Goal: Information Seeking & Learning: Find specific fact

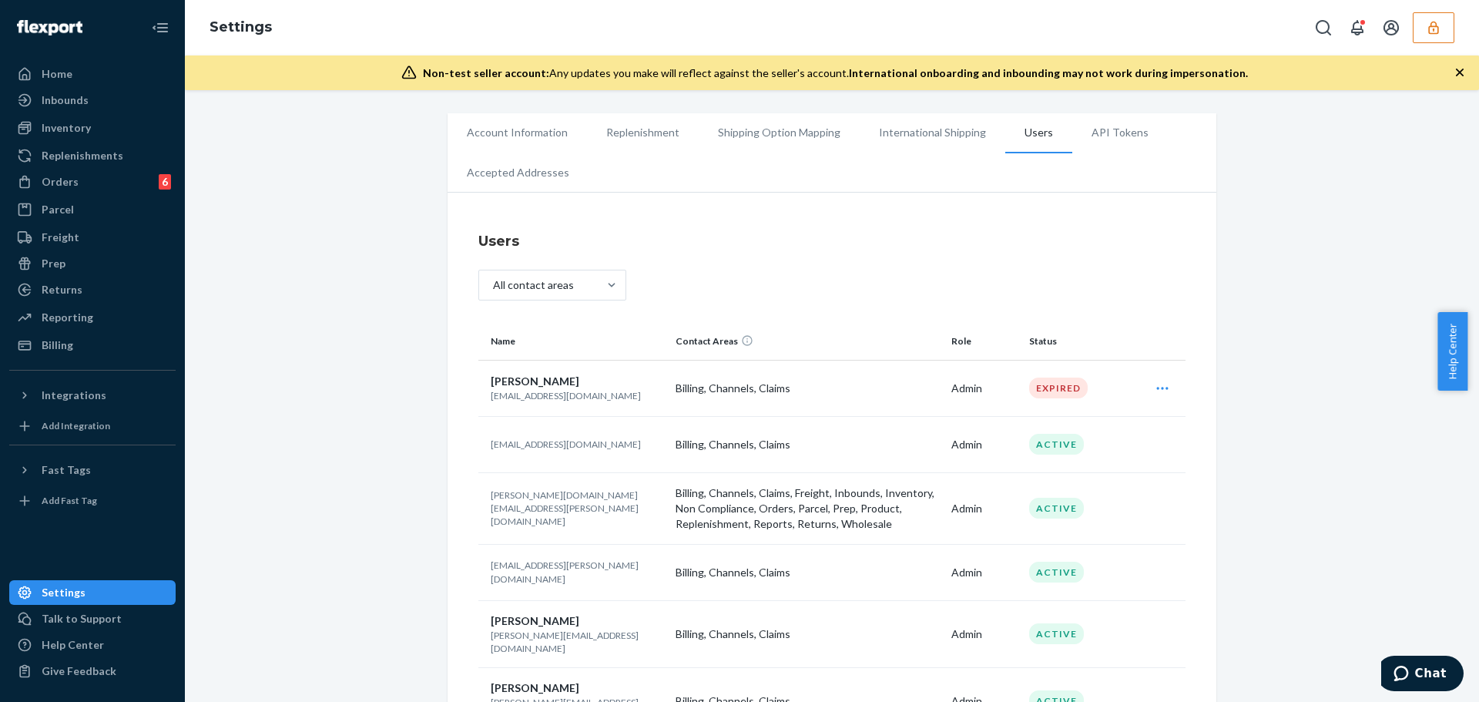
click at [1440, 30] on button "button" at bounding box center [1433, 27] width 42 height 31
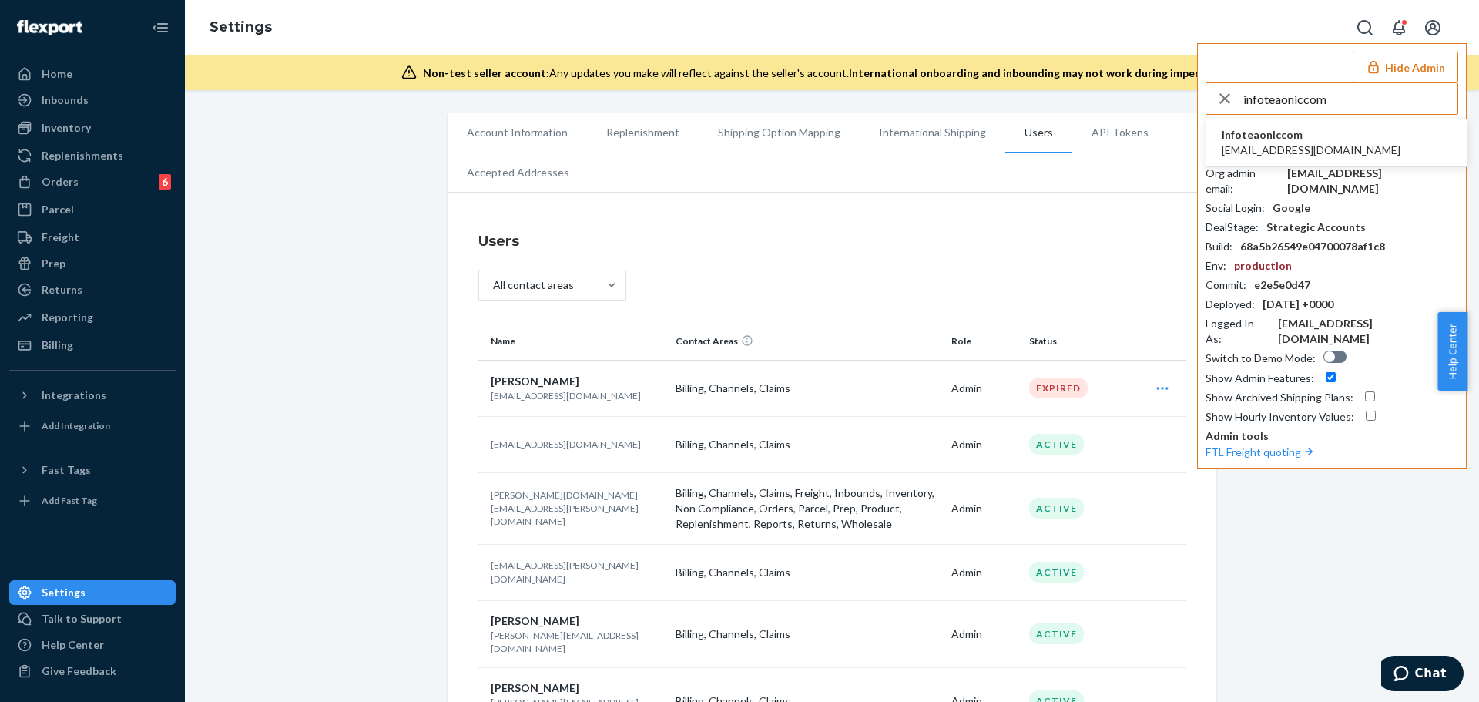
type input "infoteaoniccom"
click at [1313, 136] on li "infoteaoniccom info@teaonic.com" at bounding box center [1336, 142] width 260 height 47
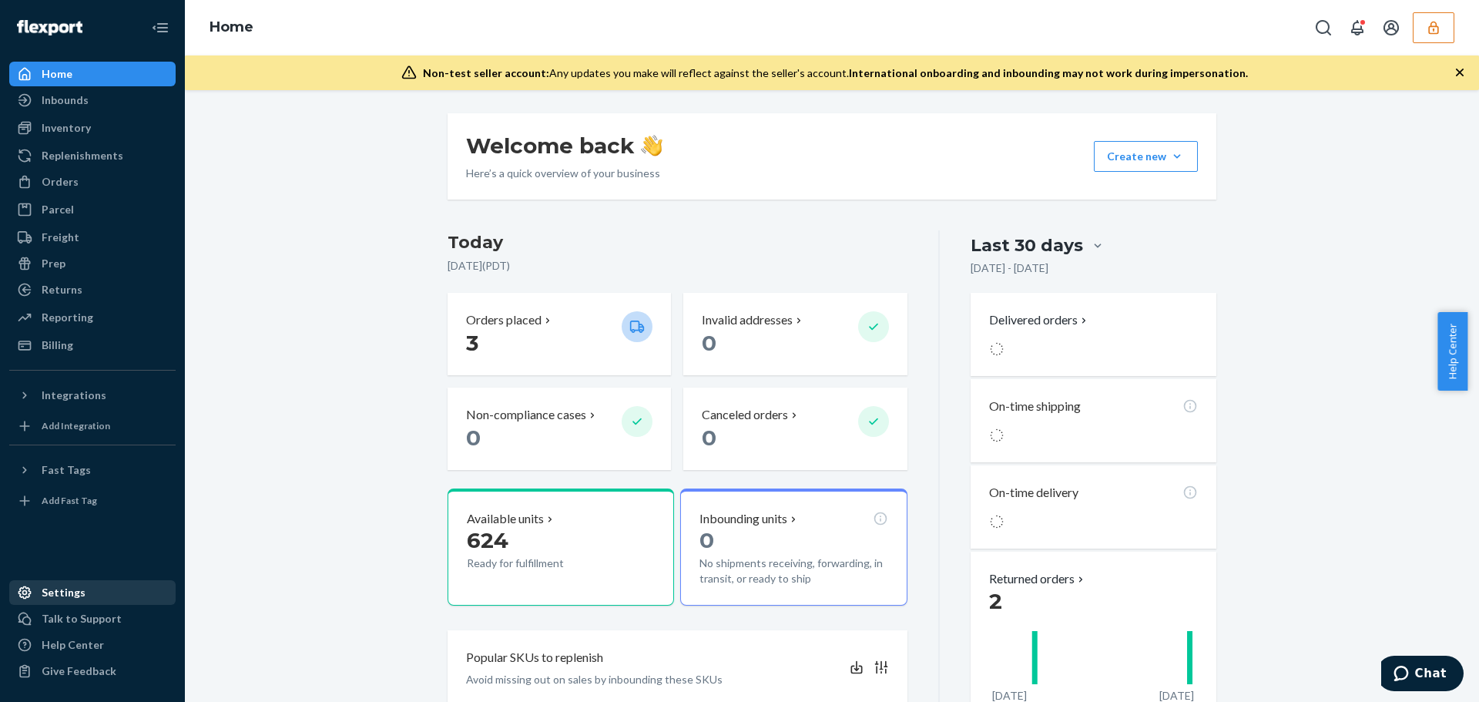
click at [56, 599] on div "Settings" at bounding box center [64, 592] width 44 height 15
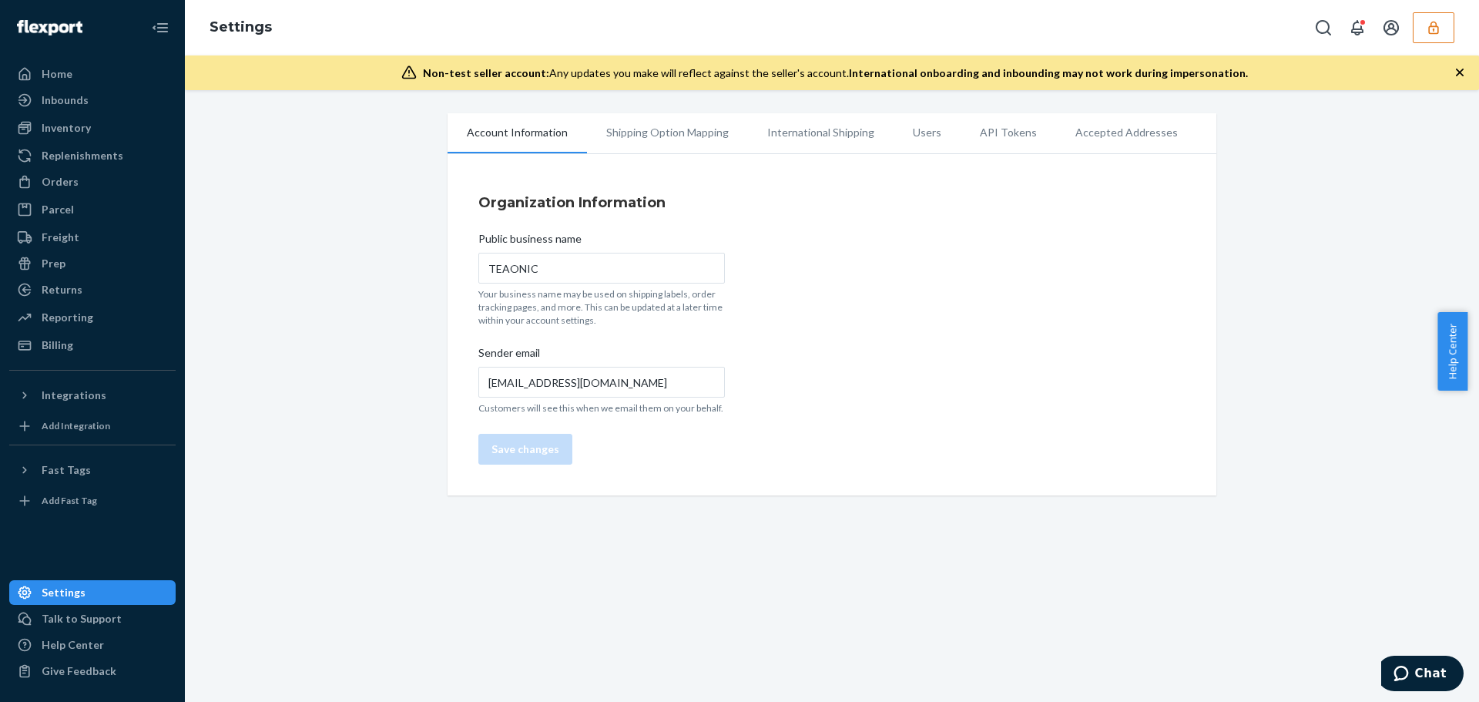
click at [907, 138] on li "Users" at bounding box center [926, 132] width 67 height 39
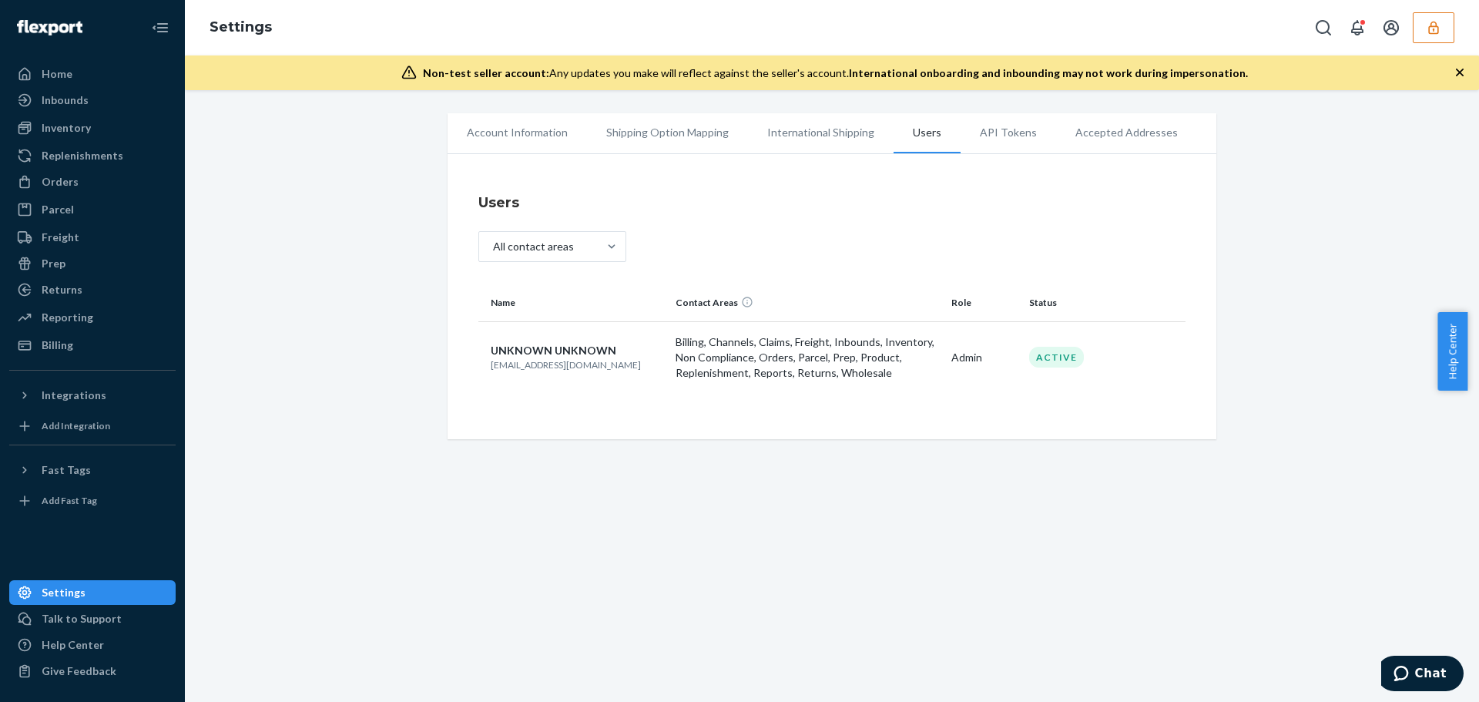
click at [524, 366] on p "info@teaonic.com" at bounding box center [577, 364] width 173 height 13
copy p "info@teaonic.com"
click at [1438, 34] on icon "button" at bounding box center [1433, 27] width 15 height 15
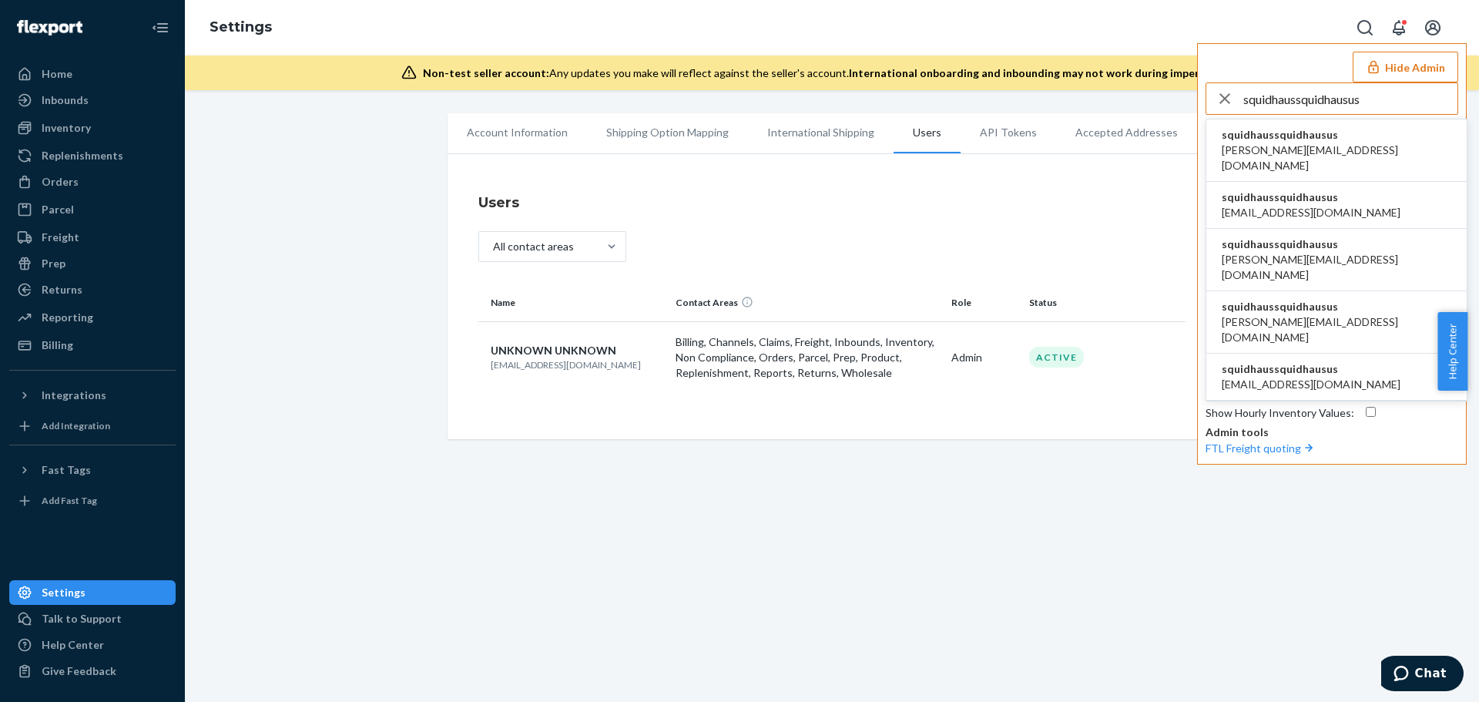
type input "squidhaussquidhausus"
click at [1327, 137] on span "squidhaussquidhausus" at bounding box center [1336, 134] width 230 height 15
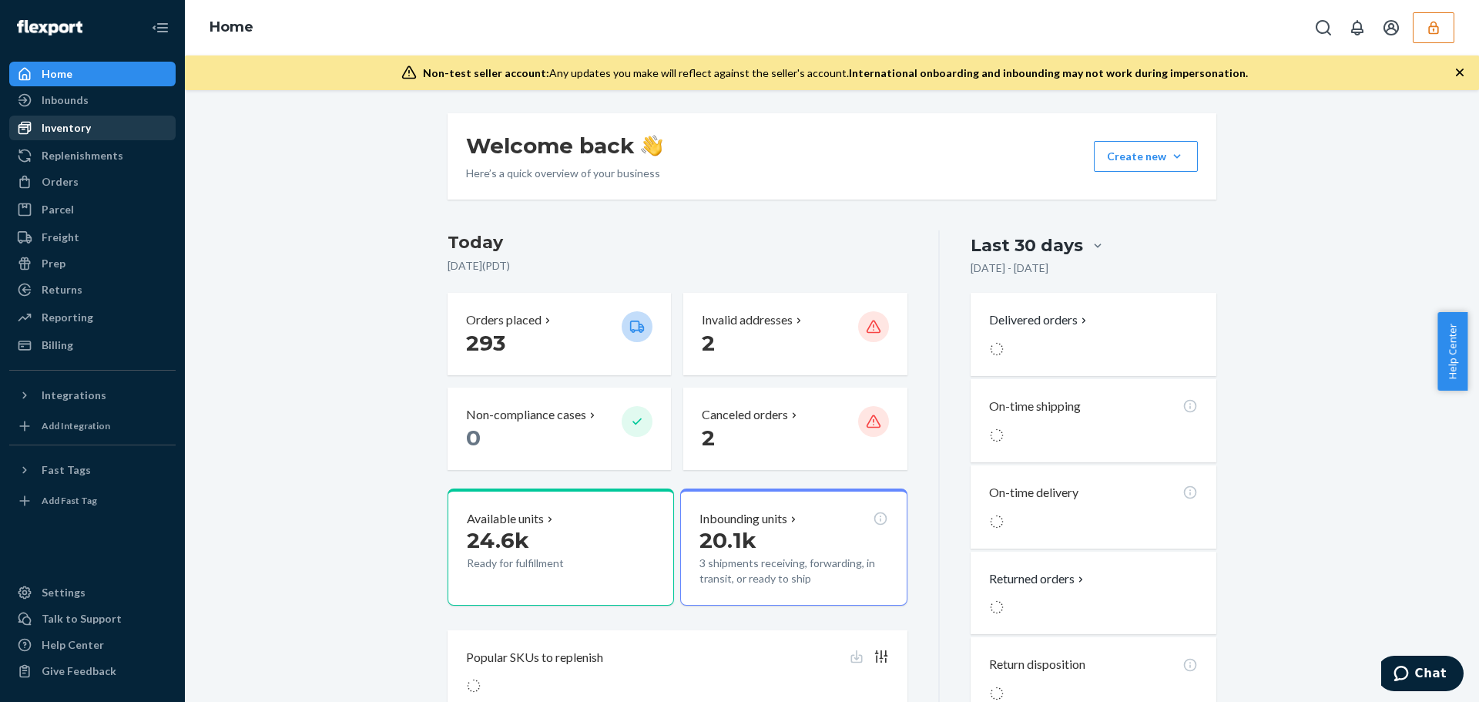
click at [42, 127] on div "Inventory" at bounding box center [66, 127] width 49 height 15
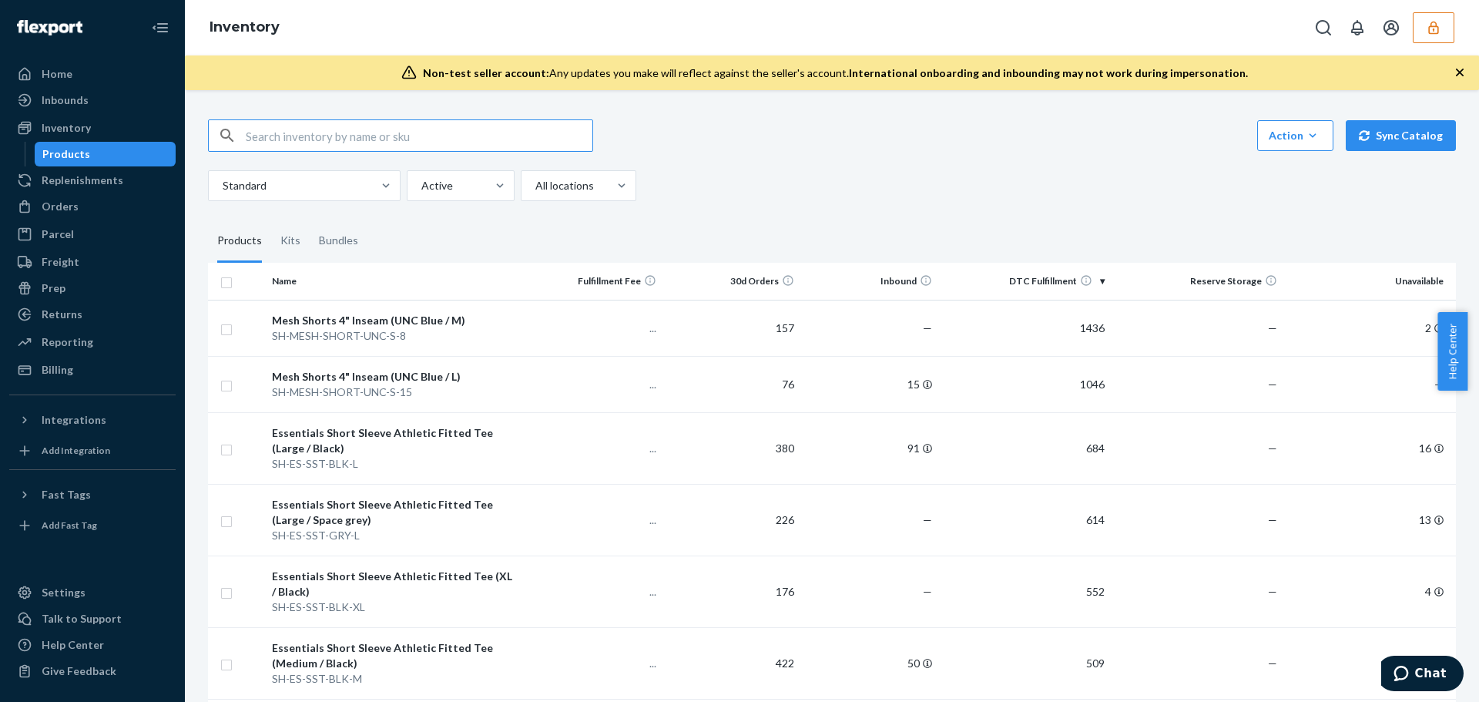
click at [504, 138] on input "text" at bounding box center [419, 135] width 347 height 31
type input "black shorts"
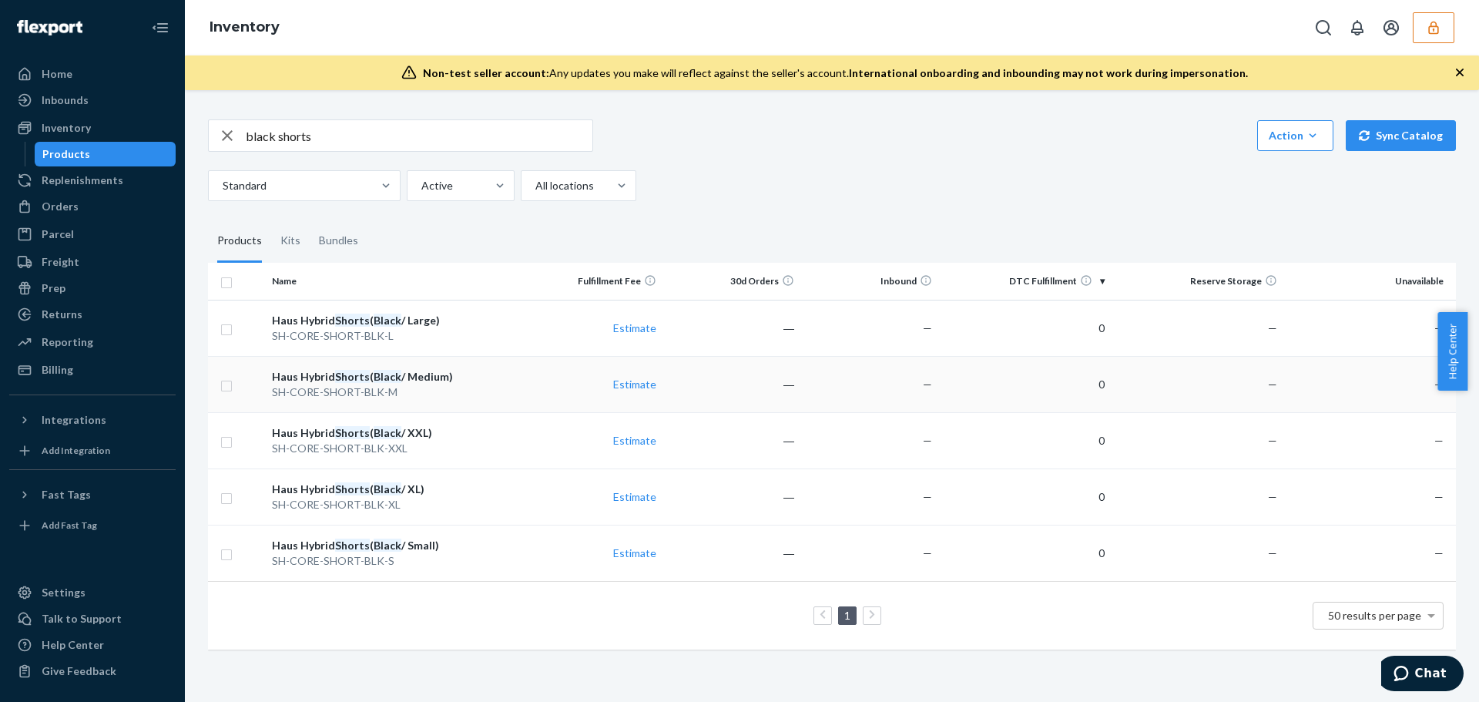
click at [433, 371] on div "Haus Hybrid Shorts ( Black / Medium)" at bounding box center [395, 376] width 246 height 15
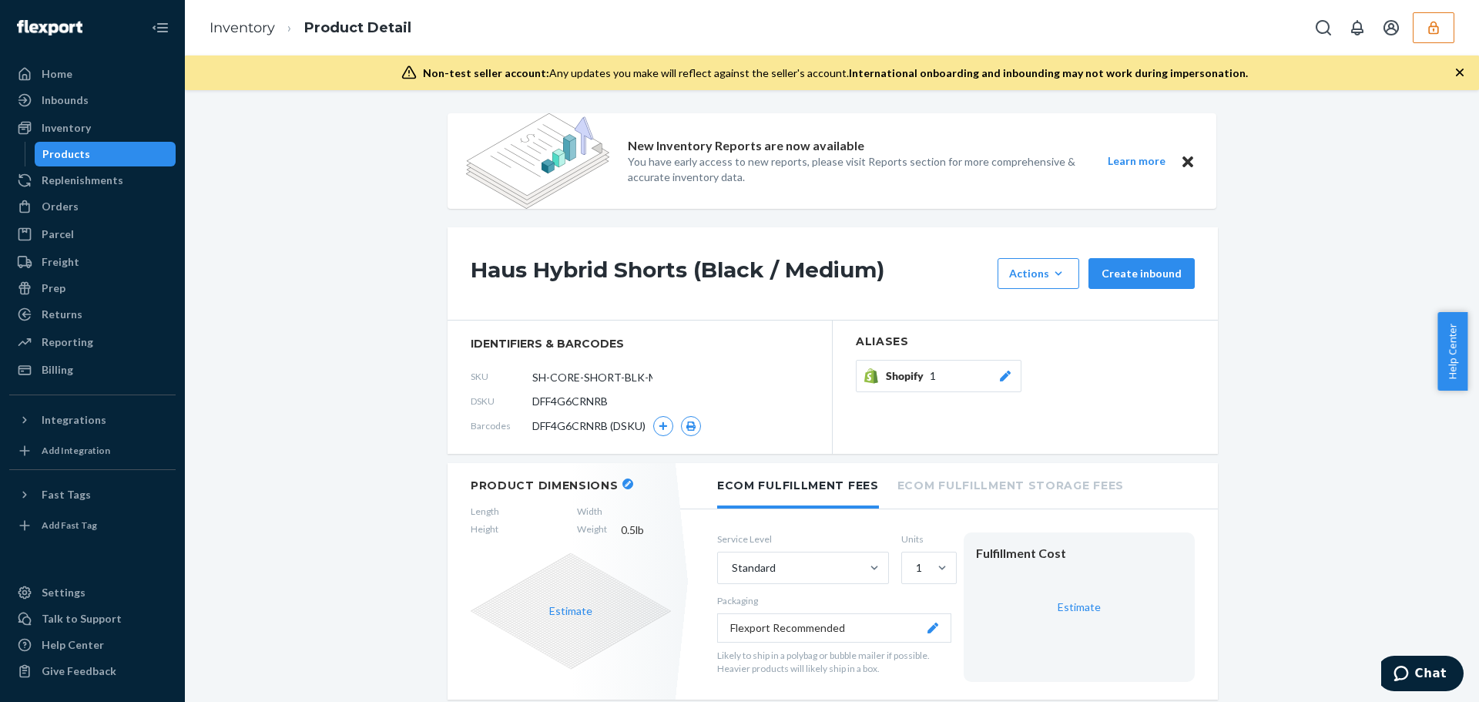
click at [595, 404] on span "DFF4G6CRNRB" at bounding box center [569, 401] width 75 height 15
copy span "DFF4G6CRNRB"
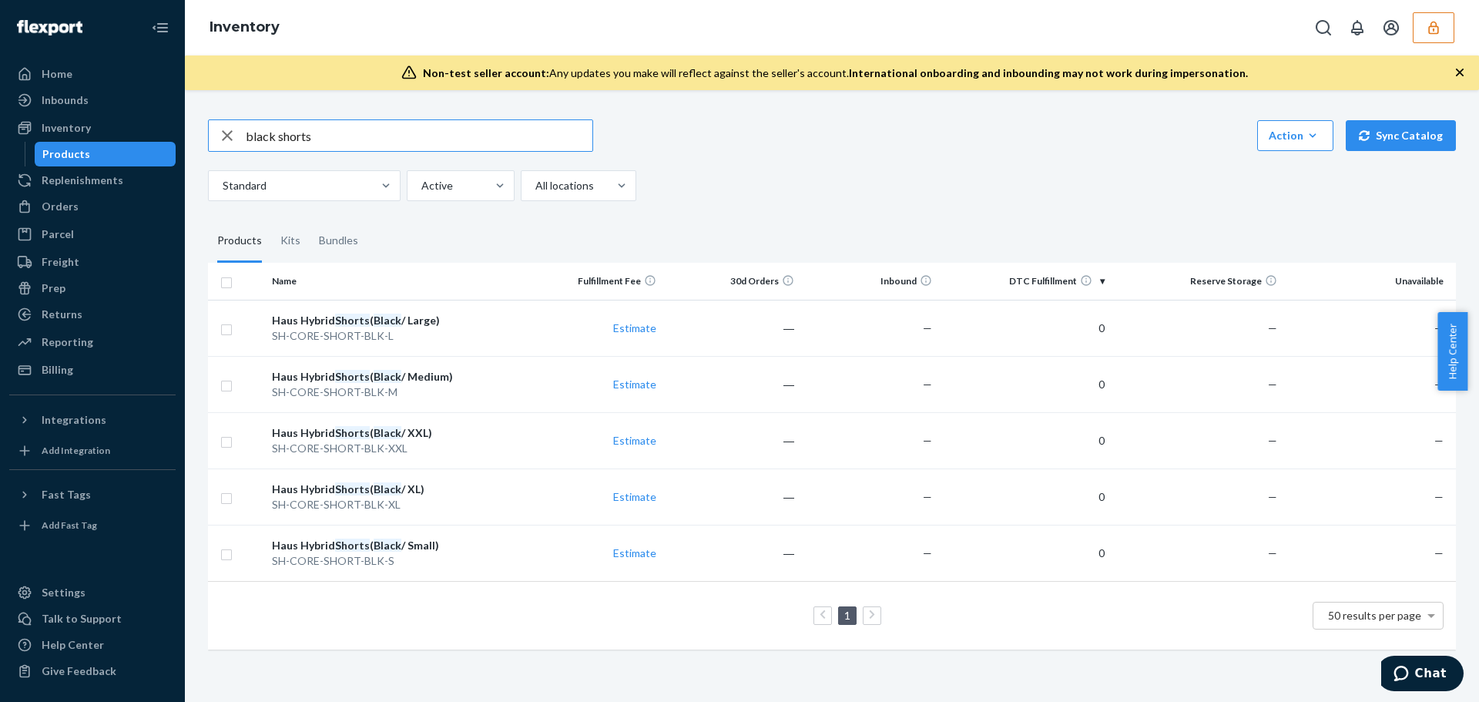
drag, startPoint x: 280, startPoint y: 140, endPoint x: 203, endPoint y: 156, distance: 78.5
click at [206, 155] on div "black shorts Action Create product Create kit or bundle Bulk create products Bu…" at bounding box center [831, 383] width 1271 height 564
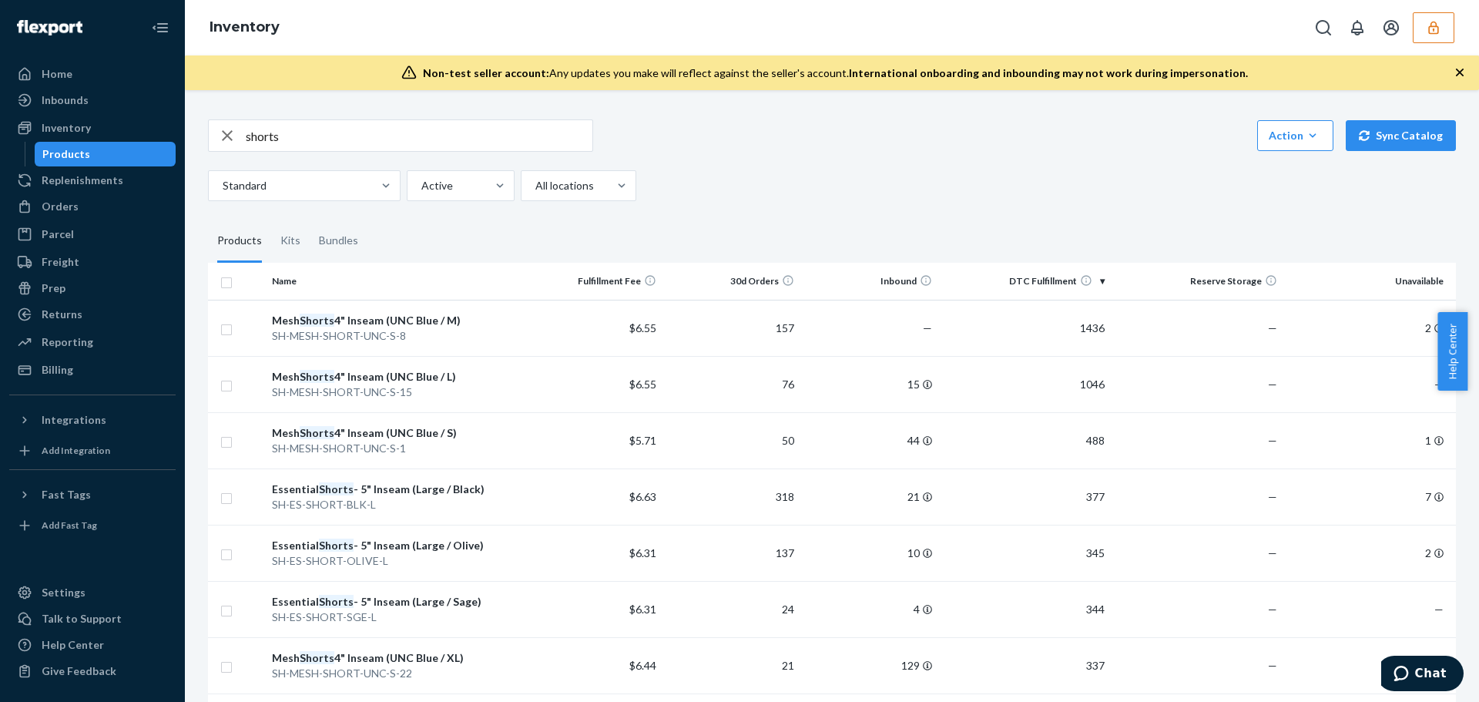
click at [343, 130] on input "shorts" at bounding box center [419, 135] width 347 height 31
type input "shorts grey"
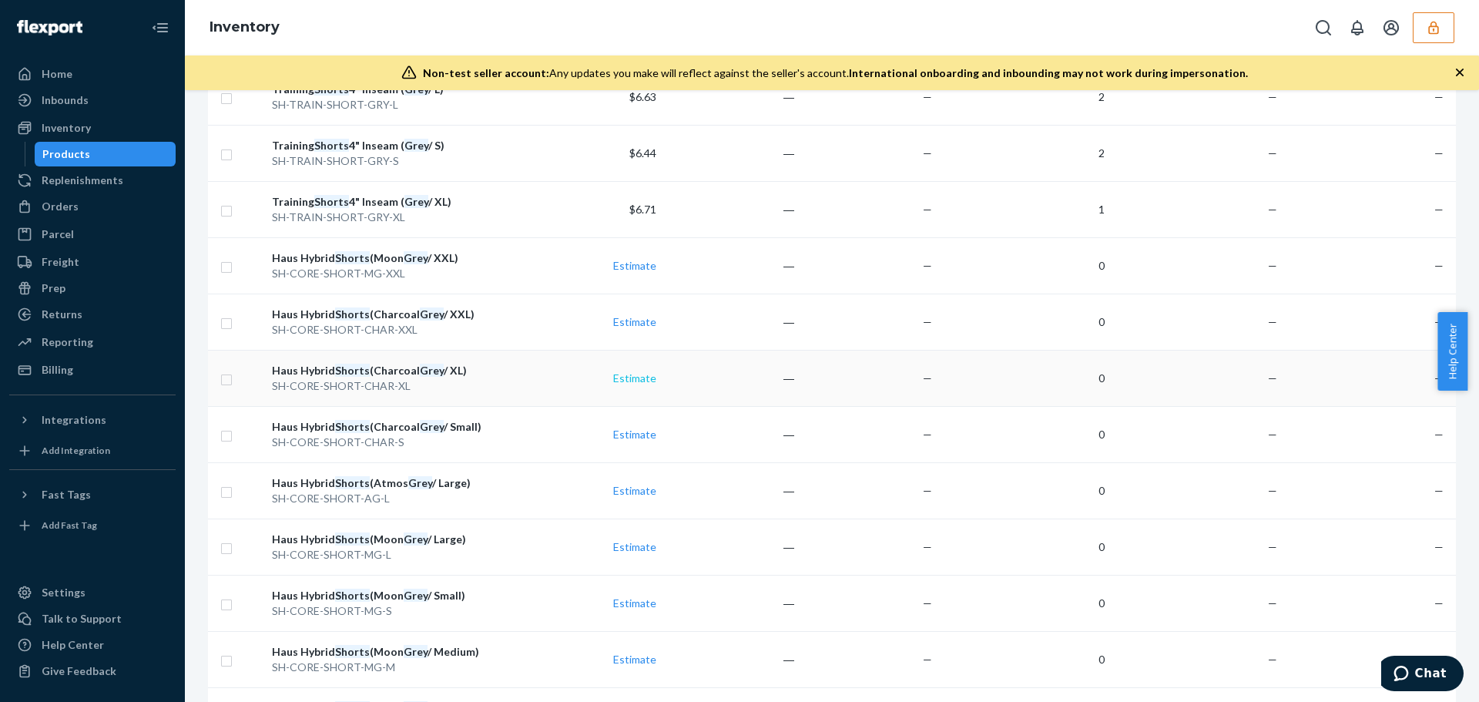
scroll to position [385, 0]
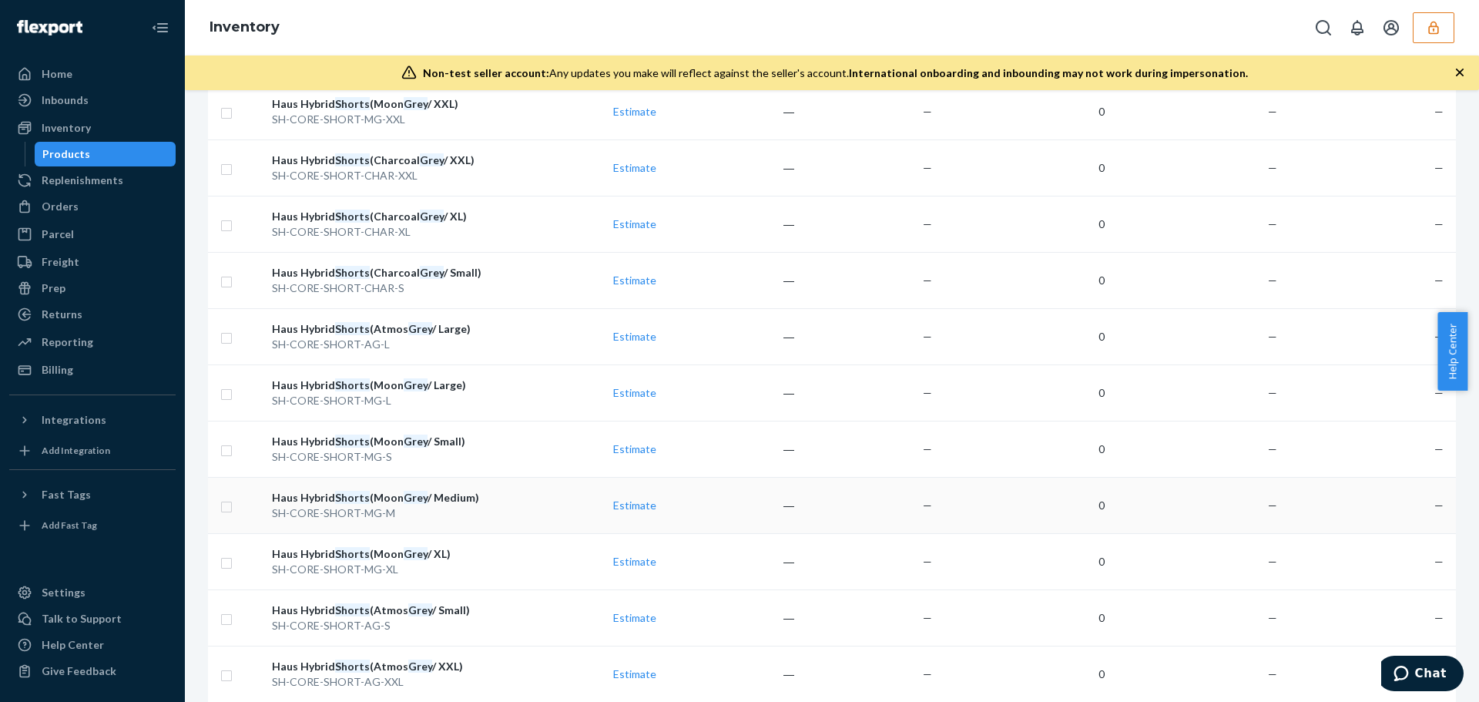
click at [488, 502] on div "Haus Hybrid Shorts (Moon Grey / Medium)" at bounding box center [395, 497] width 246 height 15
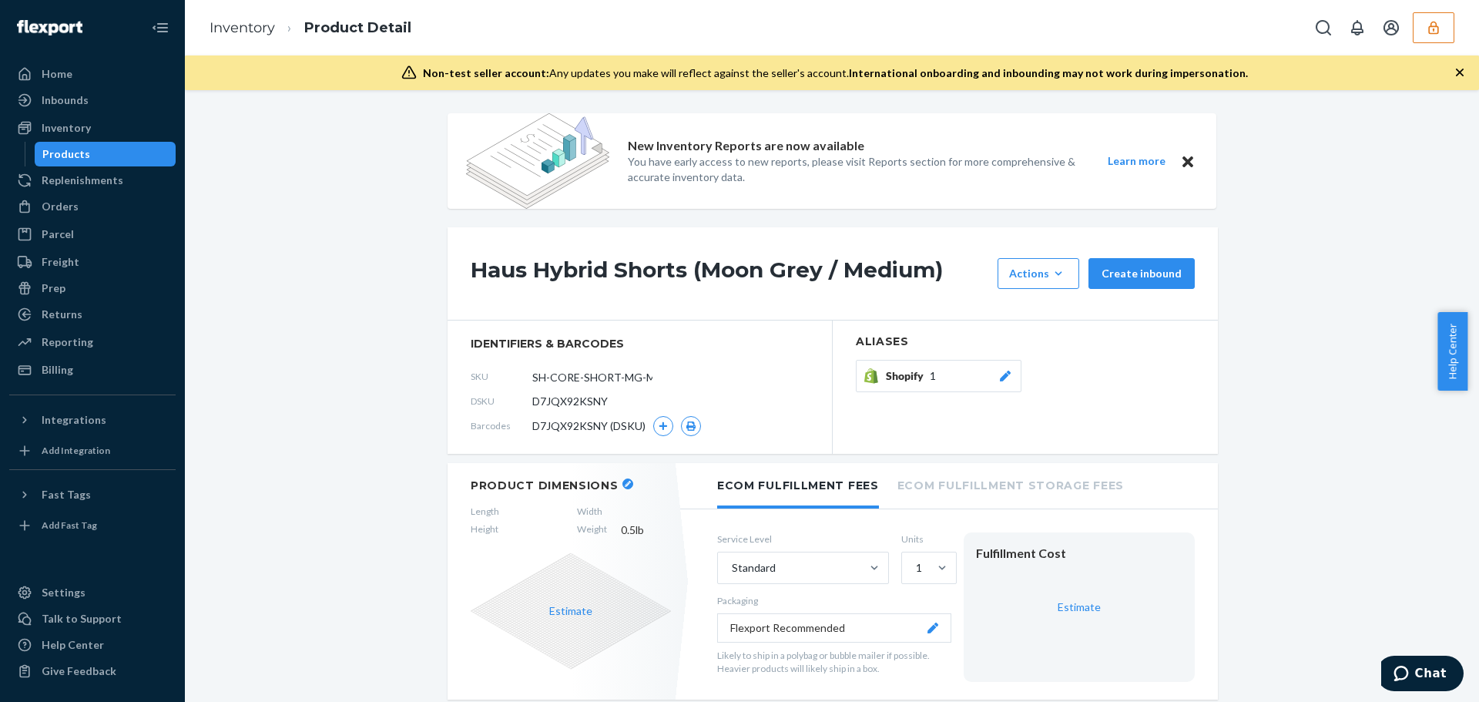
click at [585, 400] on span "D7JQX92KSNY" at bounding box center [569, 401] width 75 height 15
copy span "D7JQX92KSNY"
click at [1183, 171] on button "Close" at bounding box center [1188, 161] width 20 height 19
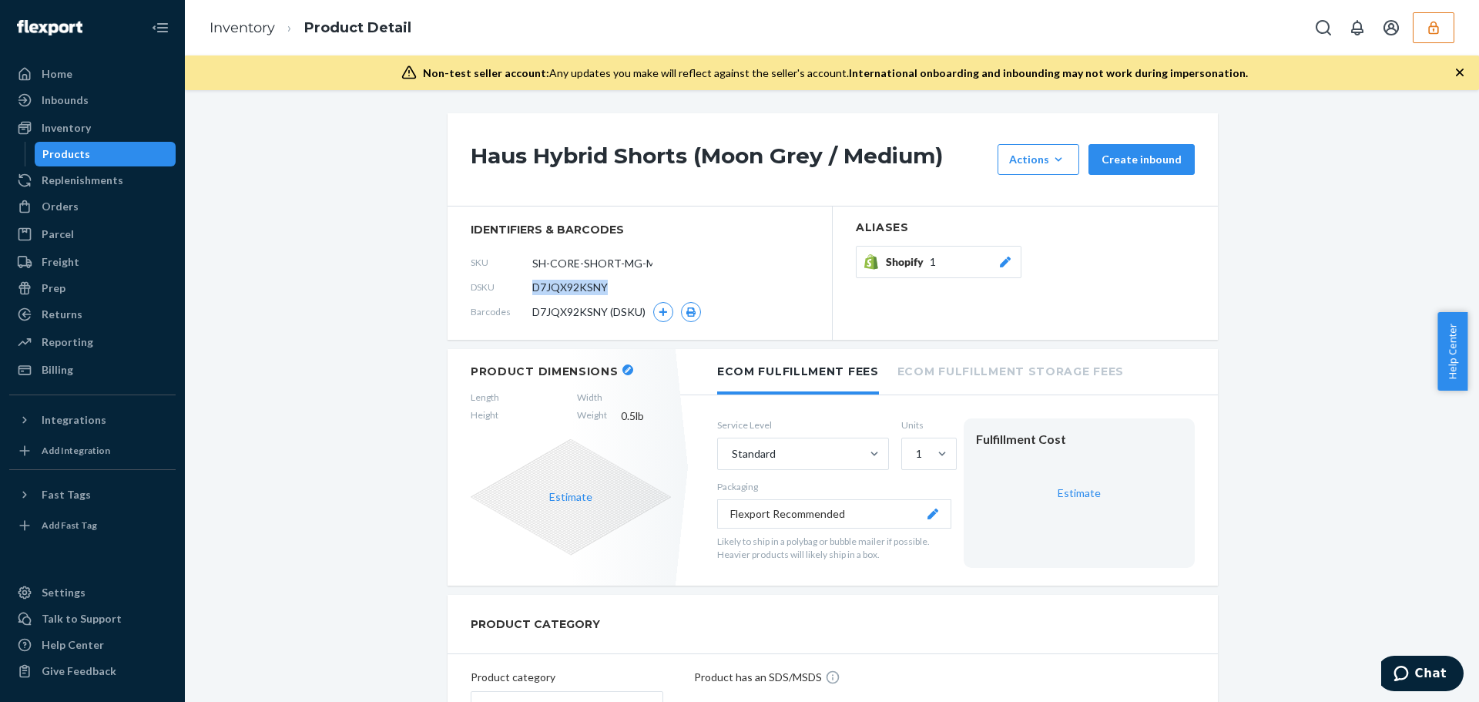
click at [706, 298] on div "DSKU D7JQX92KSNY" at bounding box center [640, 287] width 338 height 25
click at [1443, 26] on button "button" at bounding box center [1433, 27] width 42 height 31
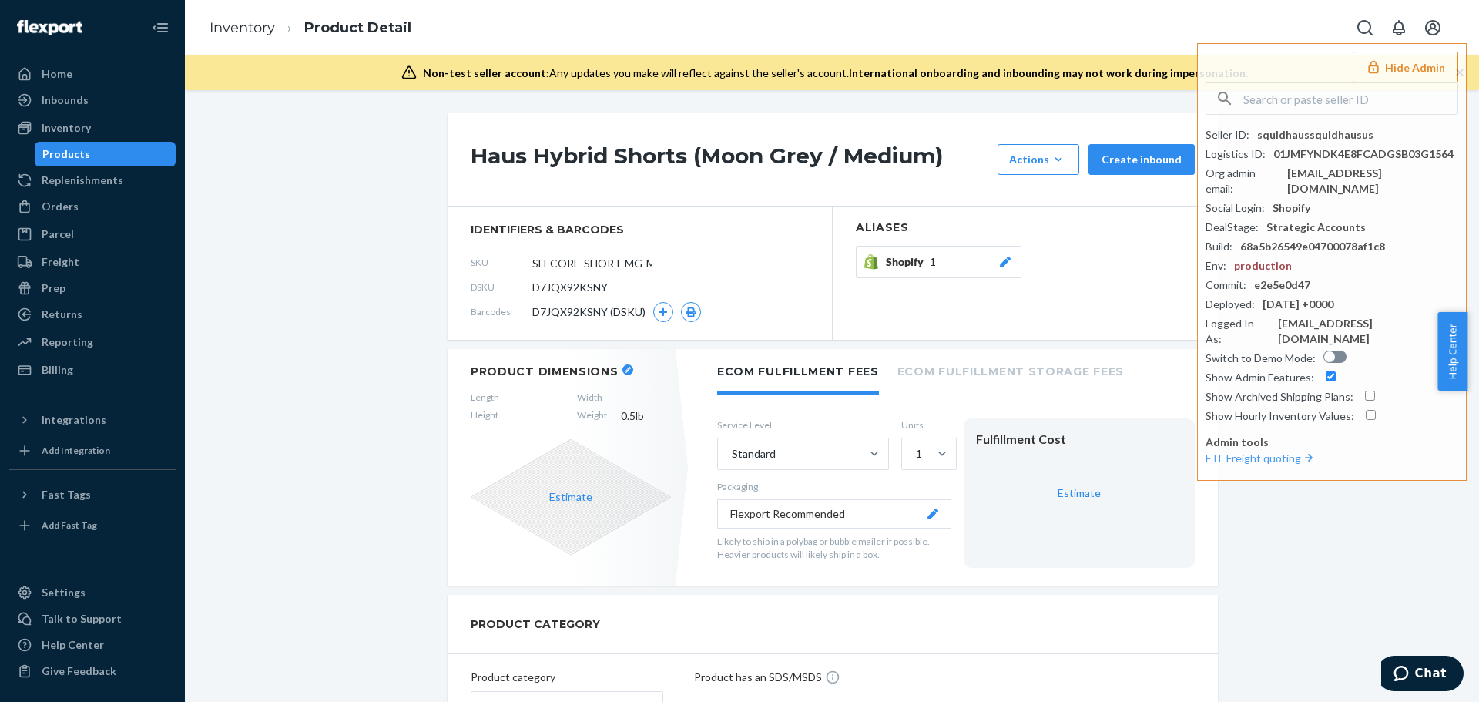
click at [1074, 260] on div "Shopify 1" at bounding box center [1025, 266] width 339 height 40
click at [1396, 69] on button "Hide Admin" at bounding box center [1405, 67] width 106 height 31
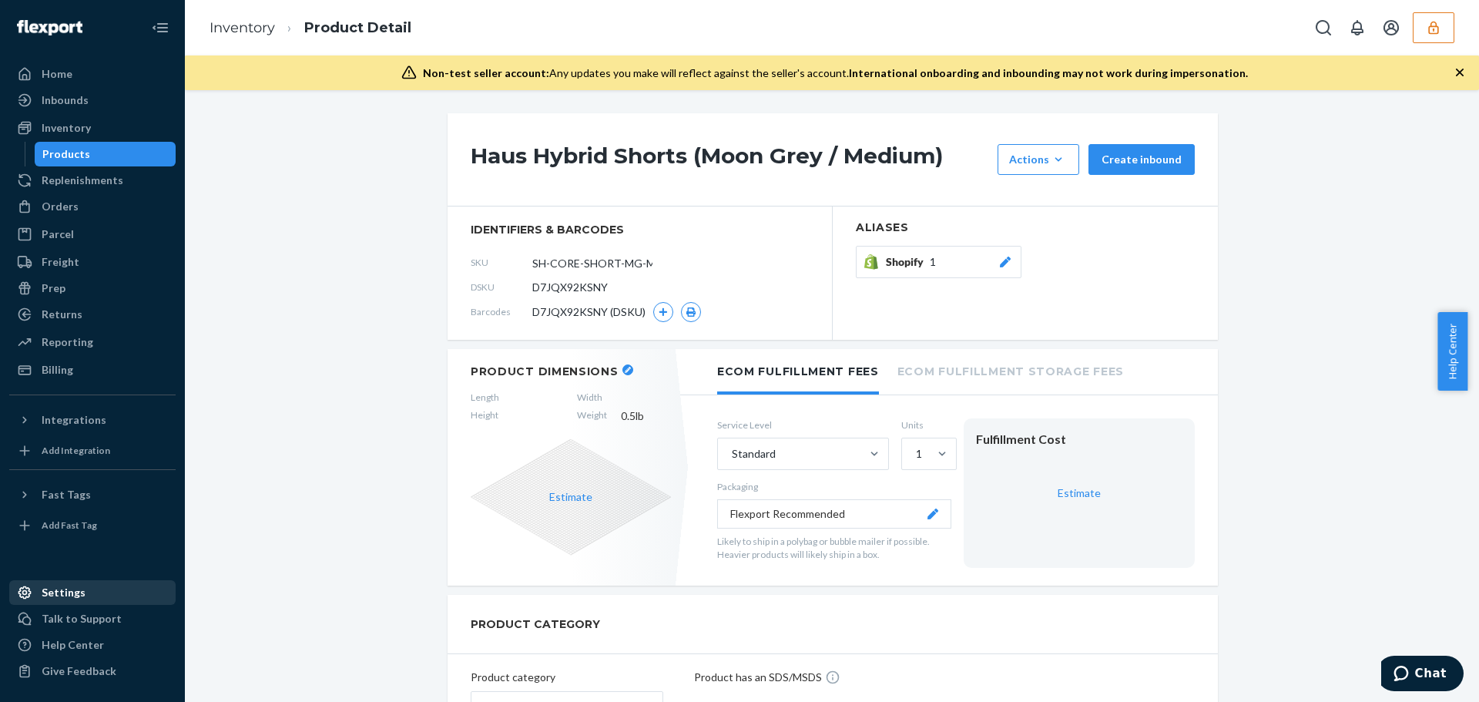
drag, startPoint x: 76, startPoint y: 588, endPoint x: 55, endPoint y: 591, distance: 21.1
click at [76, 588] on div "Settings" at bounding box center [64, 592] width 44 height 15
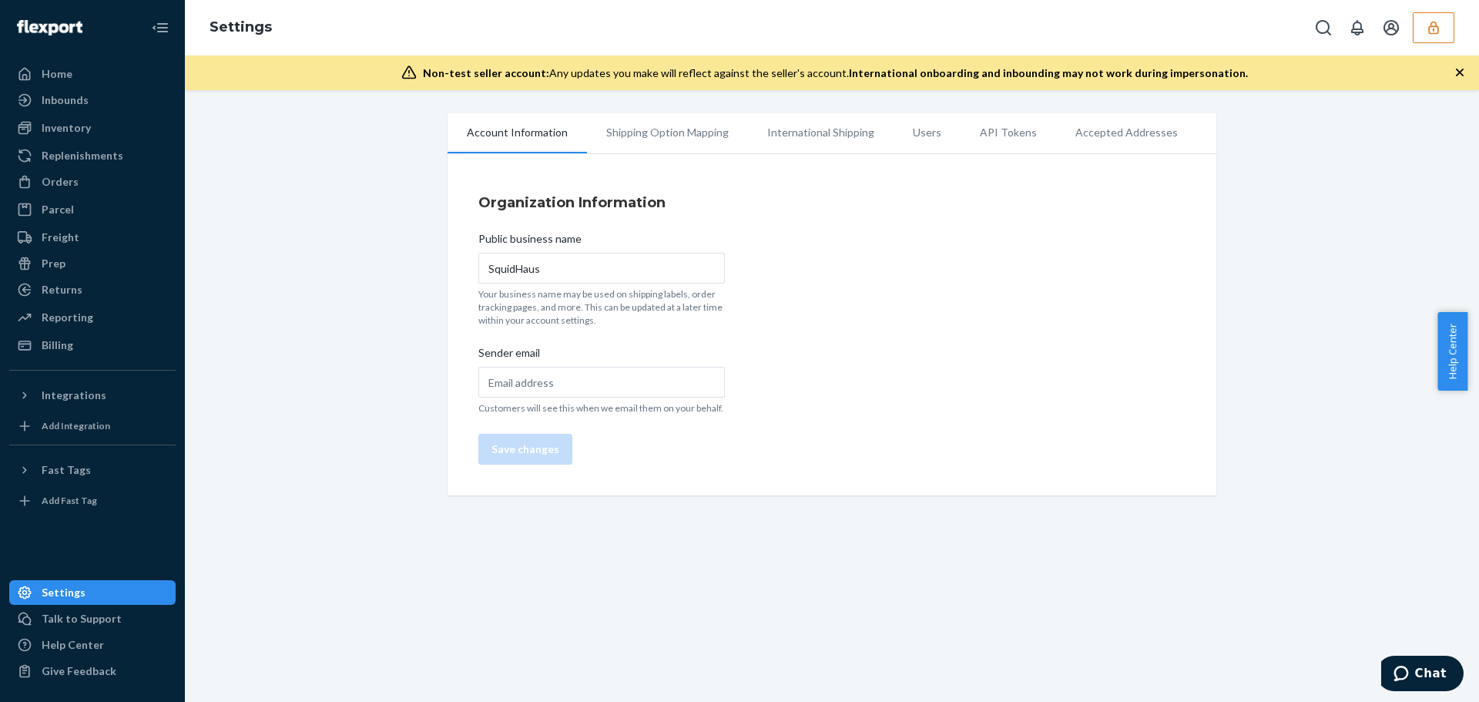
click at [917, 135] on li "Users" at bounding box center [926, 132] width 67 height 39
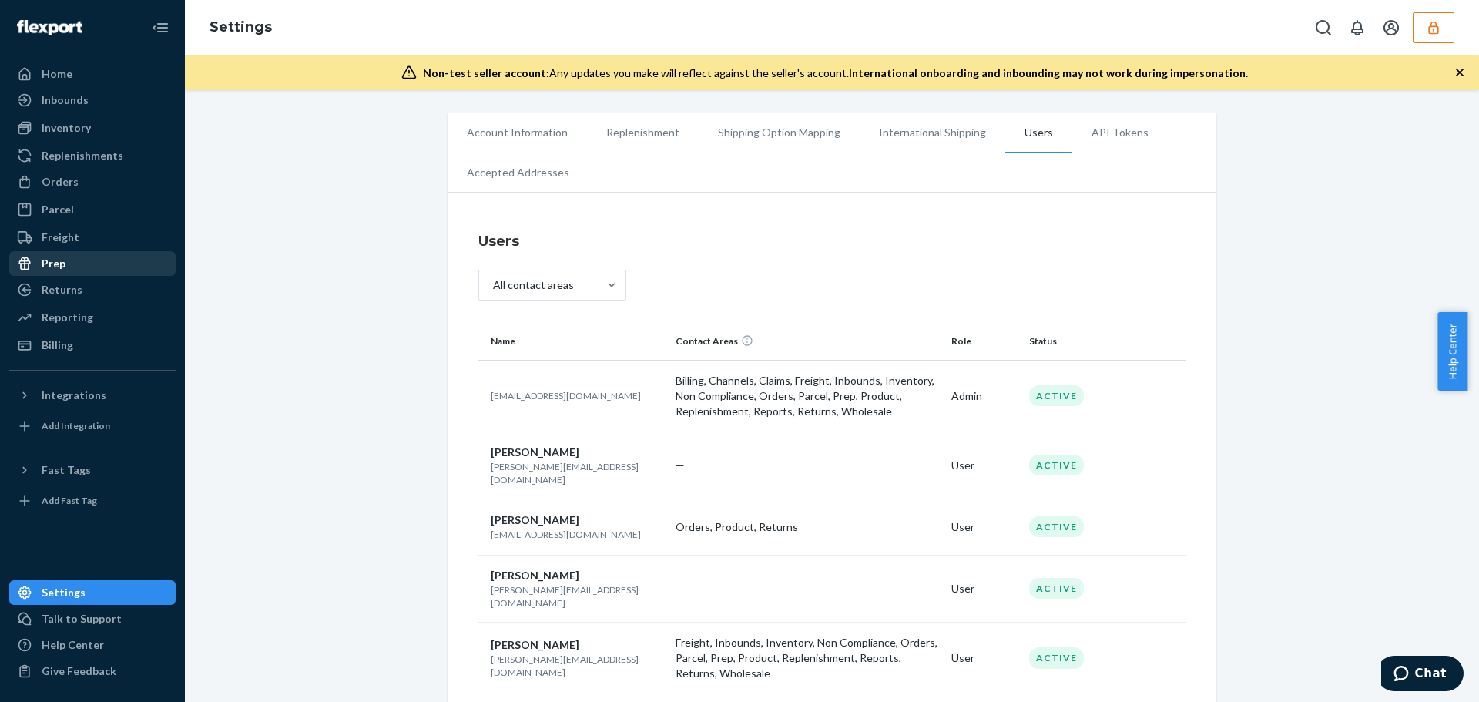
click at [71, 263] on div "Prep" at bounding box center [92, 264] width 163 height 22
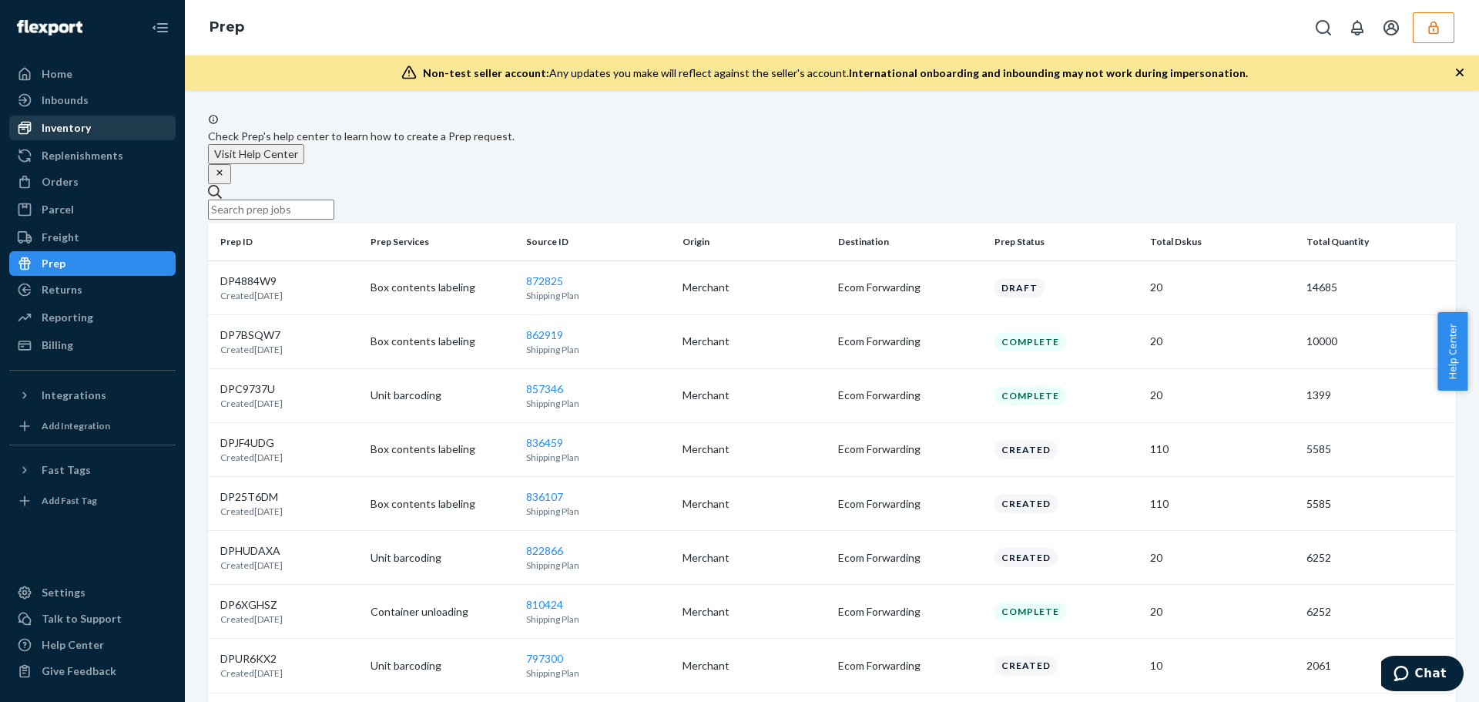
click at [70, 121] on div "Inventory" at bounding box center [66, 127] width 49 height 15
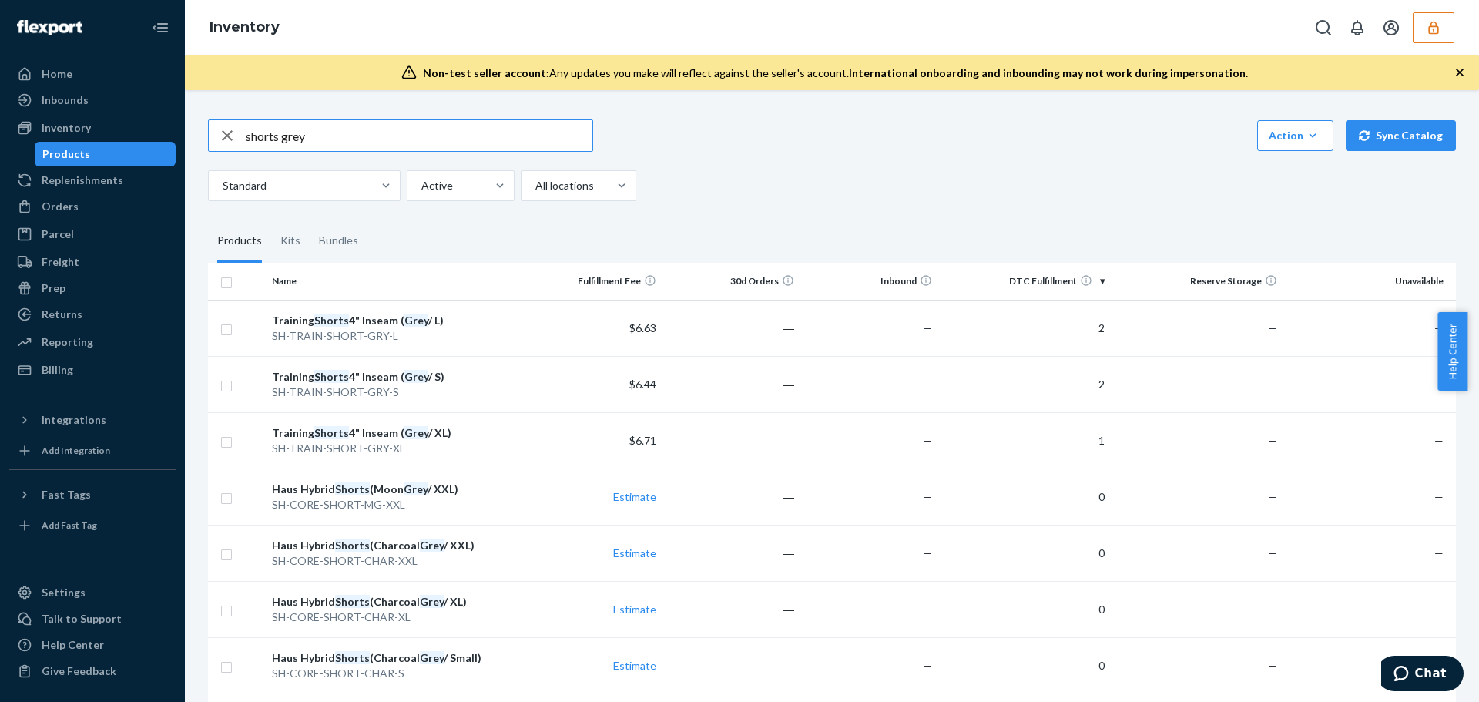
click at [1440, 32] on icon "button" at bounding box center [1433, 27] width 15 height 15
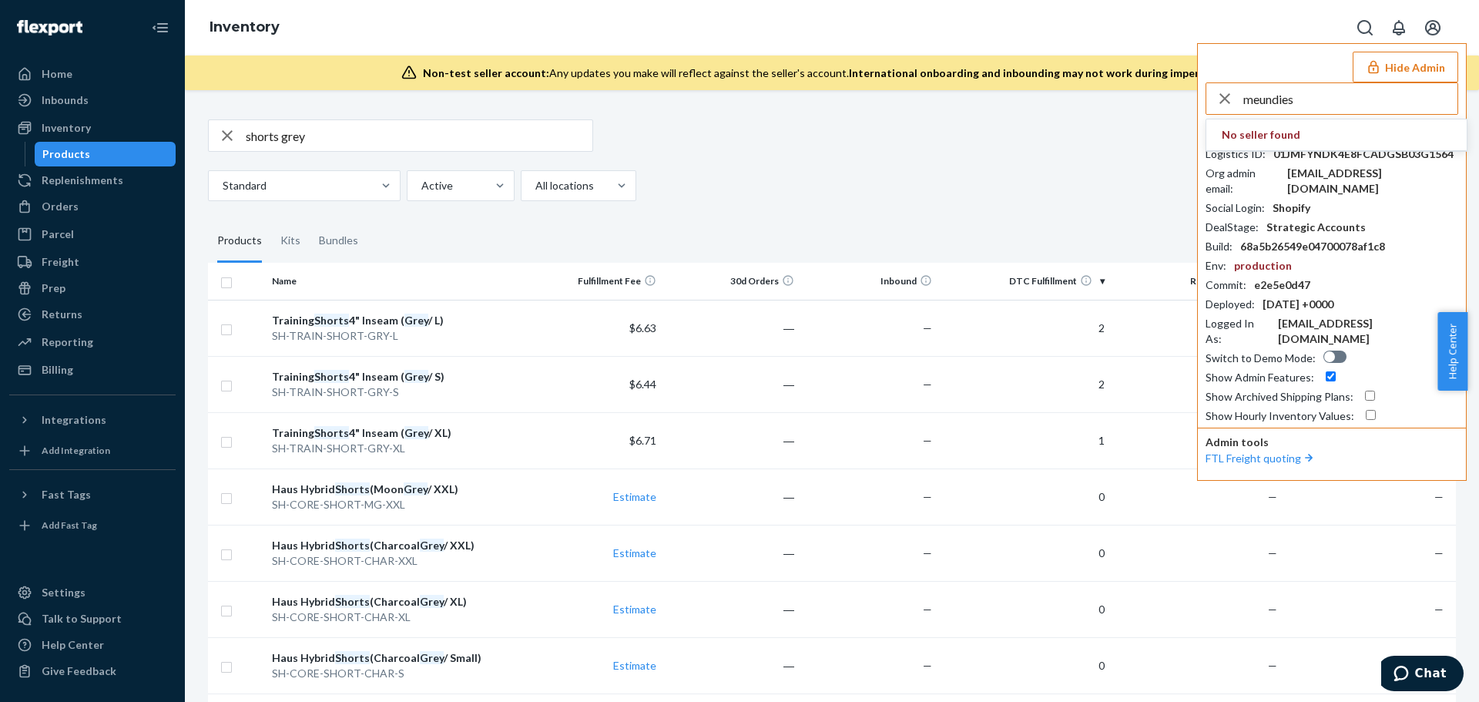
type input "meundies"
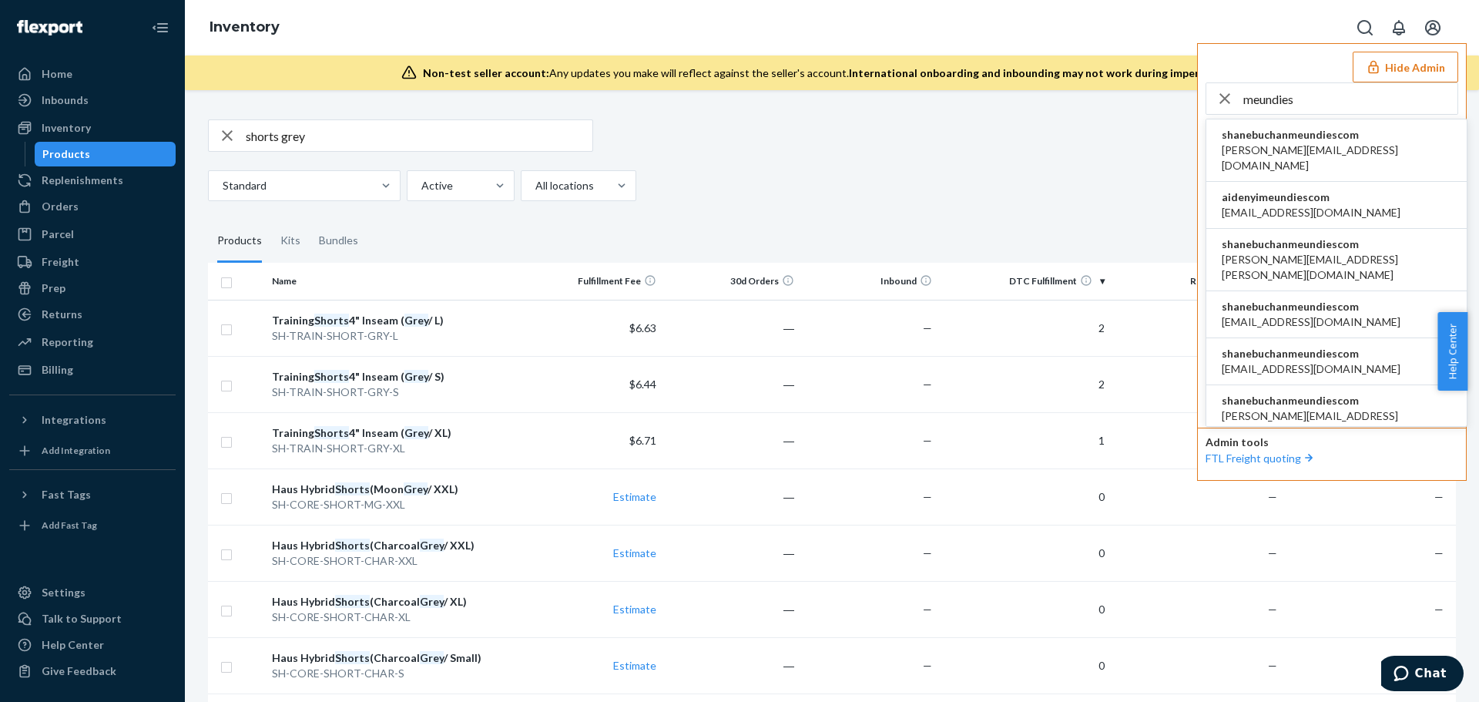
click at [1369, 139] on span "shanebuchanmeundiescom" at bounding box center [1336, 134] width 230 height 15
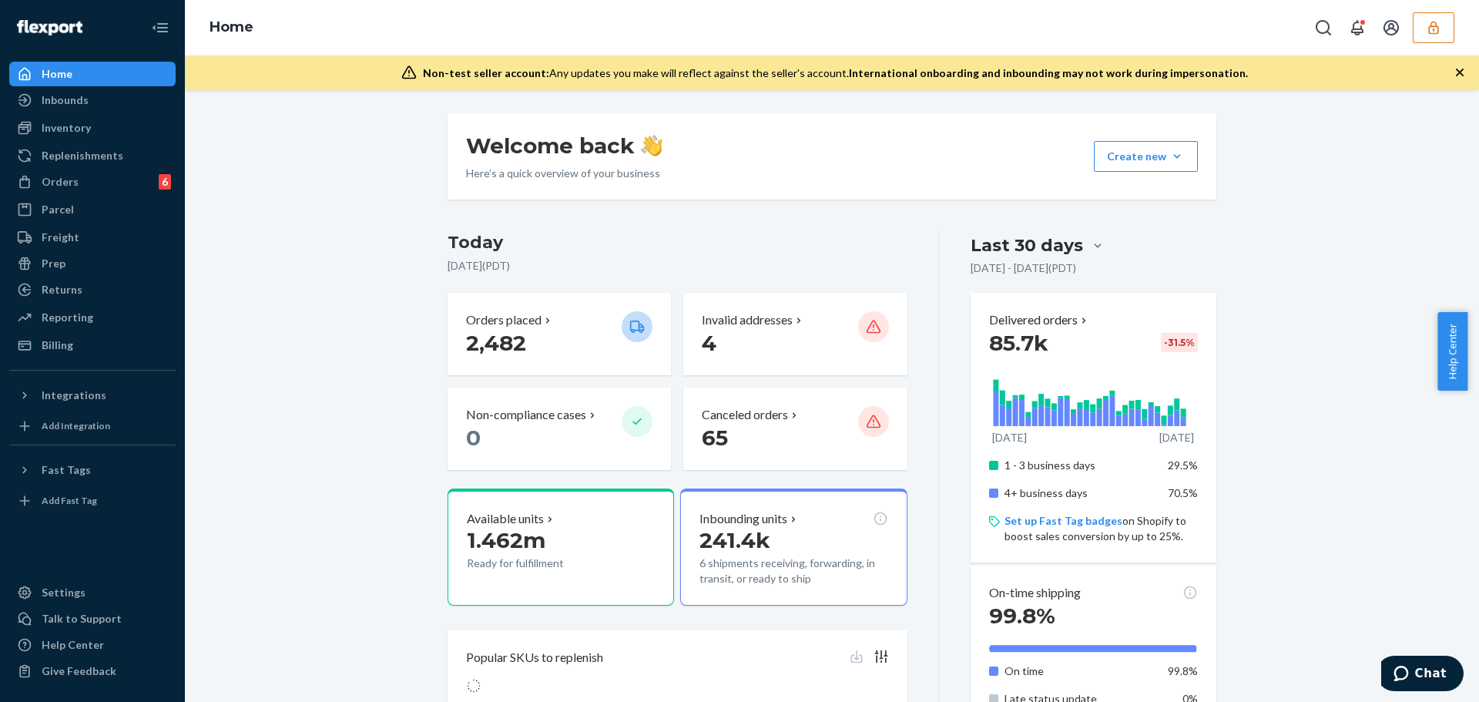
click at [1437, 35] on button "button" at bounding box center [1433, 27] width 42 height 31
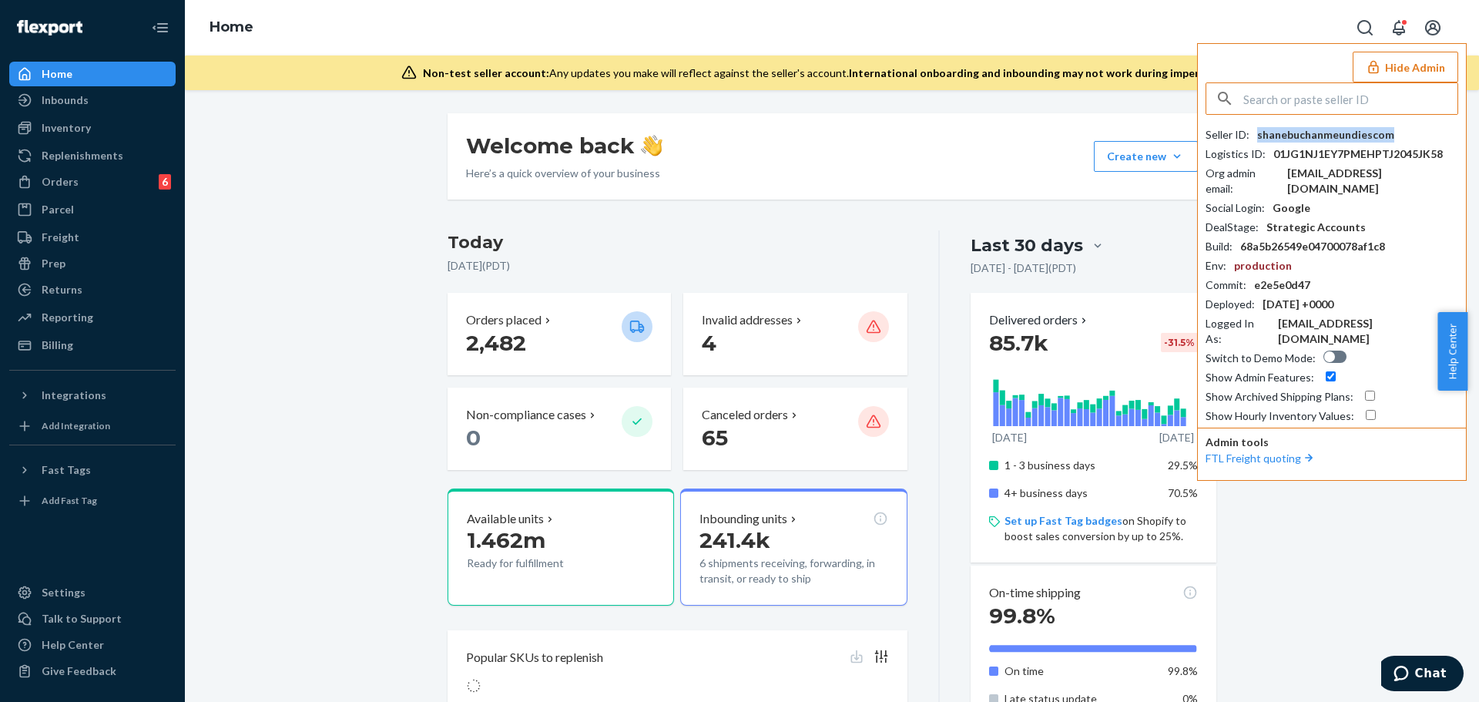
click at [1351, 133] on div "shanebuchanmeundiescom" at bounding box center [1325, 134] width 137 height 15
copy div "shanebuchanmeundiescom"
click at [1282, 98] on input "text" at bounding box center [1350, 98] width 214 height 31
click at [1280, 95] on input "text" at bounding box center [1350, 98] width 214 height 31
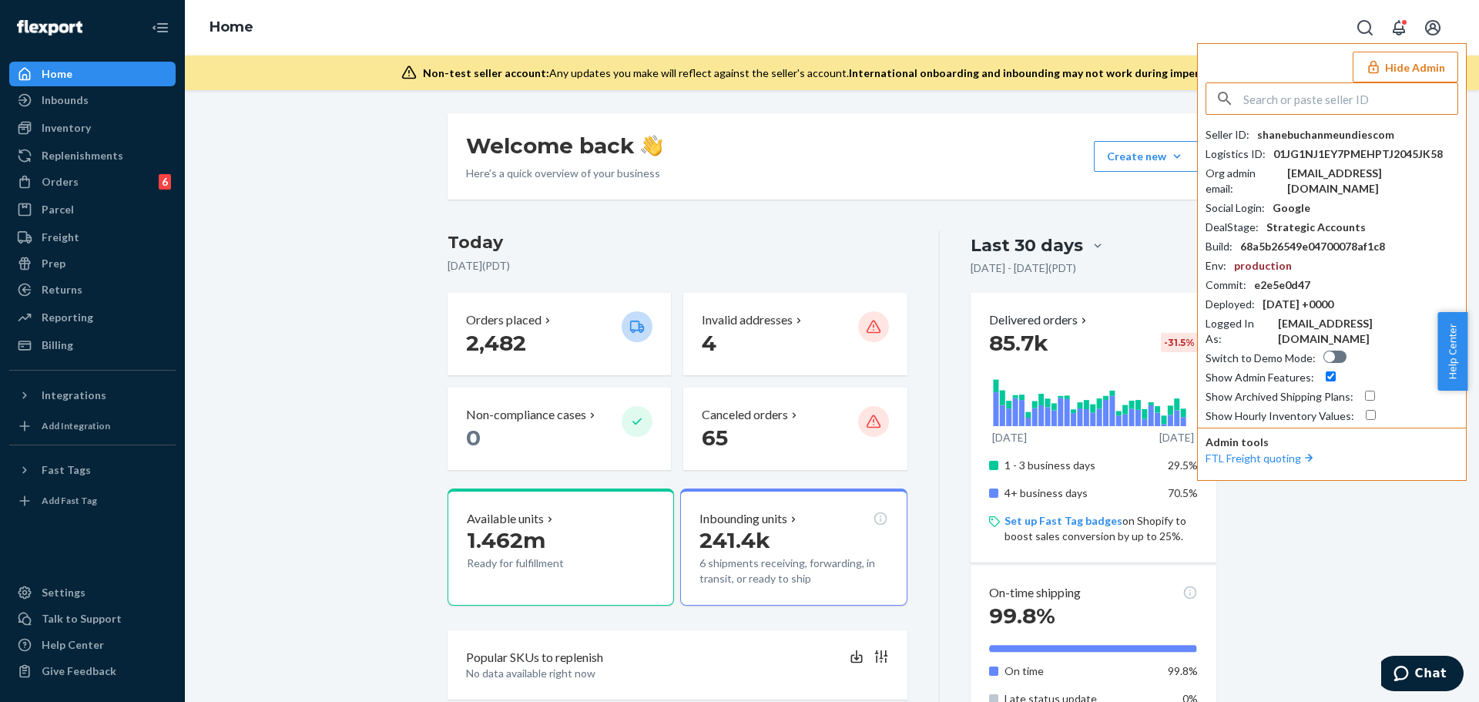
paste input "squidhaussquidhausus"
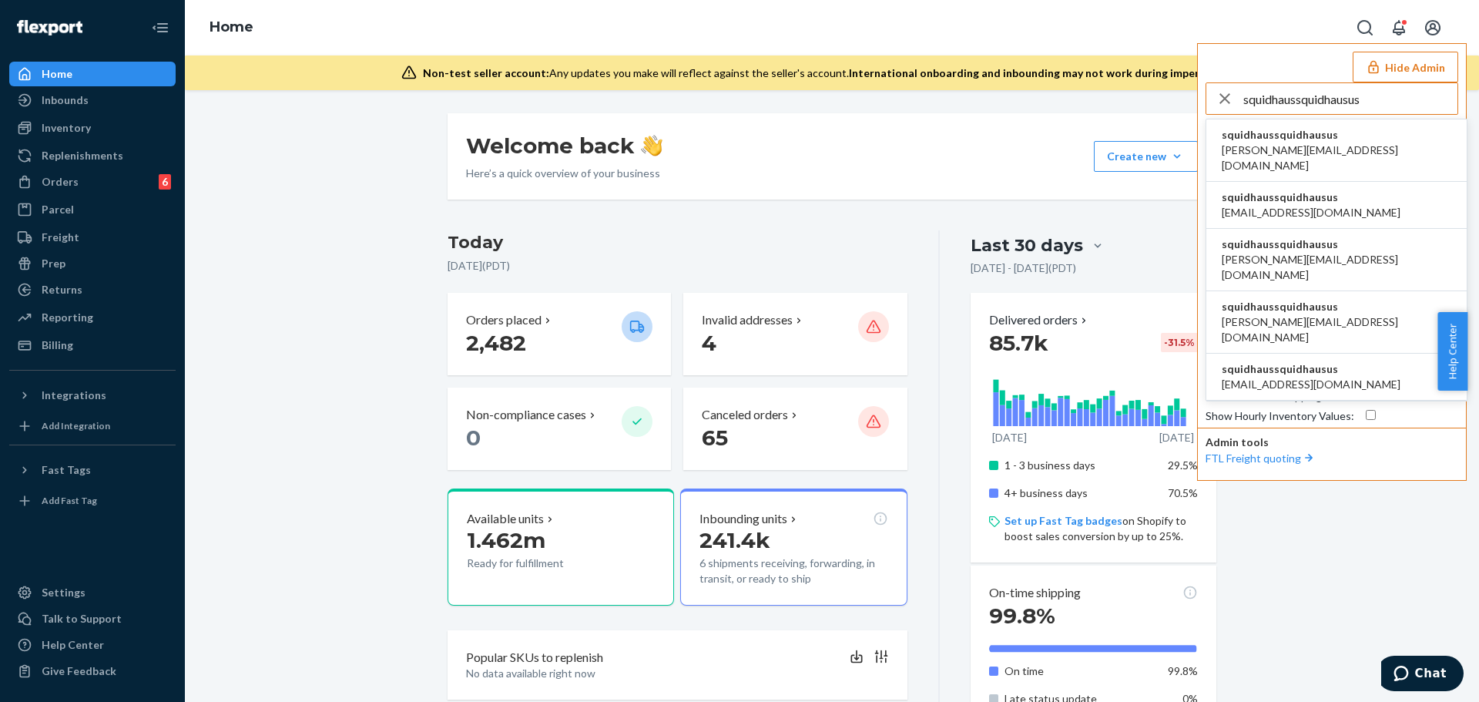
type input "squidhaussquidhausus"
click at [1319, 143] on span "david@squidhaus.us" at bounding box center [1336, 157] width 230 height 31
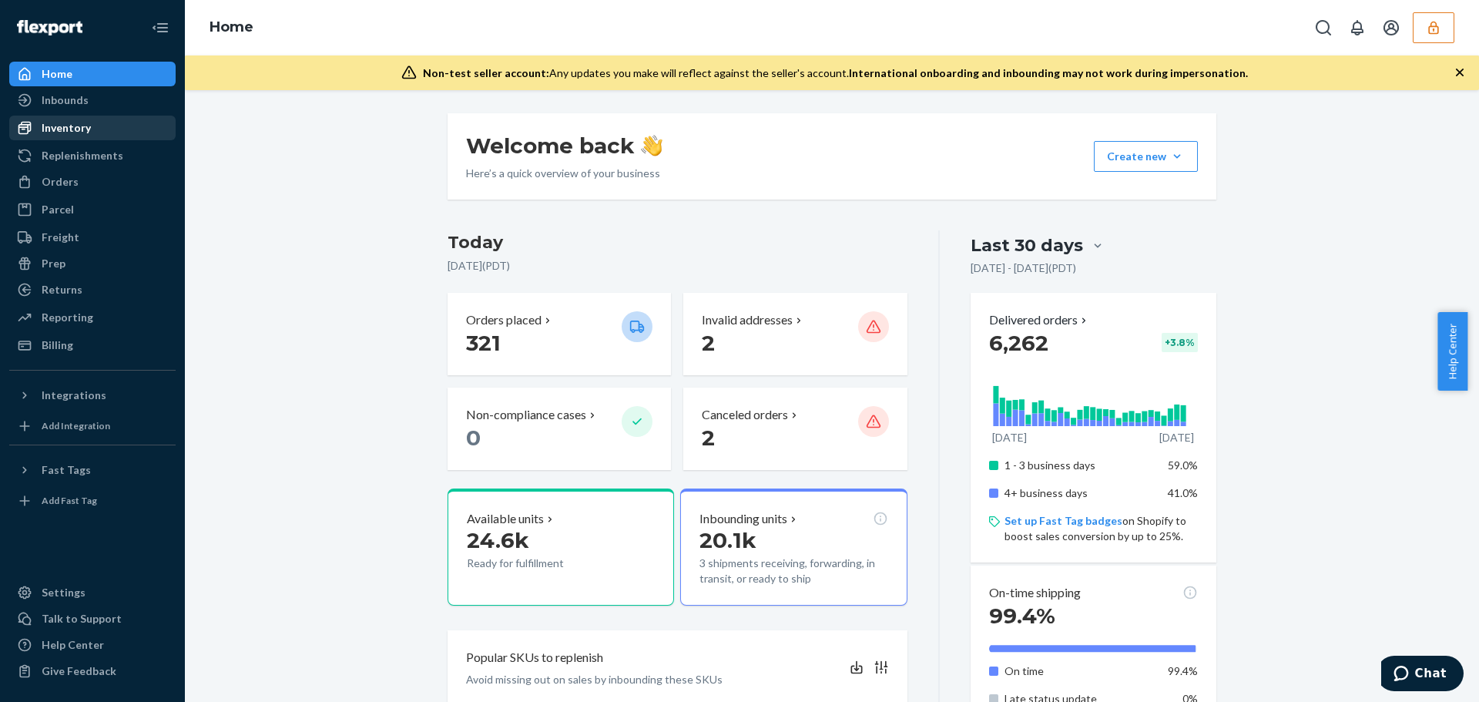
click at [85, 130] on div "Inventory" at bounding box center [66, 127] width 49 height 15
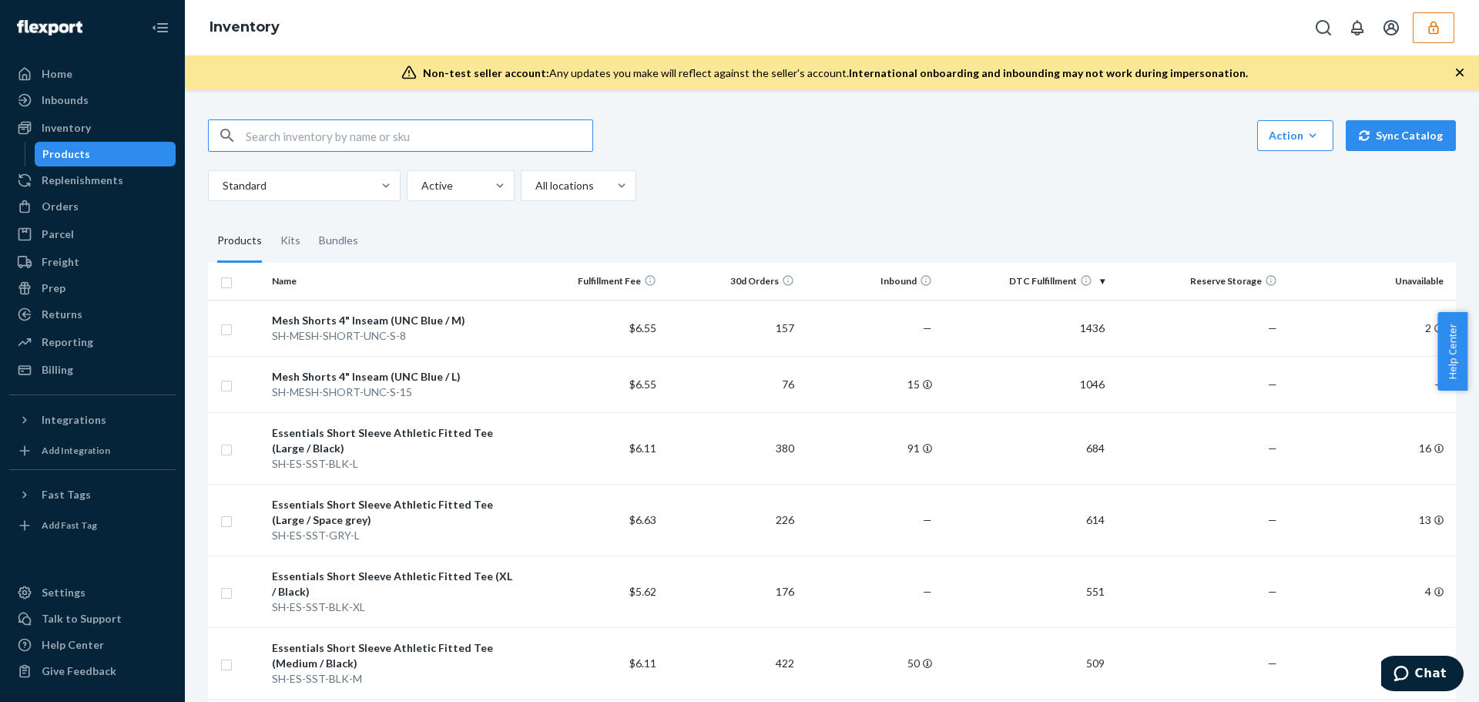
click at [399, 136] on input "text" at bounding box center [419, 135] width 347 height 31
paste input "squidhaussquidhausus"
click at [402, 155] on div "squidhaussquidhausus Action Create product Create kit or bundle Bulk create pro…" at bounding box center [832, 160] width 1248 height 82
click at [407, 139] on input "squidhaussquidhausus" at bounding box center [419, 135] width 347 height 31
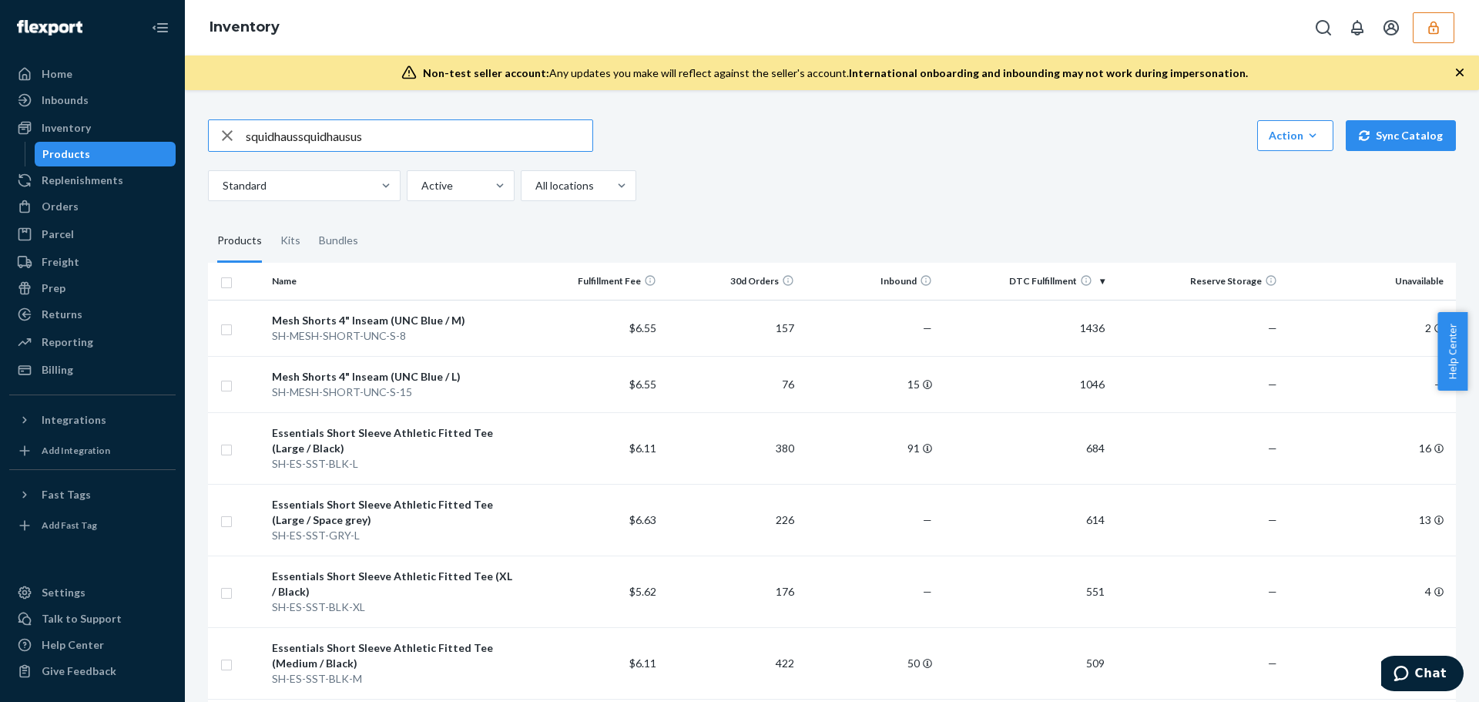
click at [407, 139] on input "squidhaussquidhausus" at bounding box center [419, 135] width 347 height 31
paste input "DGFHXTA57SM"
type input "DGFHXTA57SM"
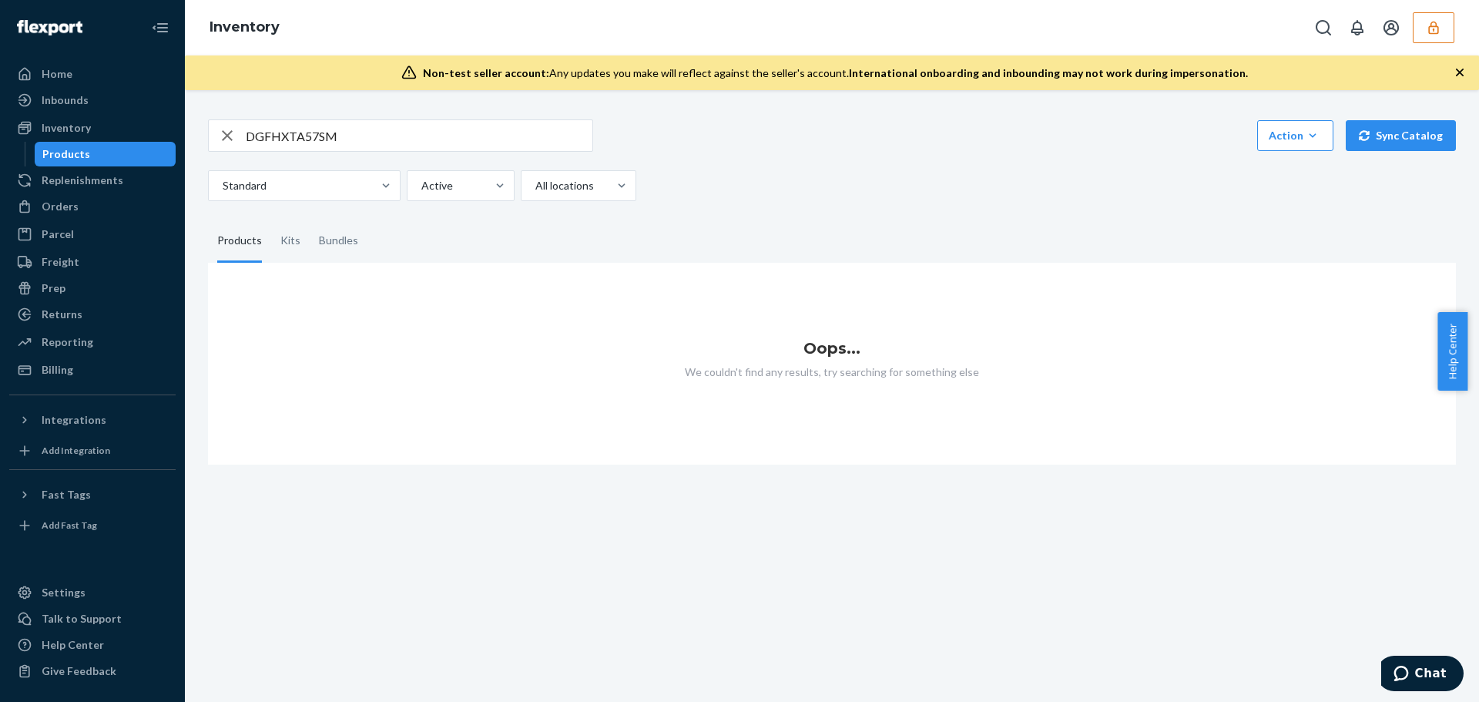
click at [1428, 29] on icon "button" at bounding box center [1433, 27] width 15 height 15
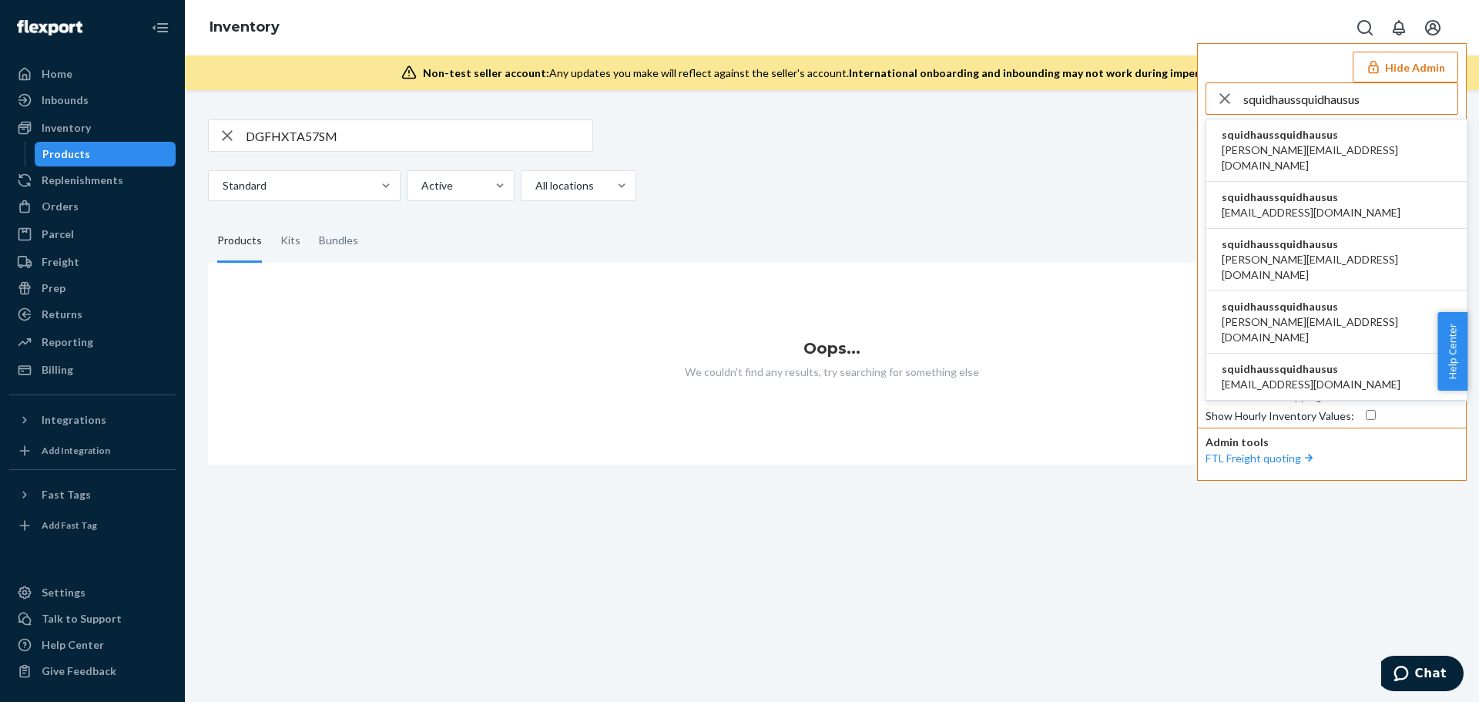
type input "squidhaussquidhausus"
click at [1347, 137] on li "squidhaussquidhausus david@squidhaus.us" at bounding box center [1336, 150] width 260 height 62
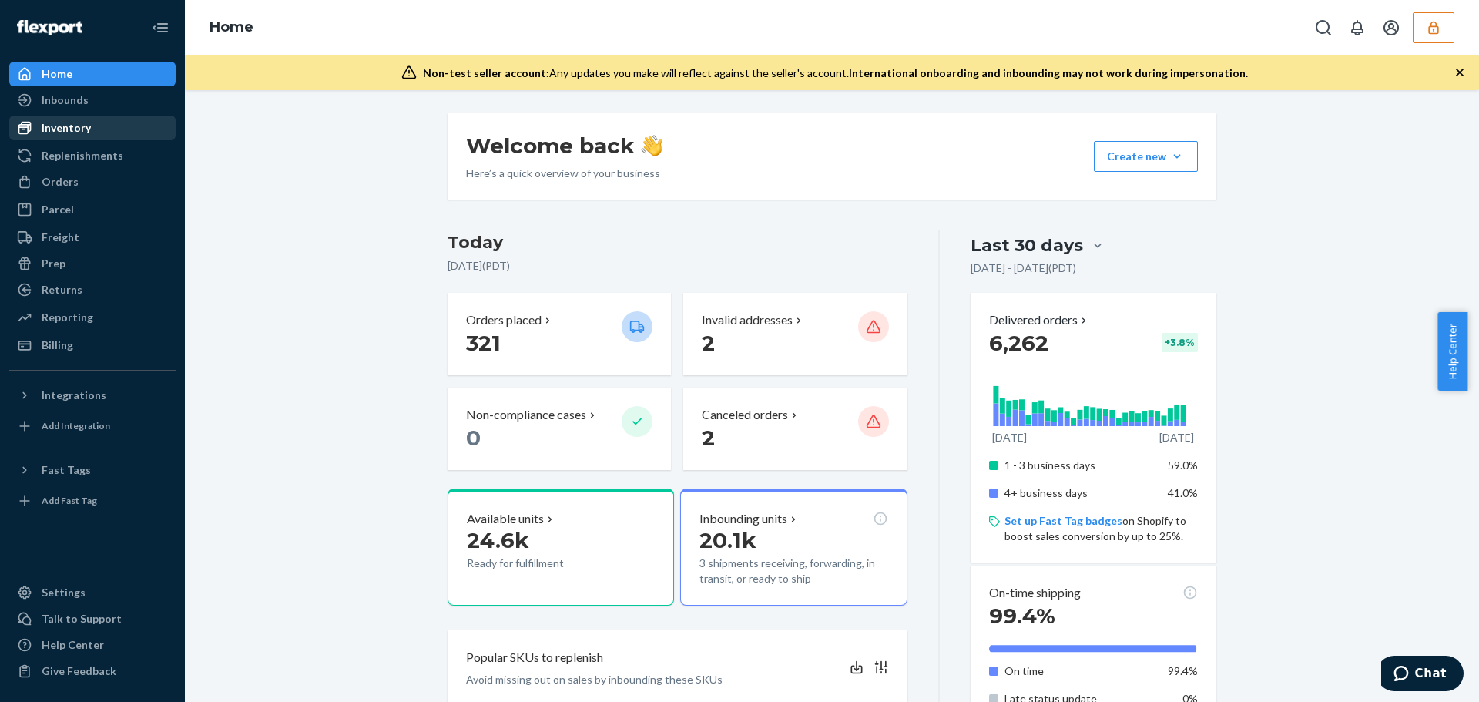
click at [32, 132] on icon at bounding box center [24, 127] width 15 height 15
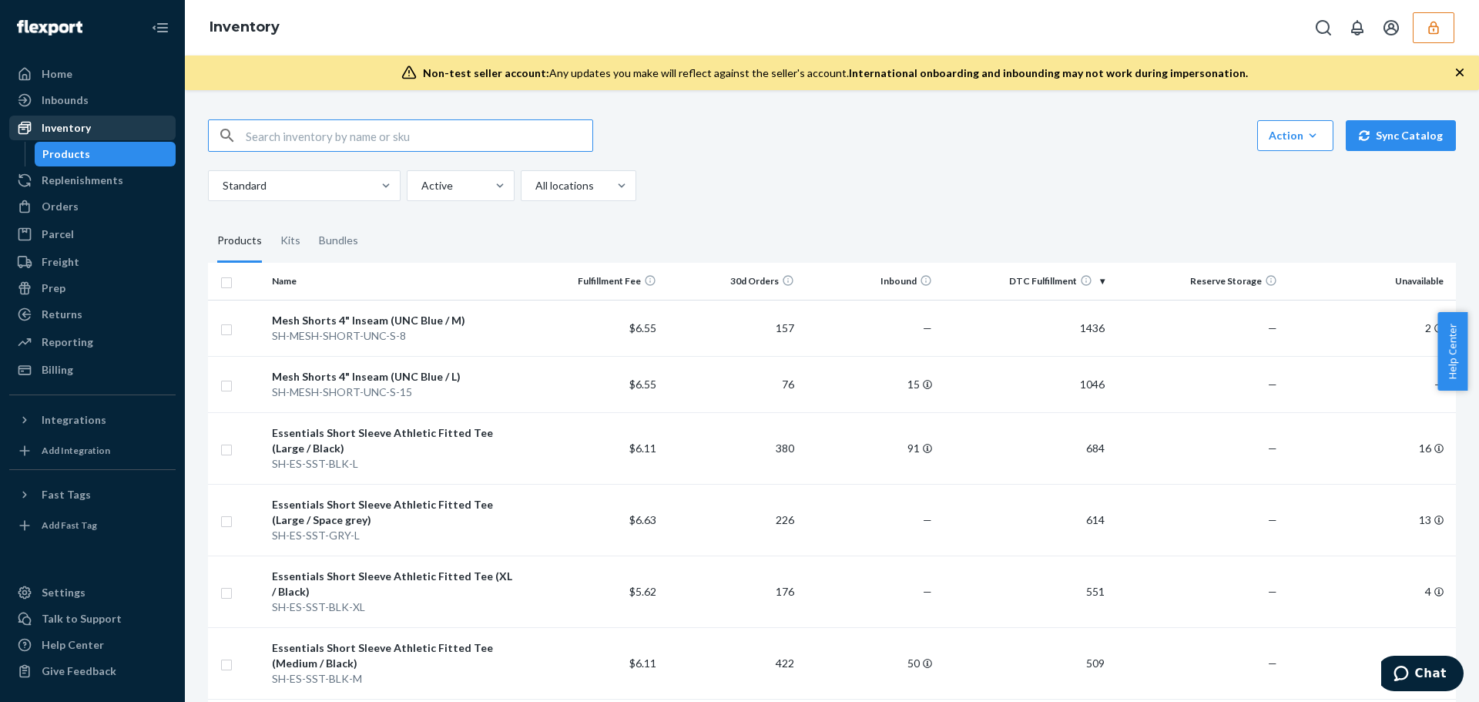
click at [391, 146] on input "text" at bounding box center [419, 135] width 347 height 31
paste input "DGFHXTA57SM"
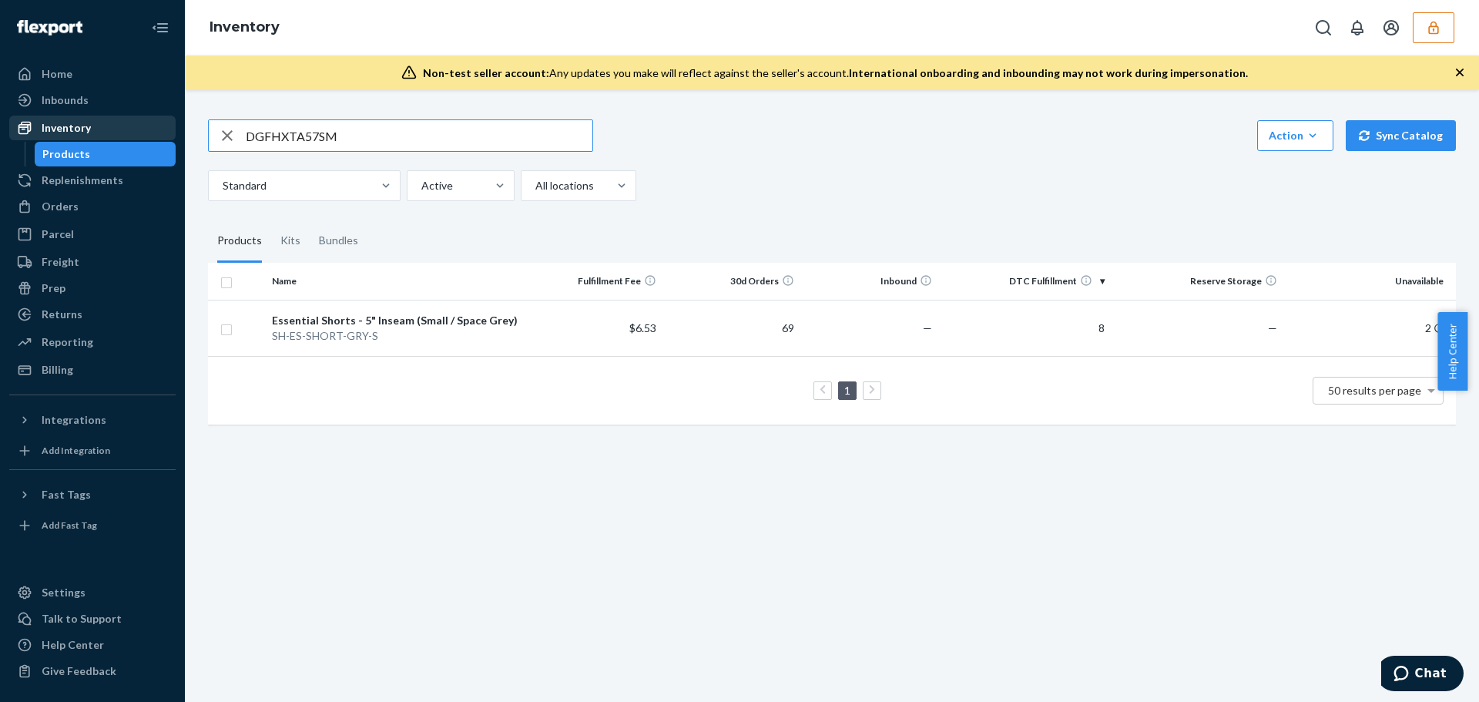
click at [355, 135] on input "DGFHXTA57SM" at bounding box center [419, 135] width 347 height 31
type input "mesh"
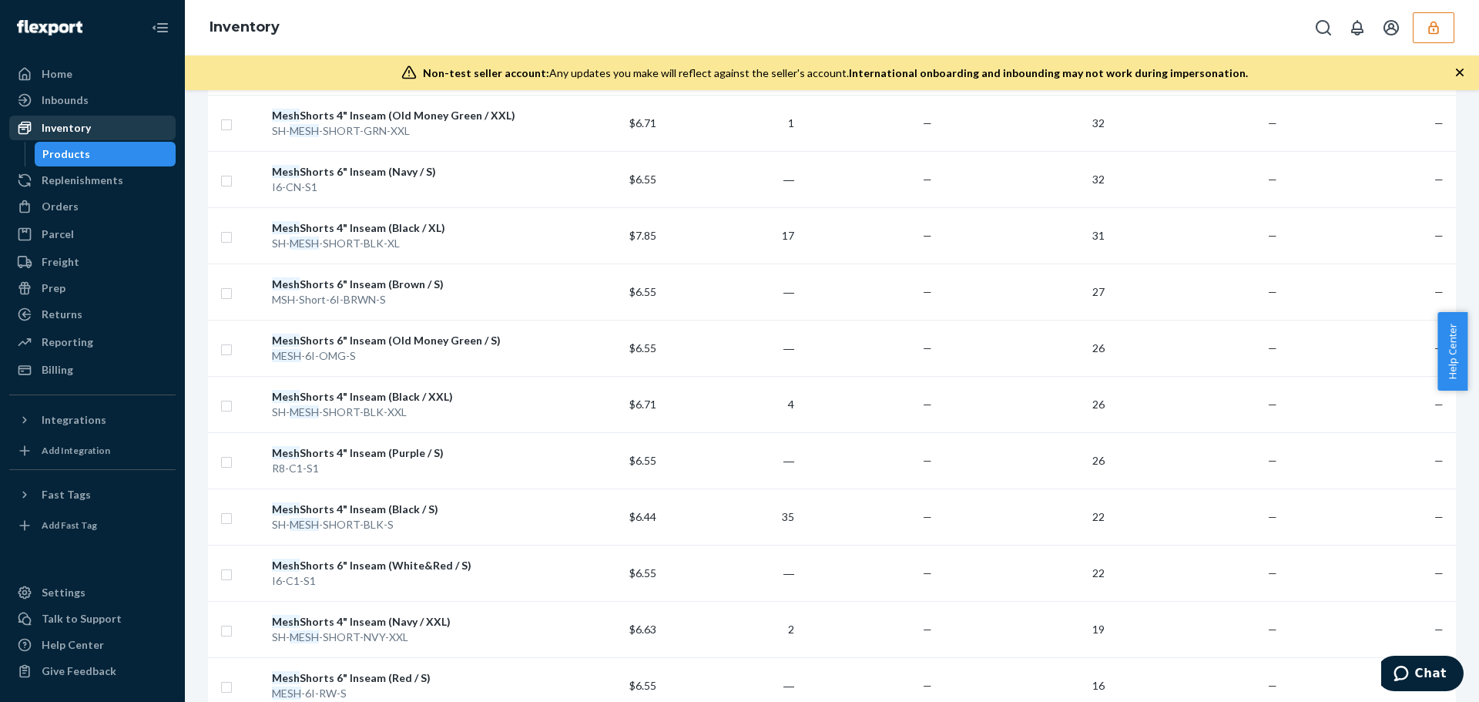
scroll to position [1386, 0]
click at [467, 498] on td "Mesh Shorts 4" Inseam (Black / S) SH- MESH -SHORT-BLK-S" at bounding box center [395, 516] width 259 height 56
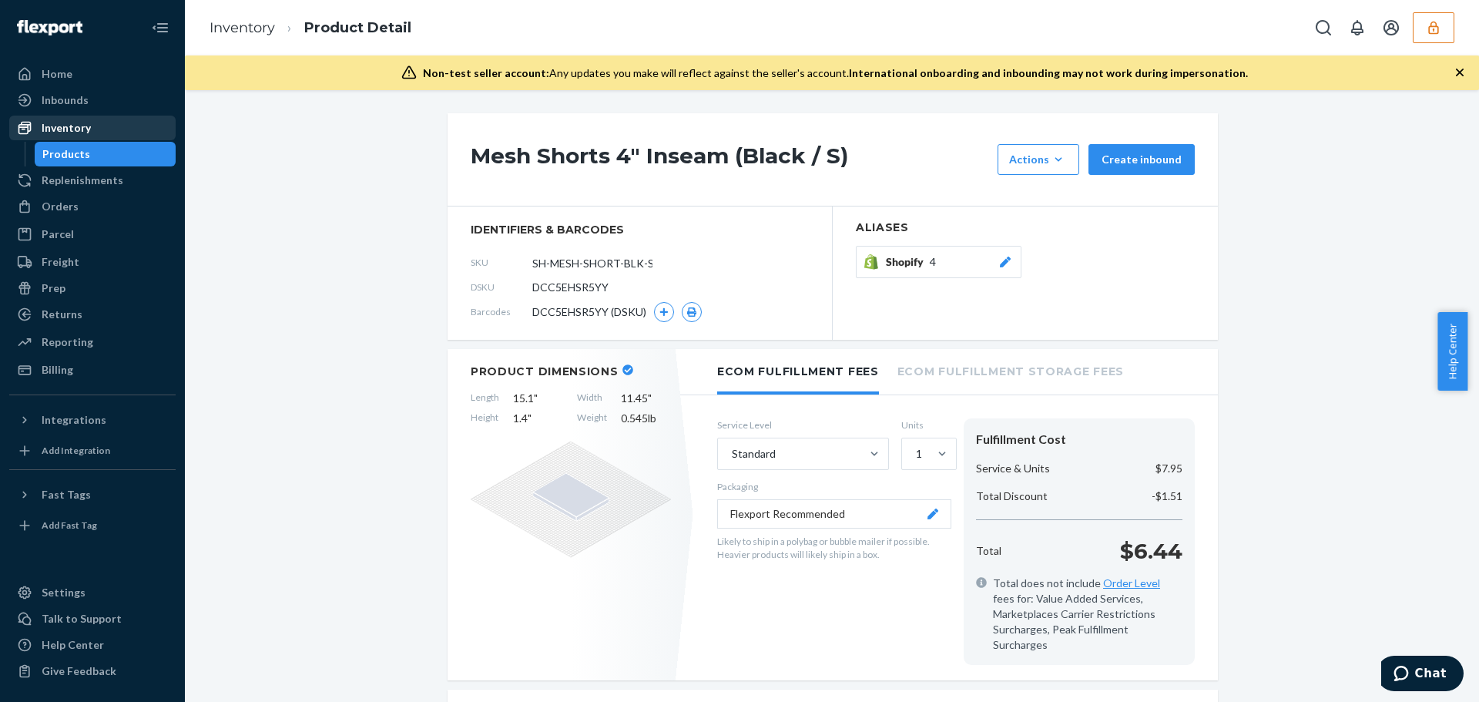
click at [547, 284] on span "DCC5EHSR5YY" at bounding box center [570, 287] width 76 height 15
copy span "DCC5EHSR5YY"
click at [1448, 21] on button "button" at bounding box center [1433, 27] width 42 height 31
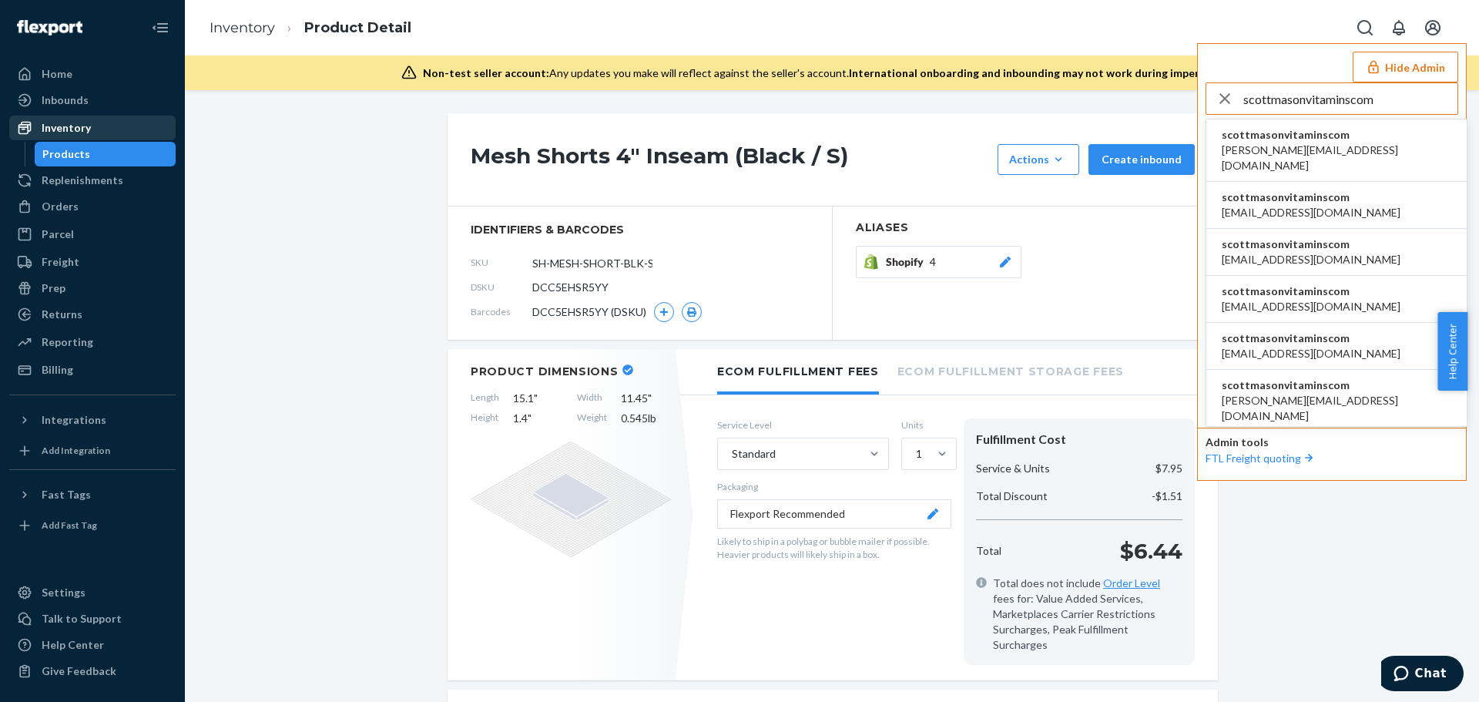
type input "scottmasonvitaminscom"
click at [1319, 143] on span "daniel@masonvitamins.com" at bounding box center [1336, 157] width 230 height 31
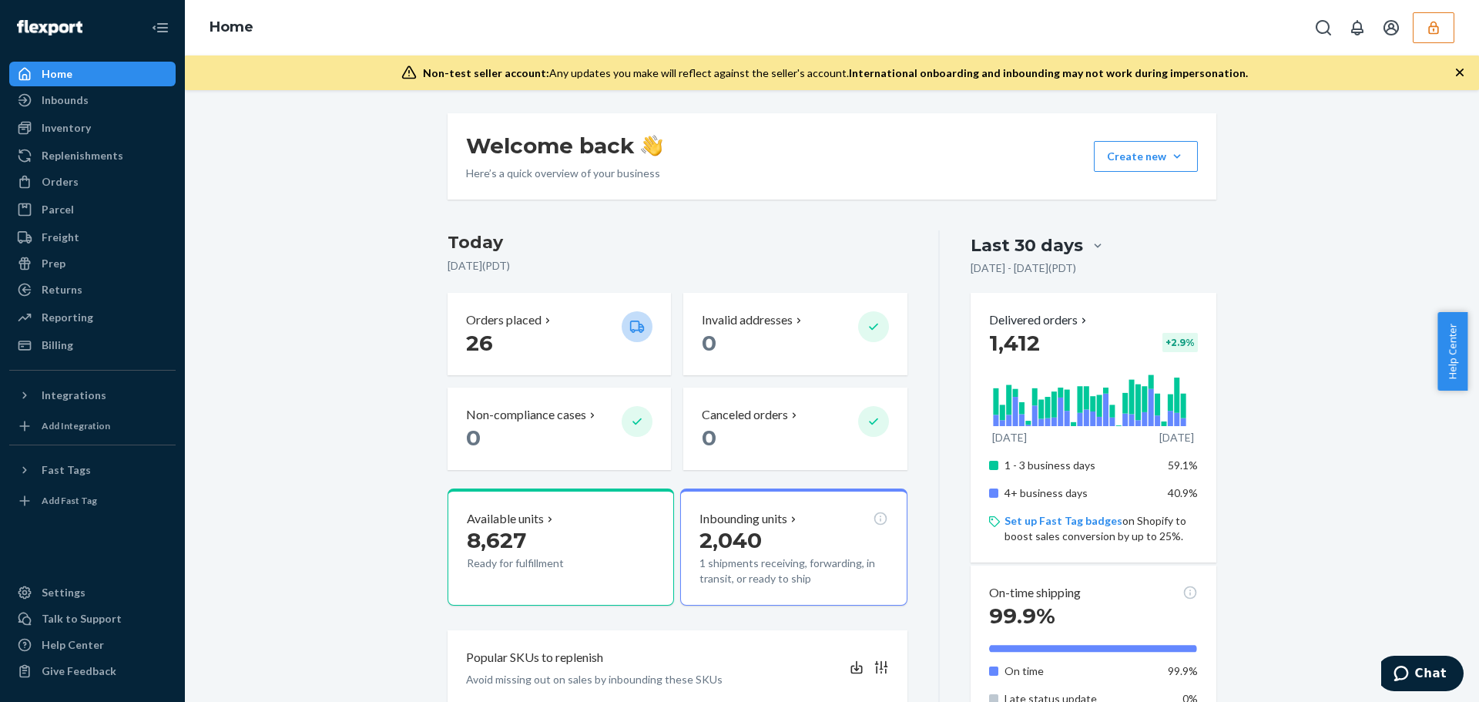
click at [64, 128] on div "Inventory" at bounding box center [66, 127] width 49 height 15
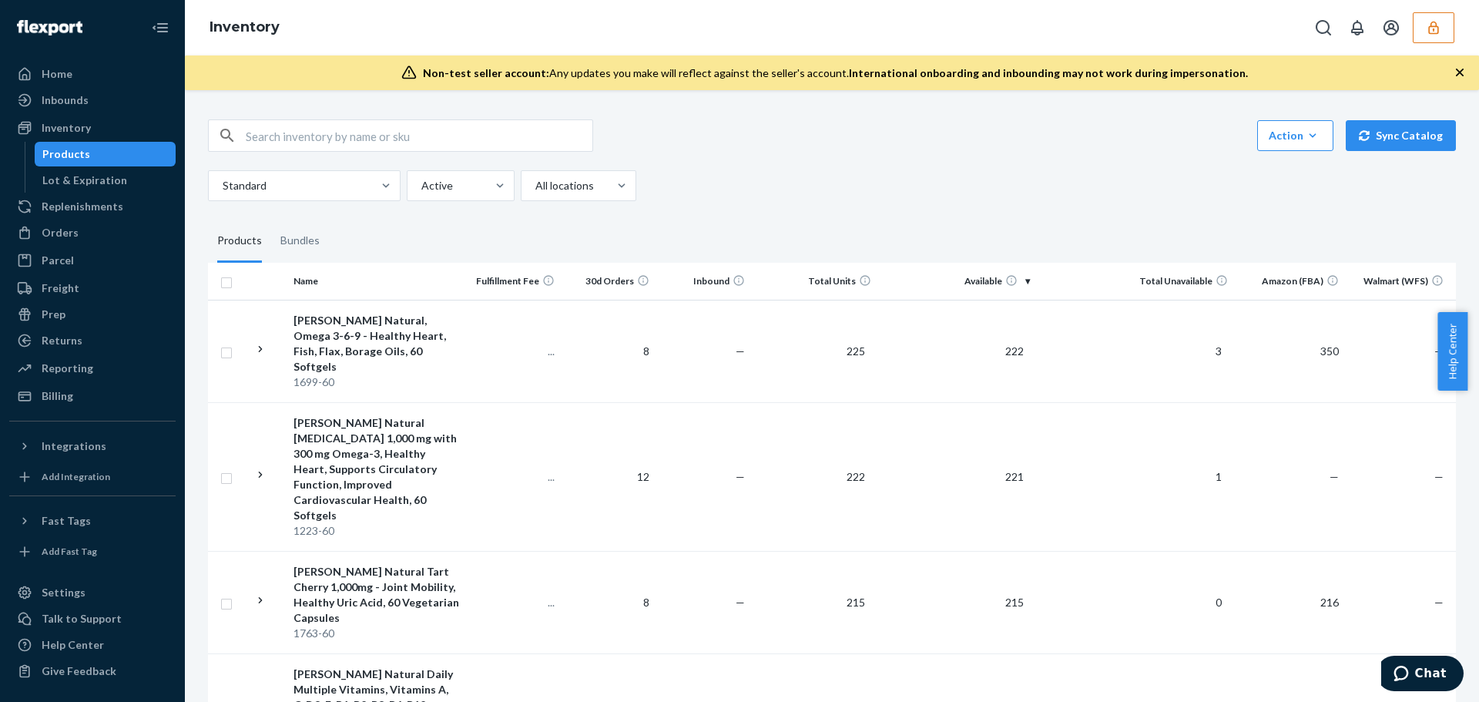
click at [517, 132] on input "text" at bounding box center [419, 135] width 347 height 31
paste input "DD94CD53WND"
type input "DD94CD53WND"
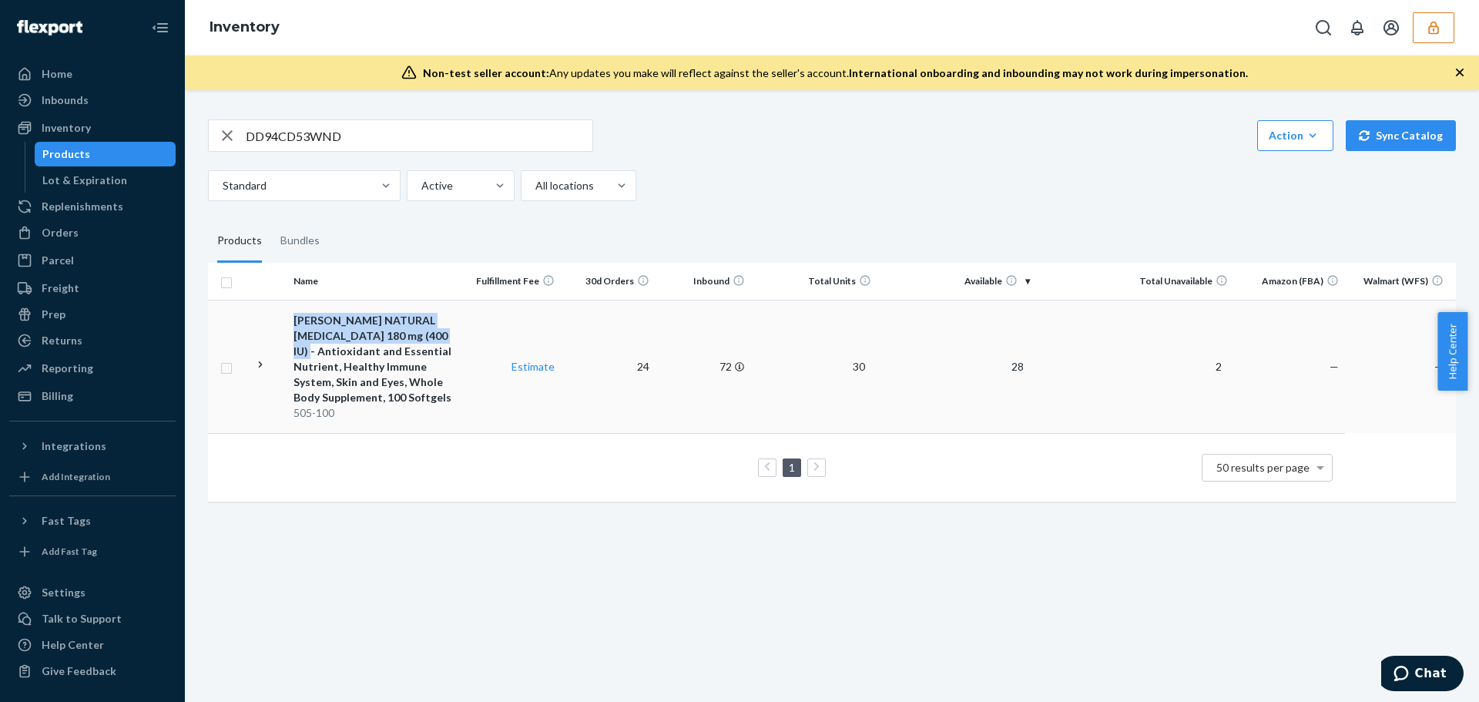
drag, startPoint x: 297, startPoint y: 320, endPoint x: 412, endPoint y: 338, distance: 116.2
click at [412, 338] on div "MASON NATURAL Vitamin E 180 mg (400 IU) - Antioxidant and Essential Nutrient, H…" at bounding box center [376, 359] width 166 height 92
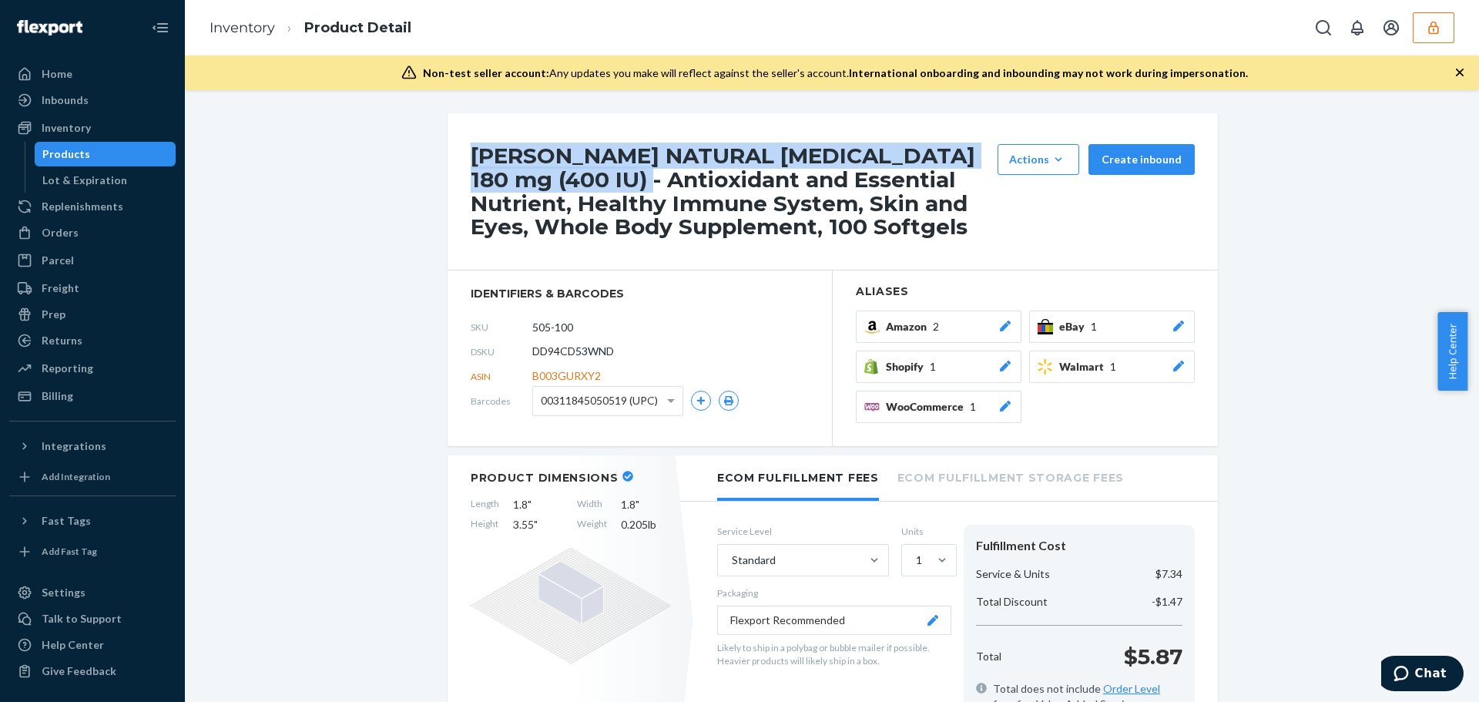
drag, startPoint x: 464, startPoint y: 154, endPoint x: 594, endPoint y: 184, distance: 133.6
click at [594, 184] on div "MASON NATURAL Vitamin E 180 mg (400 IU) - Antioxidant and Essential Nutrient, H…" at bounding box center [832, 191] width 770 height 157
copy h1 "MASON NATURAL Vitamin E 180 mg (400 IU) - Antioxidant"
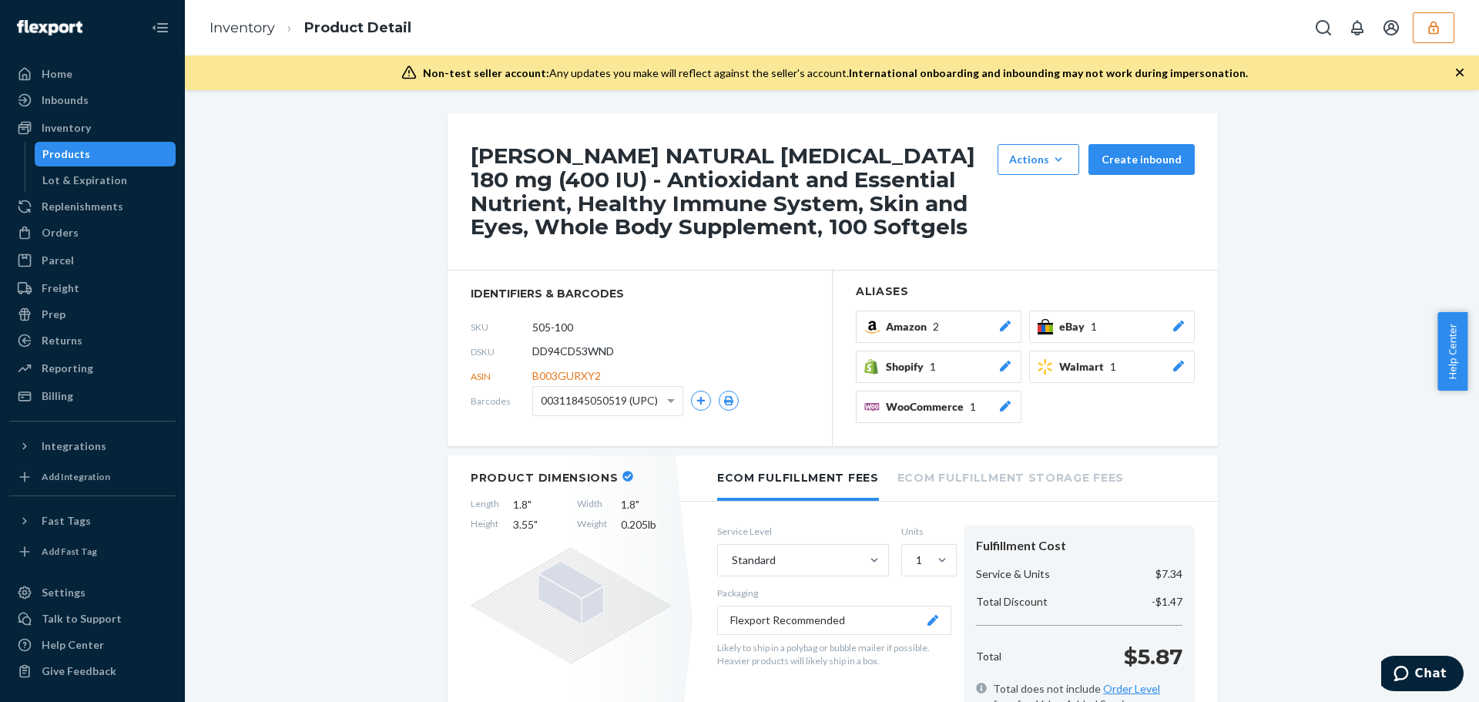
click at [1448, 35] on button "button" at bounding box center [1433, 27] width 42 height 31
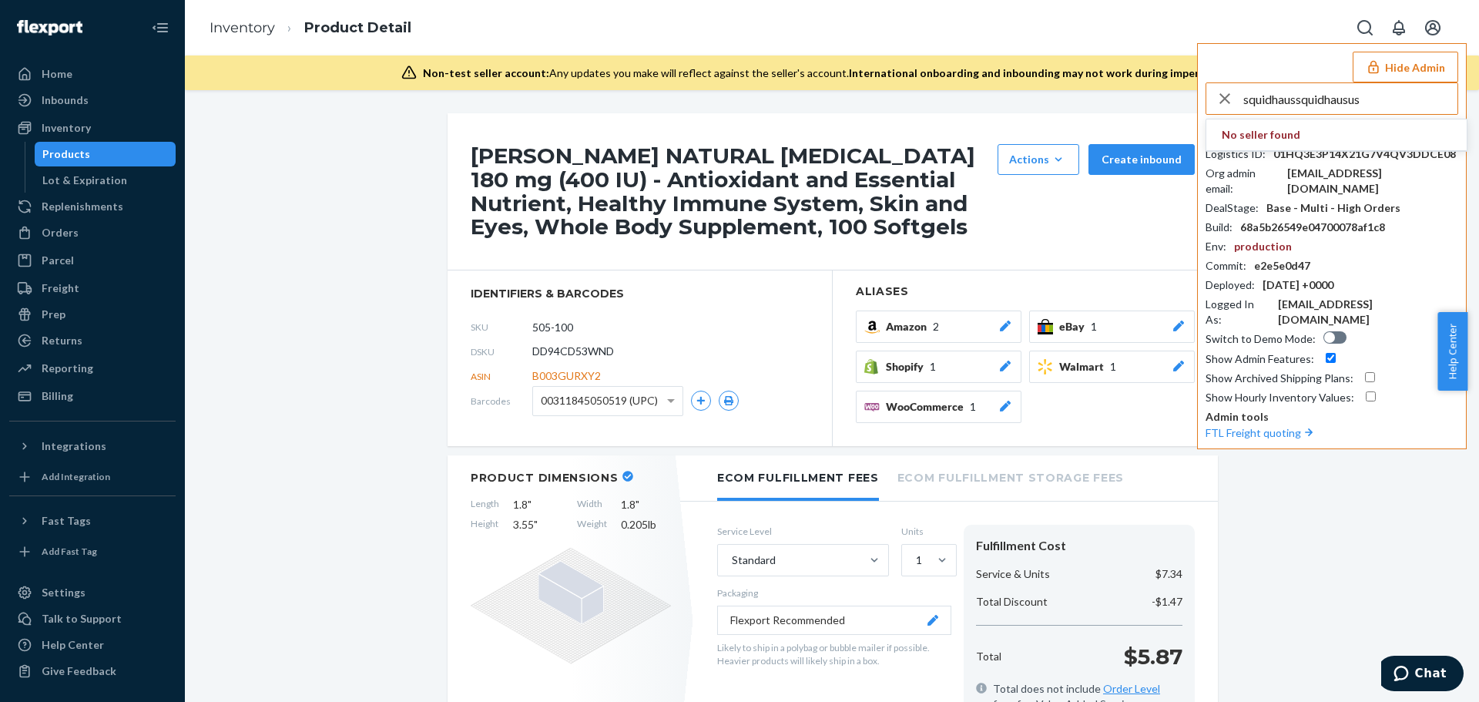
type input "squidhaussquidhausus"
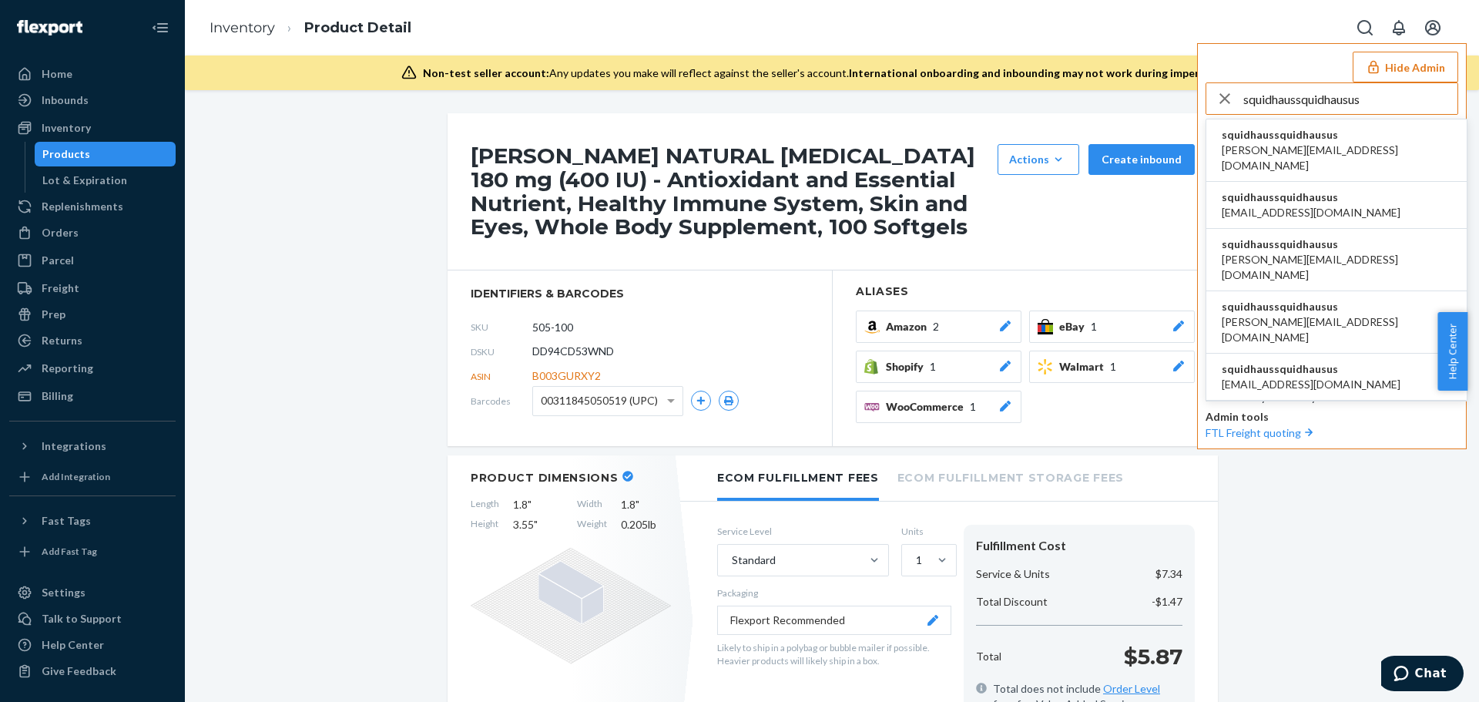
click at [1323, 143] on span "david@squidhaus.us" at bounding box center [1336, 157] width 230 height 31
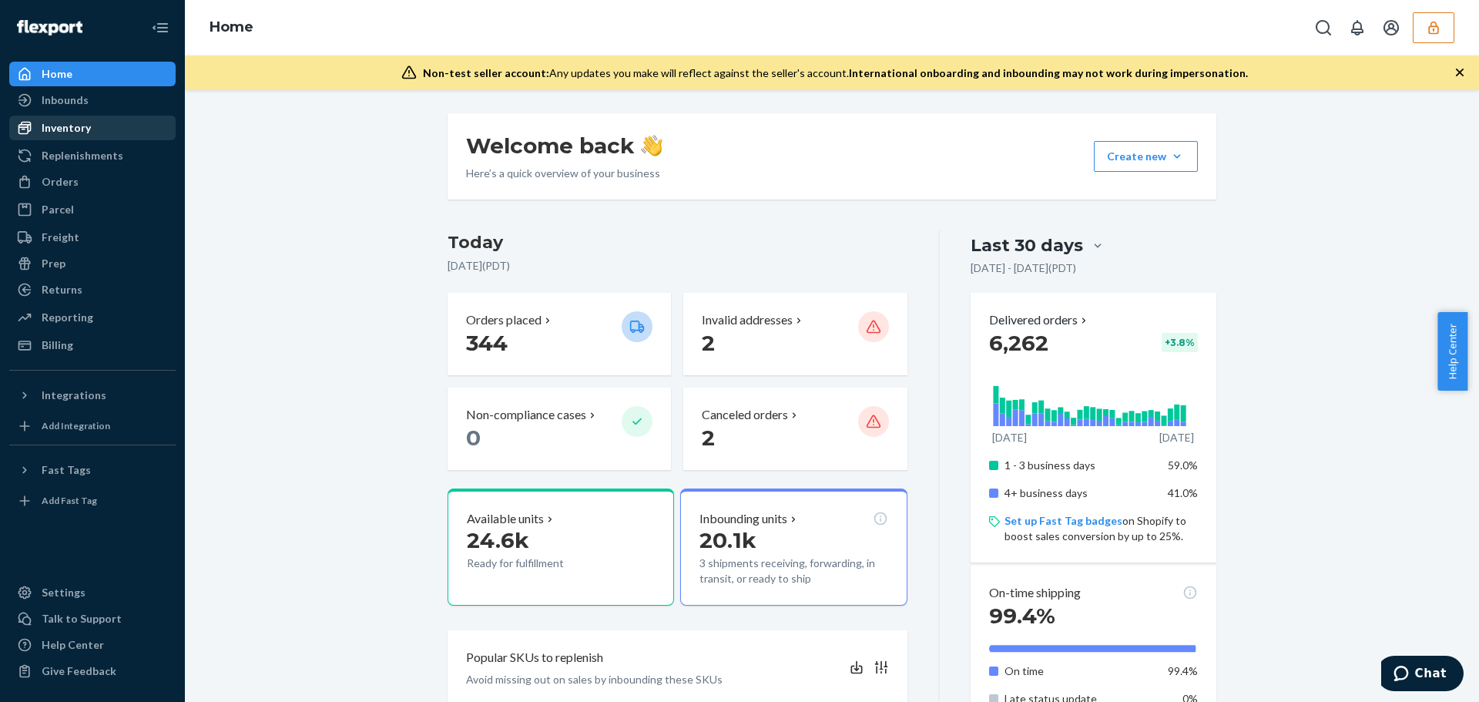
click at [59, 126] on div "Inventory" at bounding box center [66, 127] width 49 height 15
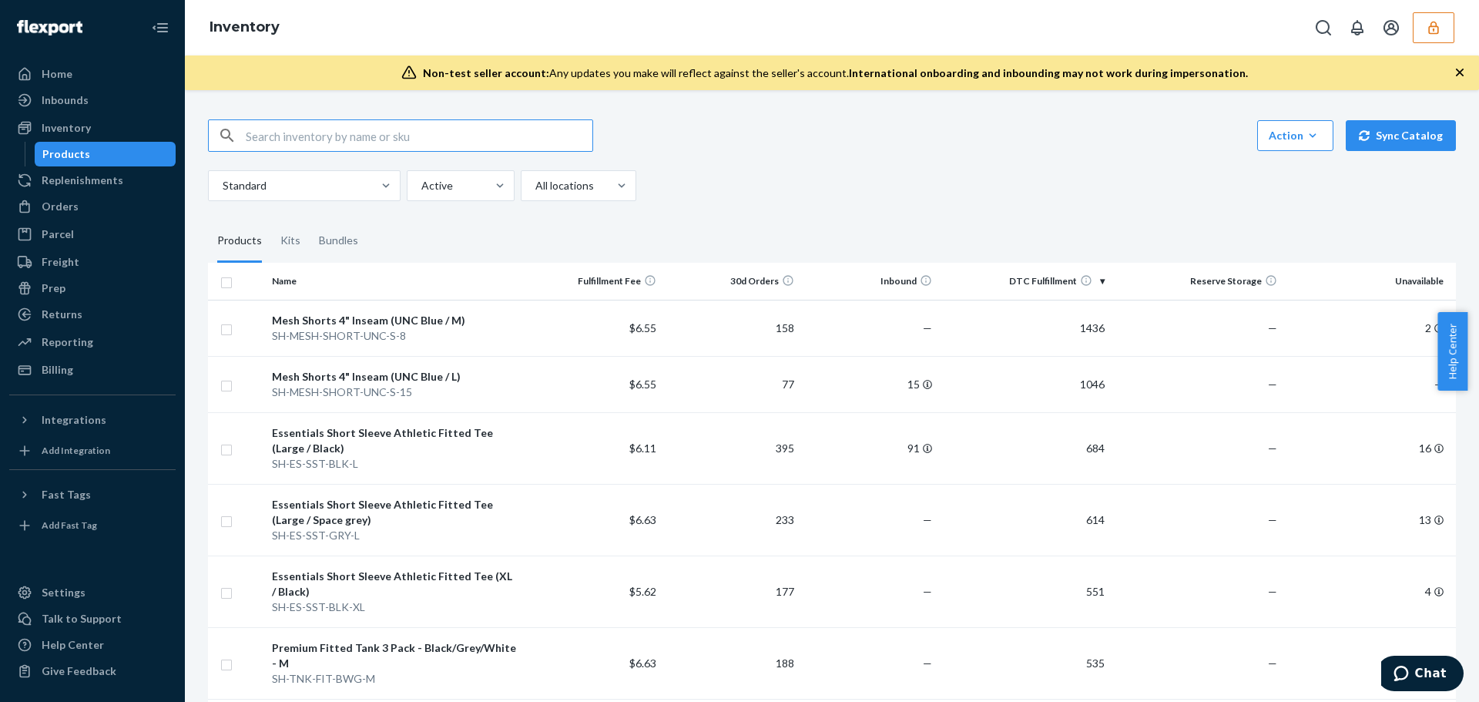
click at [398, 132] on input "text" at bounding box center [419, 135] width 347 height 31
type input "mesh"
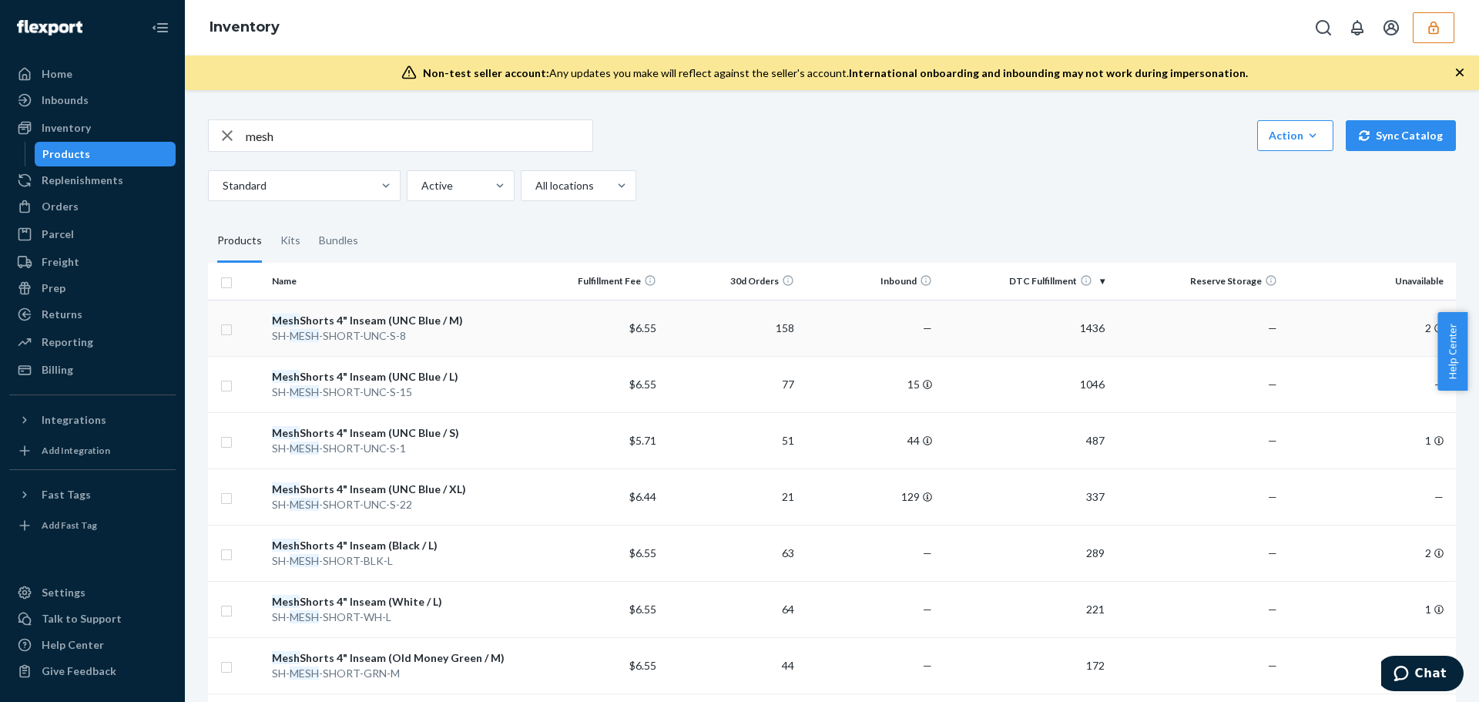
click at [488, 323] on div "Mesh Shorts 4" Inseam (UNC Blue / M)" at bounding box center [395, 320] width 246 height 15
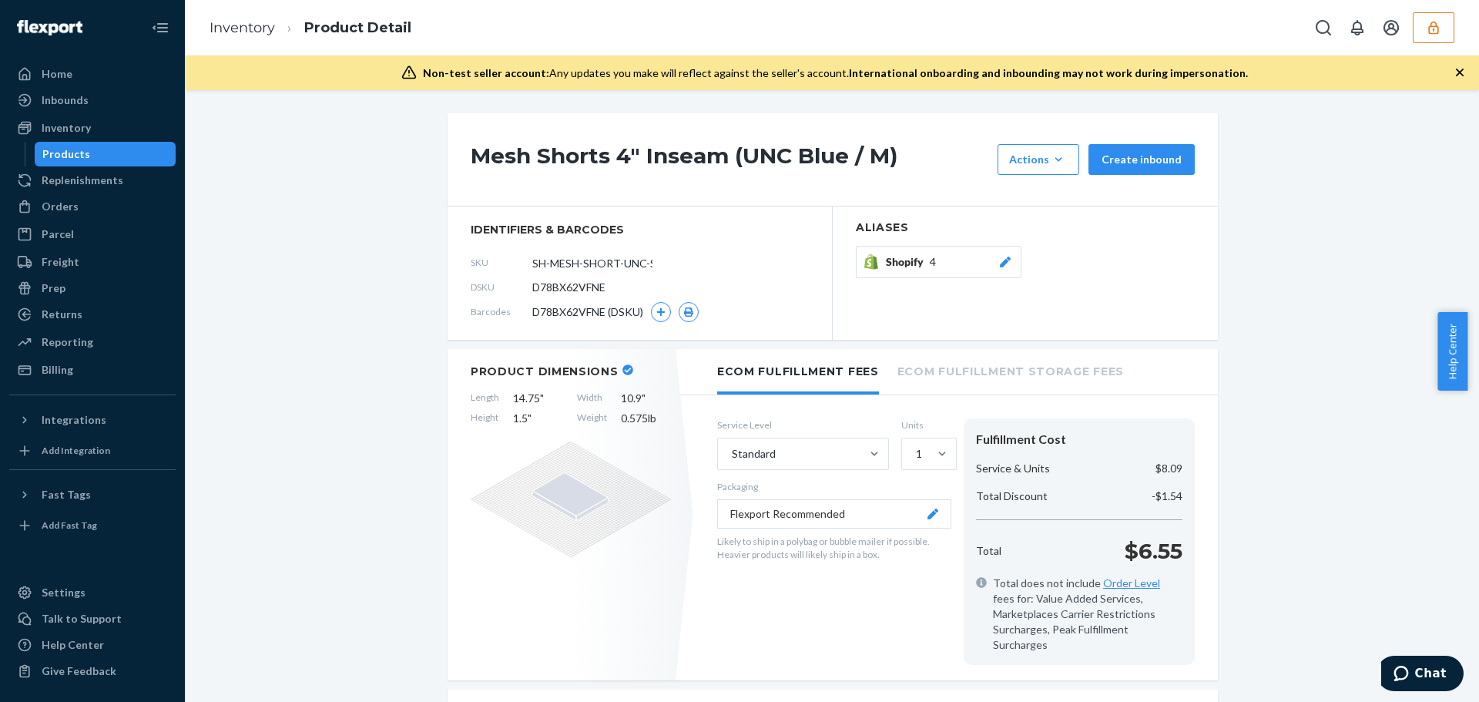
click at [591, 286] on span "D78BX62VFNE" at bounding box center [568, 287] width 73 height 15
copy span "D78BX62VFNE"
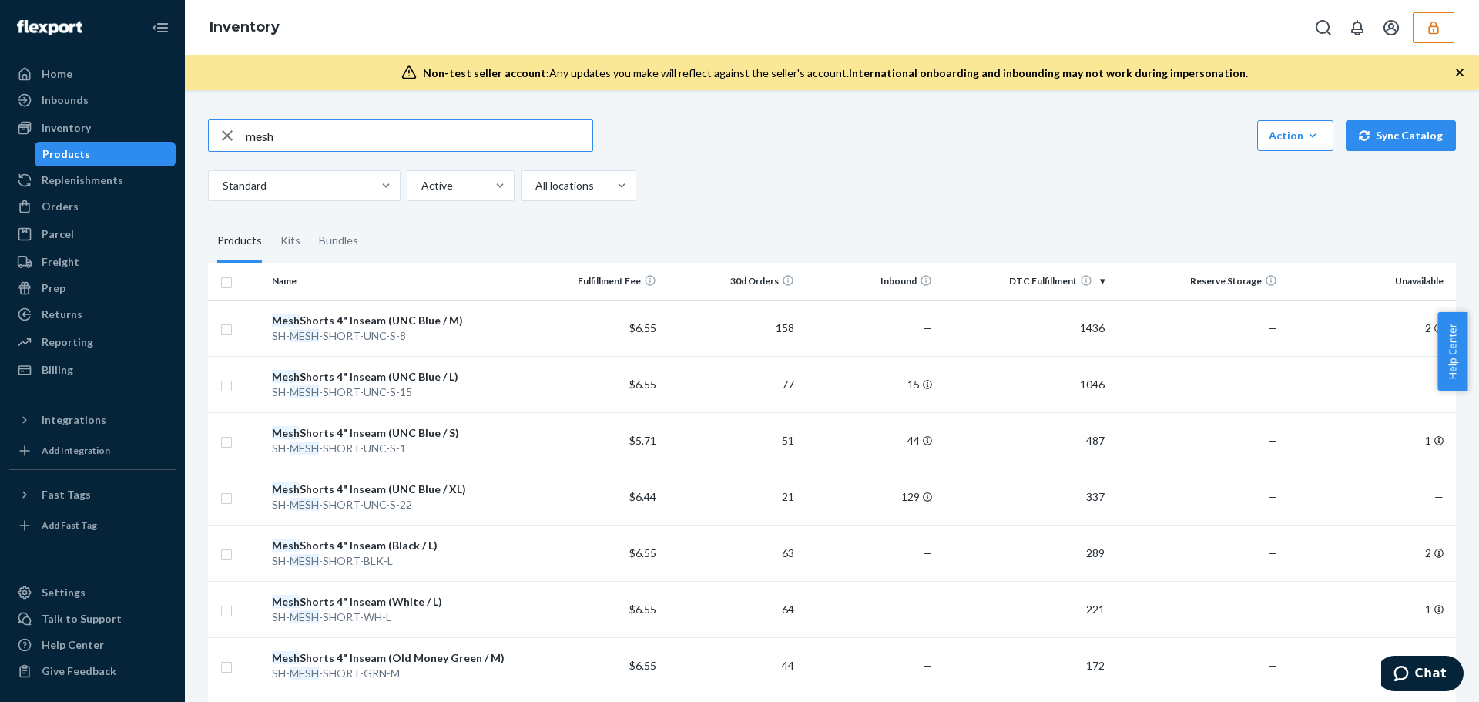
drag, startPoint x: 418, startPoint y: 140, endPoint x: 218, endPoint y: 161, distance: 201.3
click at [218, 161] on div "mesh Action Create product Create kit or bundle Bulk create products Bulk updat…" at bounding box center [832, 160] width 1248 height 82
type input "tank"
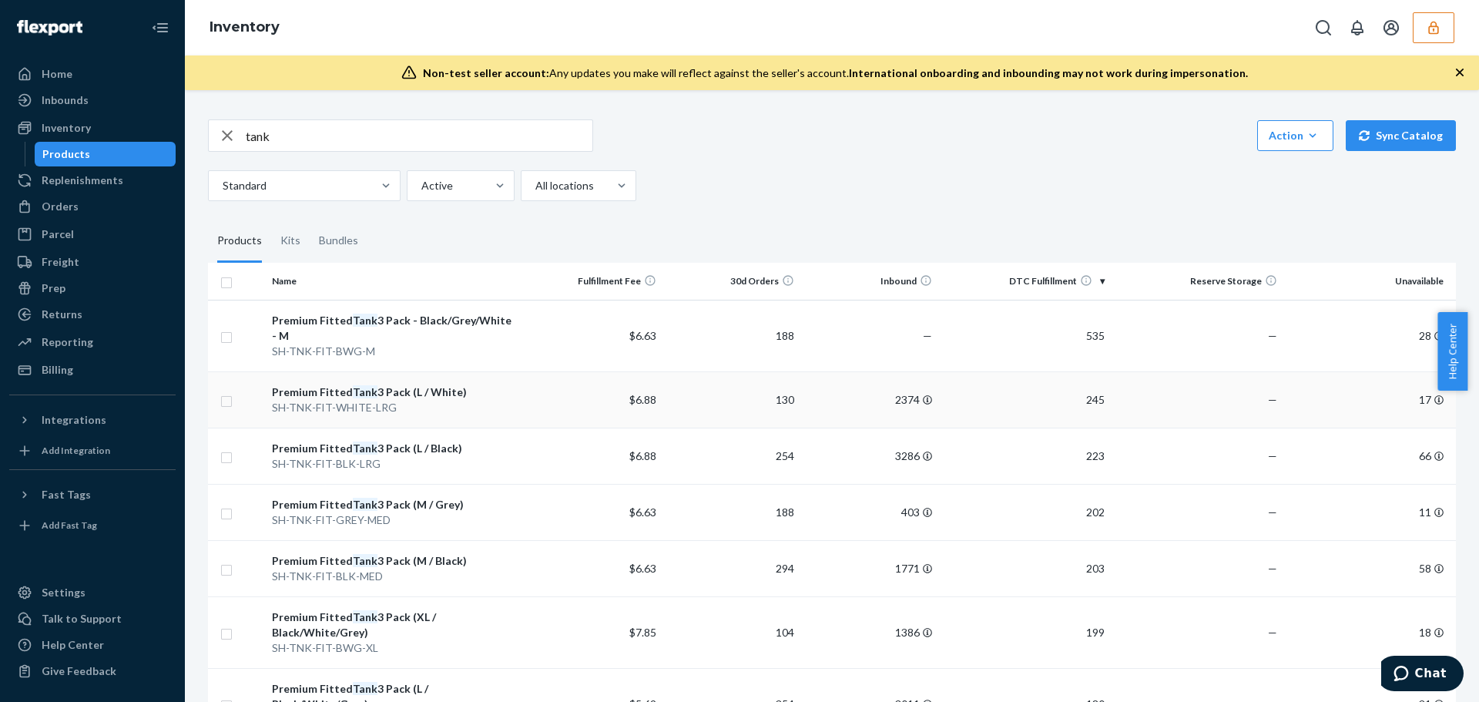
click at [524, 400] on td "$6.88" at bounding box center [593, 399] width 138 height 56
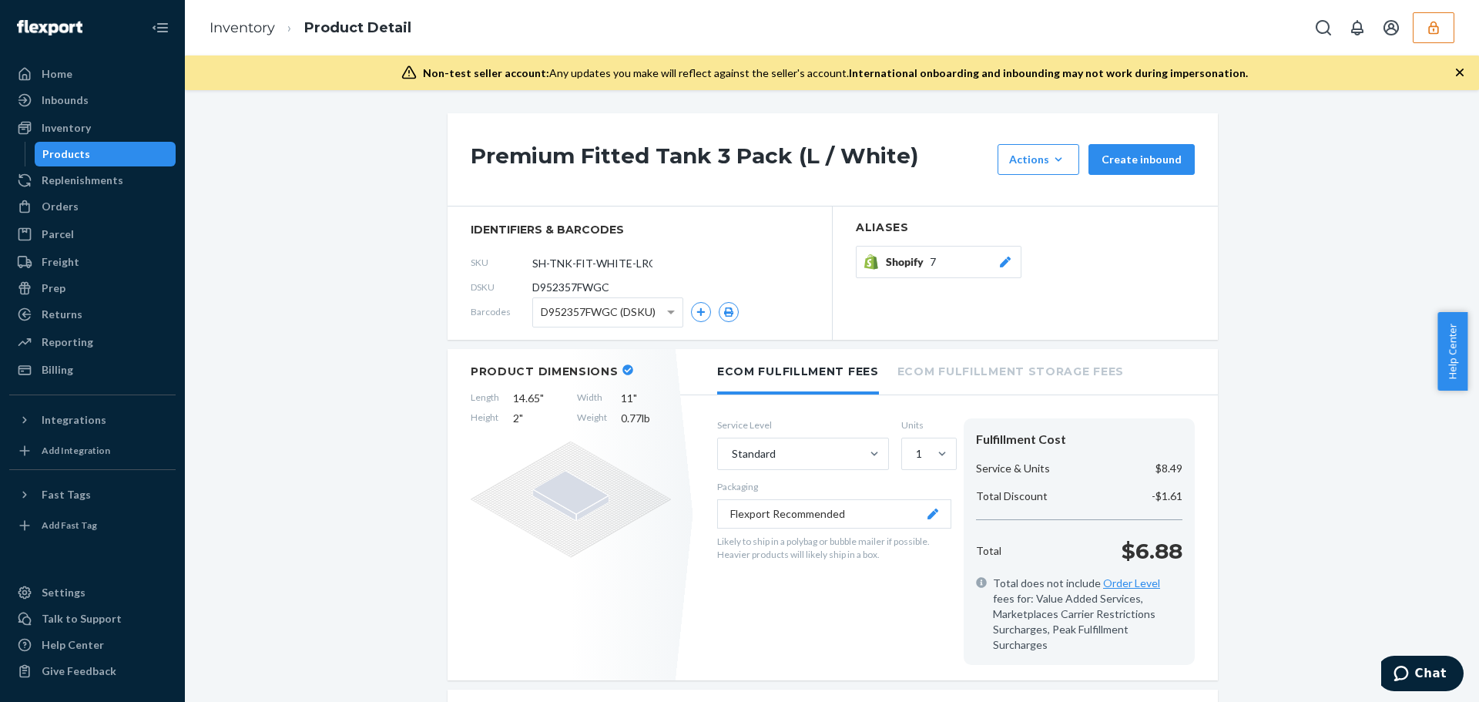
click at [579, 287] on span "D952357FWGC" at bounding box center [570, 287] width 77 height 15
copy span "D952357FWGC"
click at [1439, 33] on icon "button" at bounding box center [1433, 27] width 15 height 15
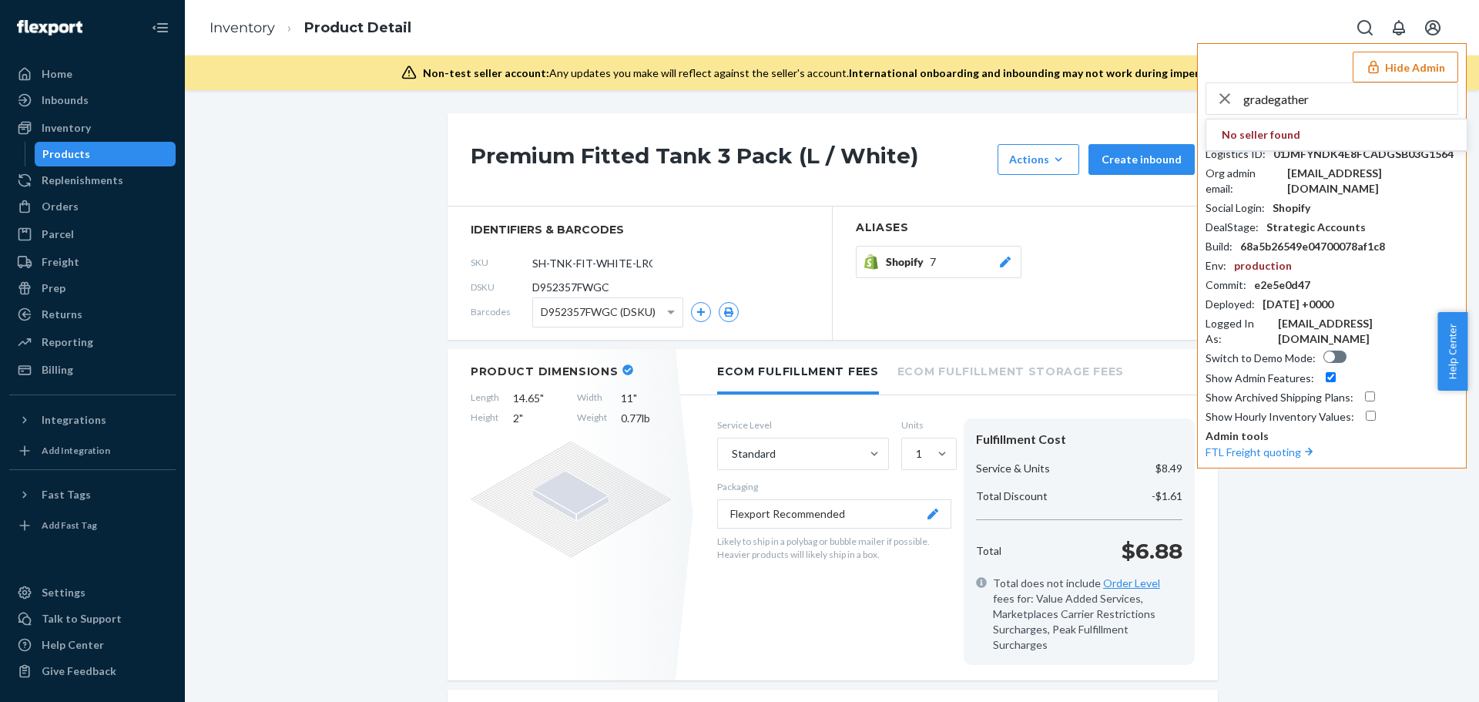
click at [1307, 97] on input "gradegather" at bounding box center [1350, 98] width 214 height 31
paste input "salemsh95hotmailcom"
type input "salemsh95hotmailcom"
click at [1319, 145] on span "salemsh95@hotmail.com" at bounding box center [1310, 149] width 179 height 15
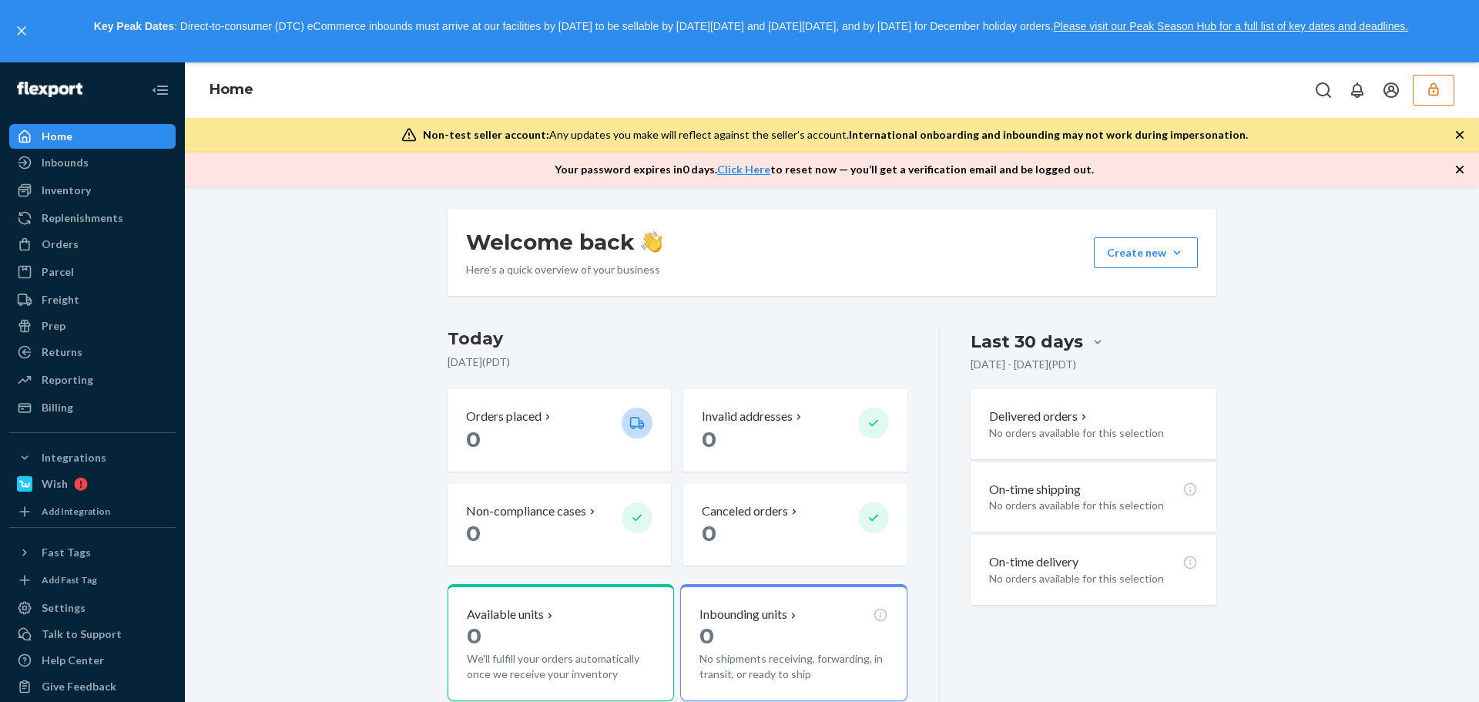
click at [1442, 98] on button "button" at bounding box center [1433, 90] width 42 height 31
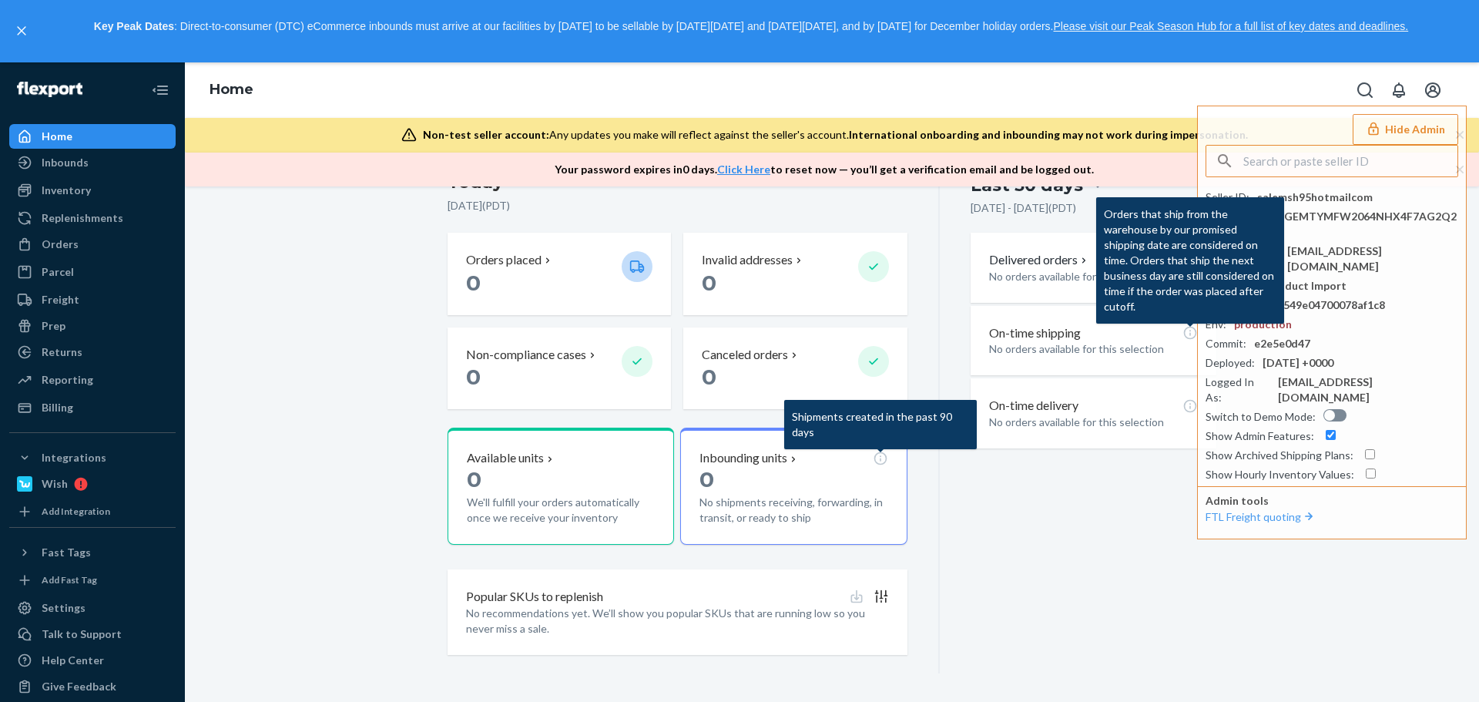
scroll to position [159, 0]
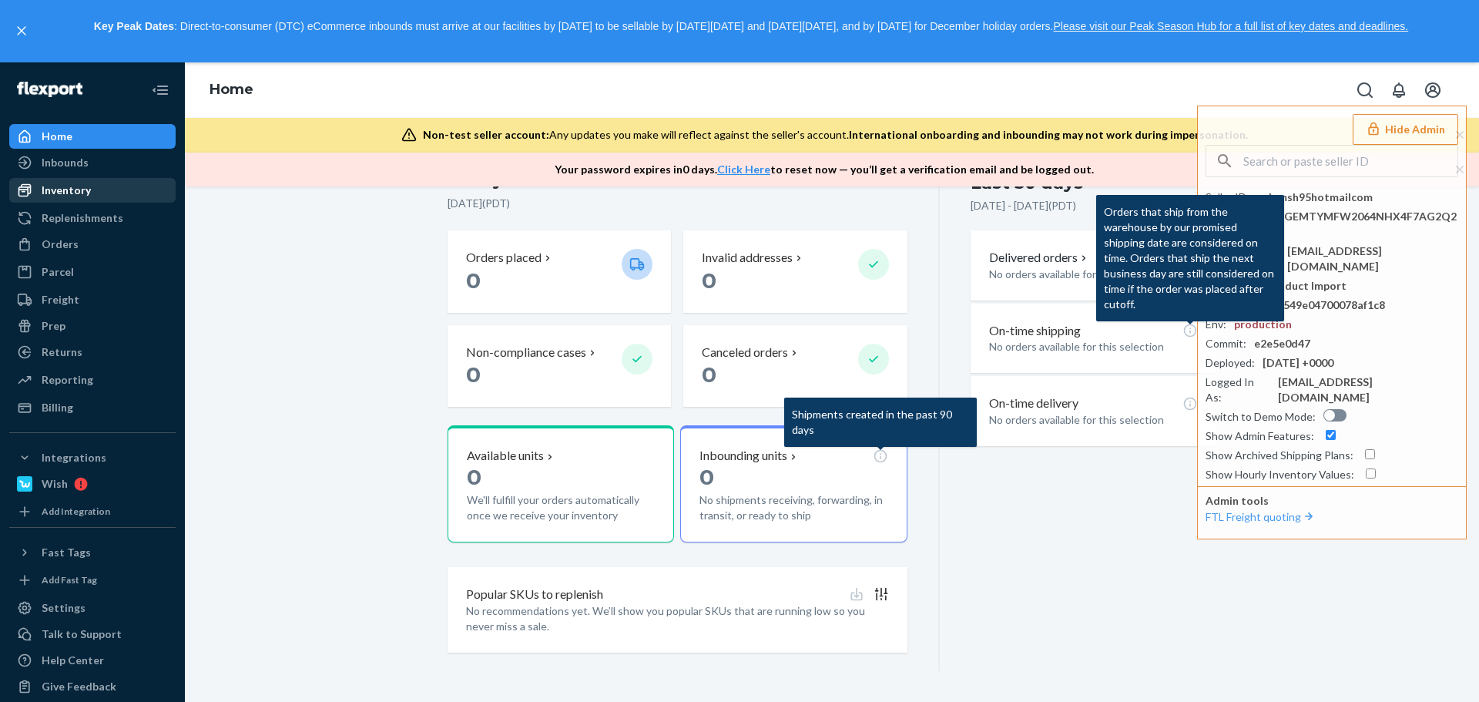
click at [89, 193] on div "Inventory" at bounding box center [66, 190] width 49 height 15
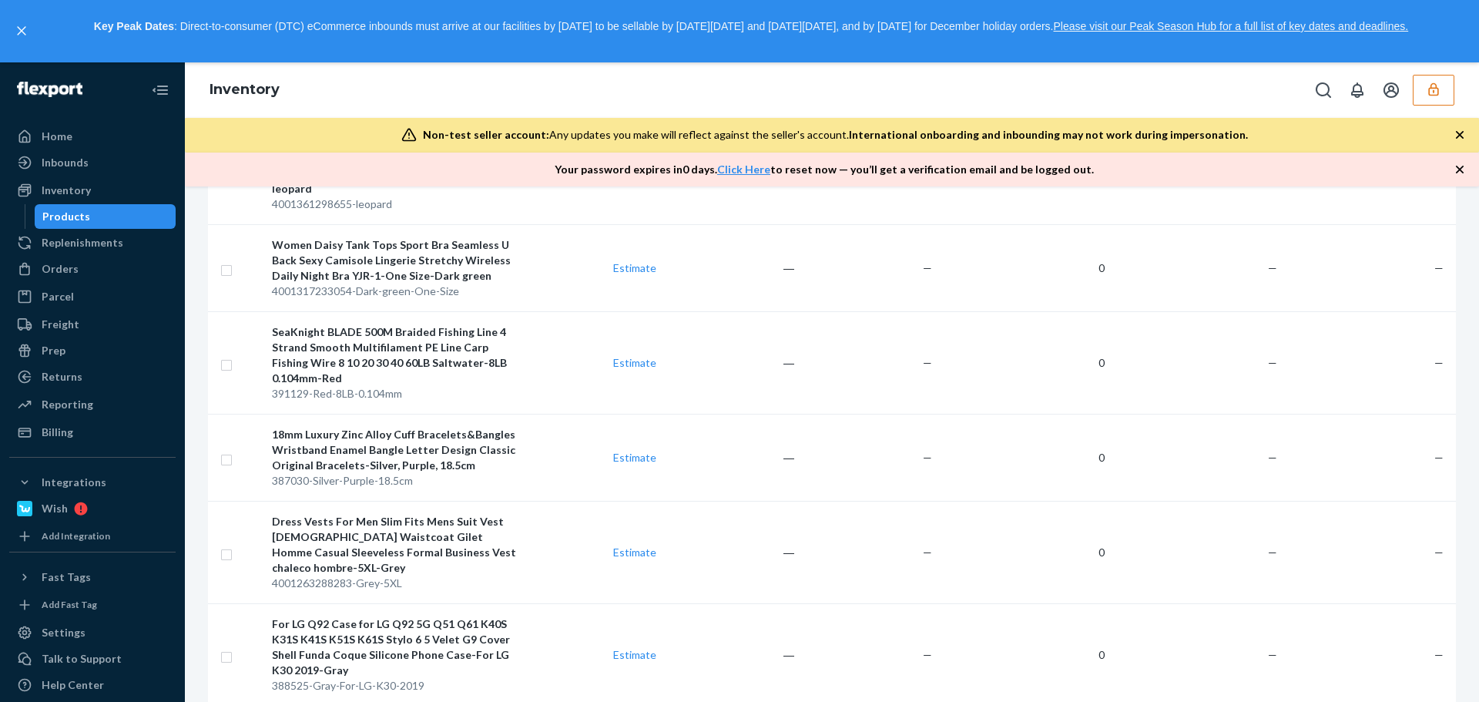
scroll to position [770, 0]
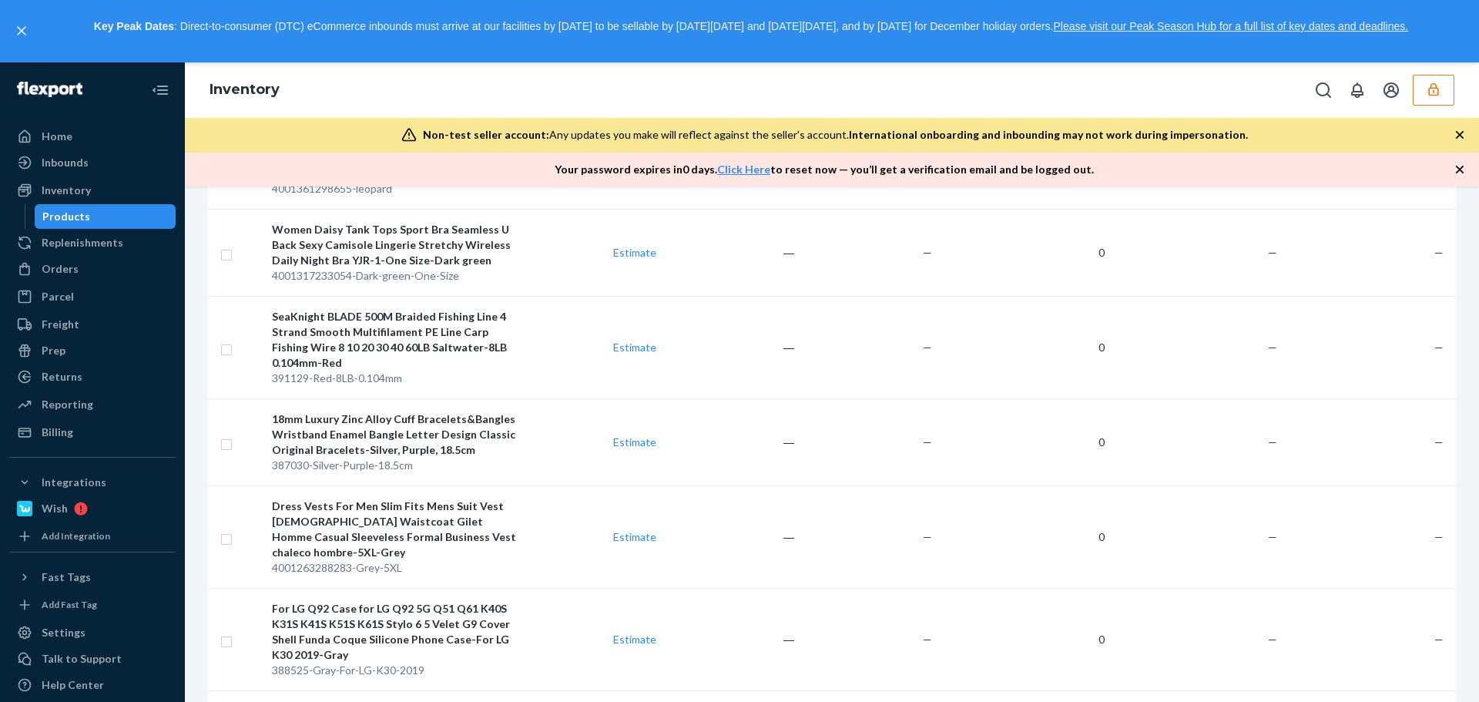
click at [1427, 85] on icon "button" at bounding box center [1433, 89] width 15 height 15
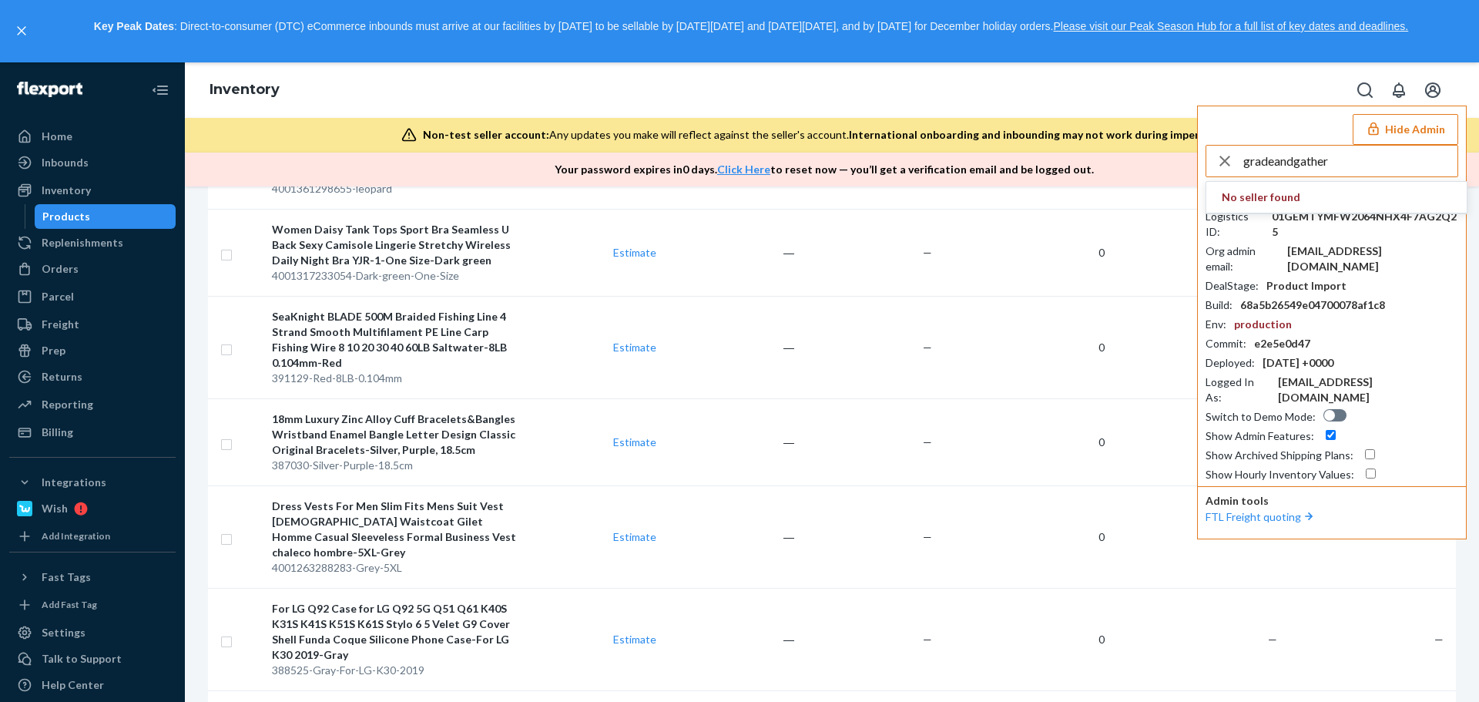
click at [1334, 157] on input "gradeandgather" at bounding box center [1350, 161] width 214 height 31
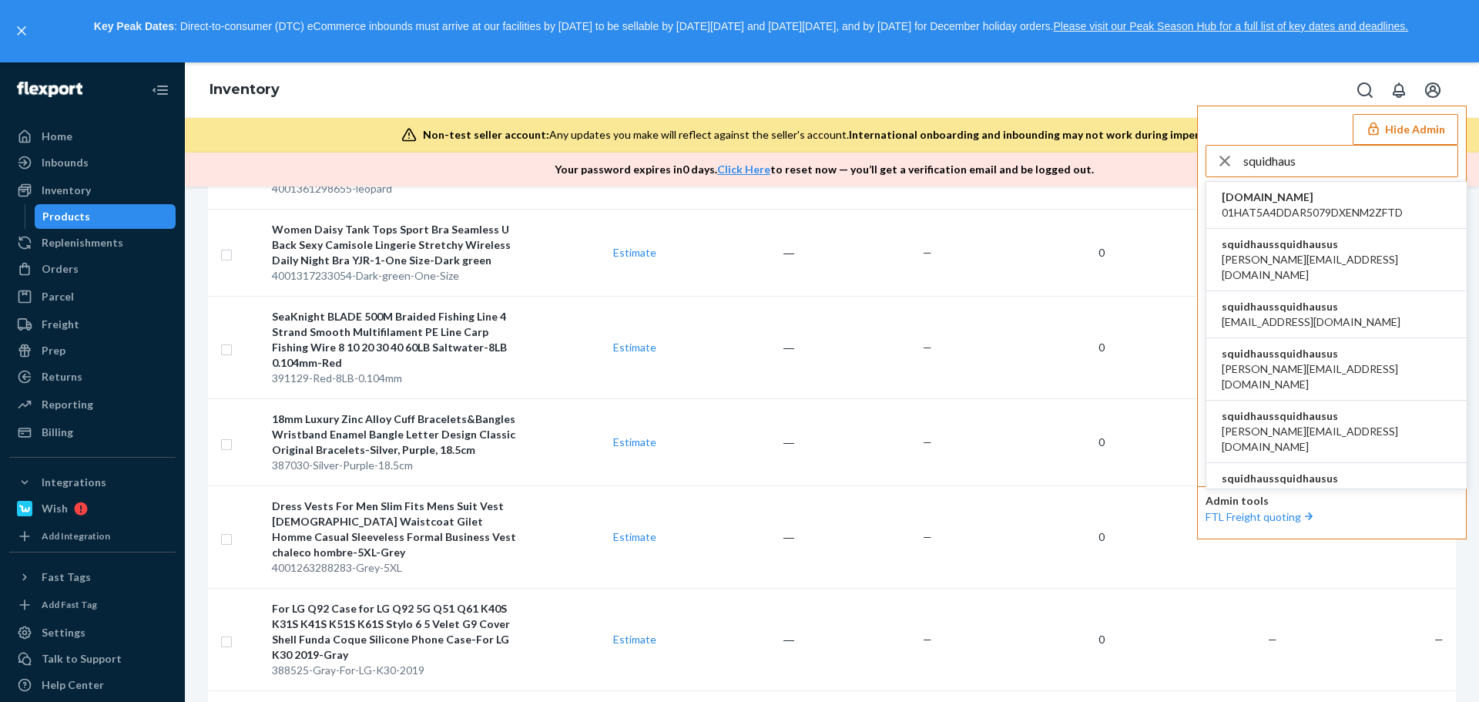
type input "squidhaus"
click at [1338, 250] on li "squidhaussquidhausus david@squidhaus.us" at bounding box center [1336, 260] width 260 height 62
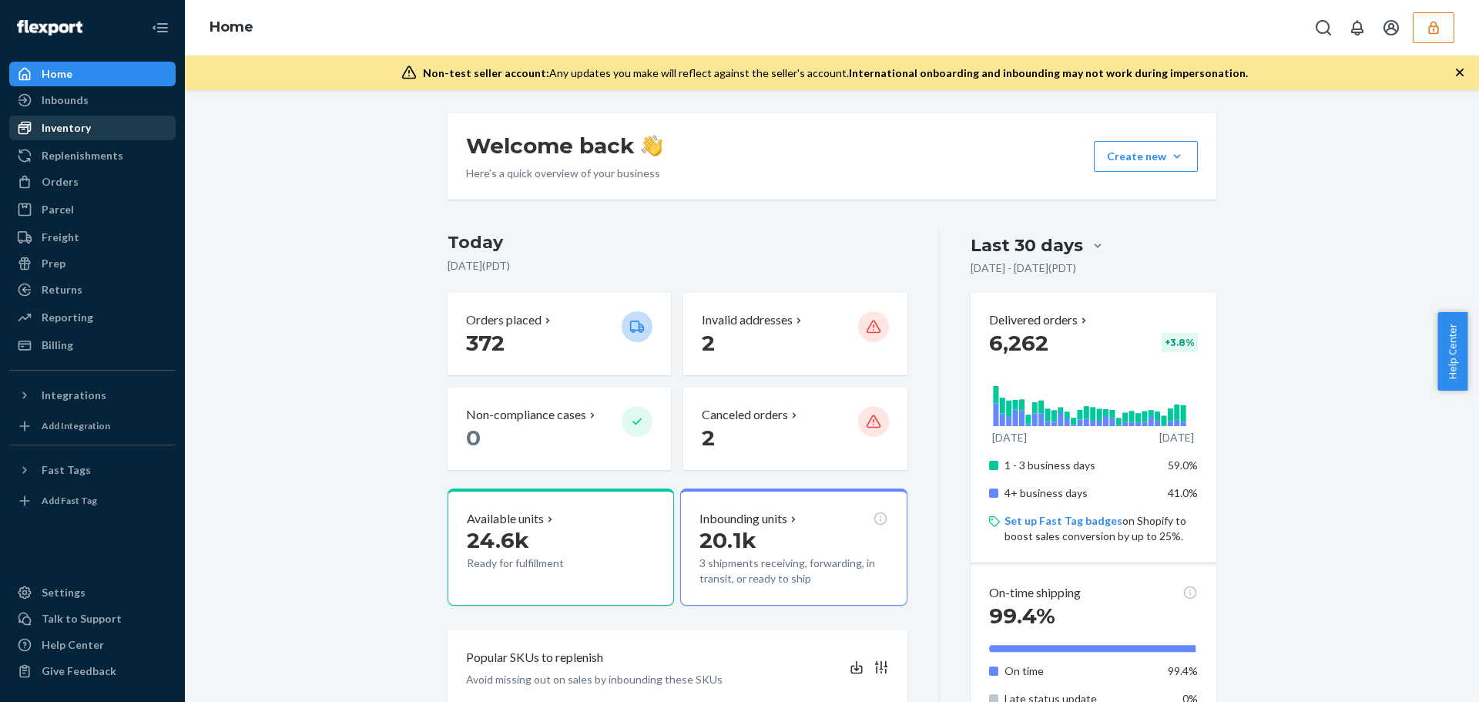
click at [85, 119] on div "Inventory" at bounding box center [92, 128] width 163 height 22
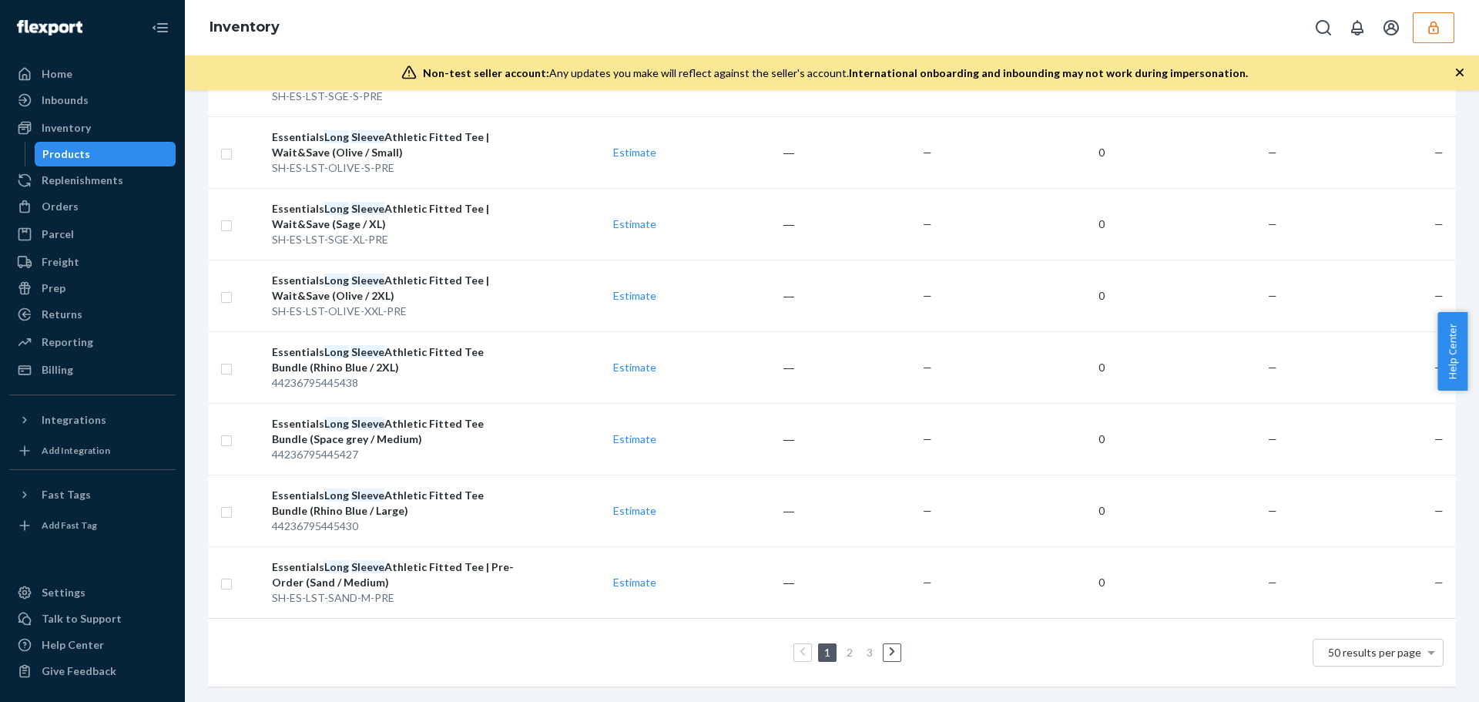
scroll to position [3290, 0]
click at [846, 645] on link "2" at bounding box center [849, 651] width 12 height 13
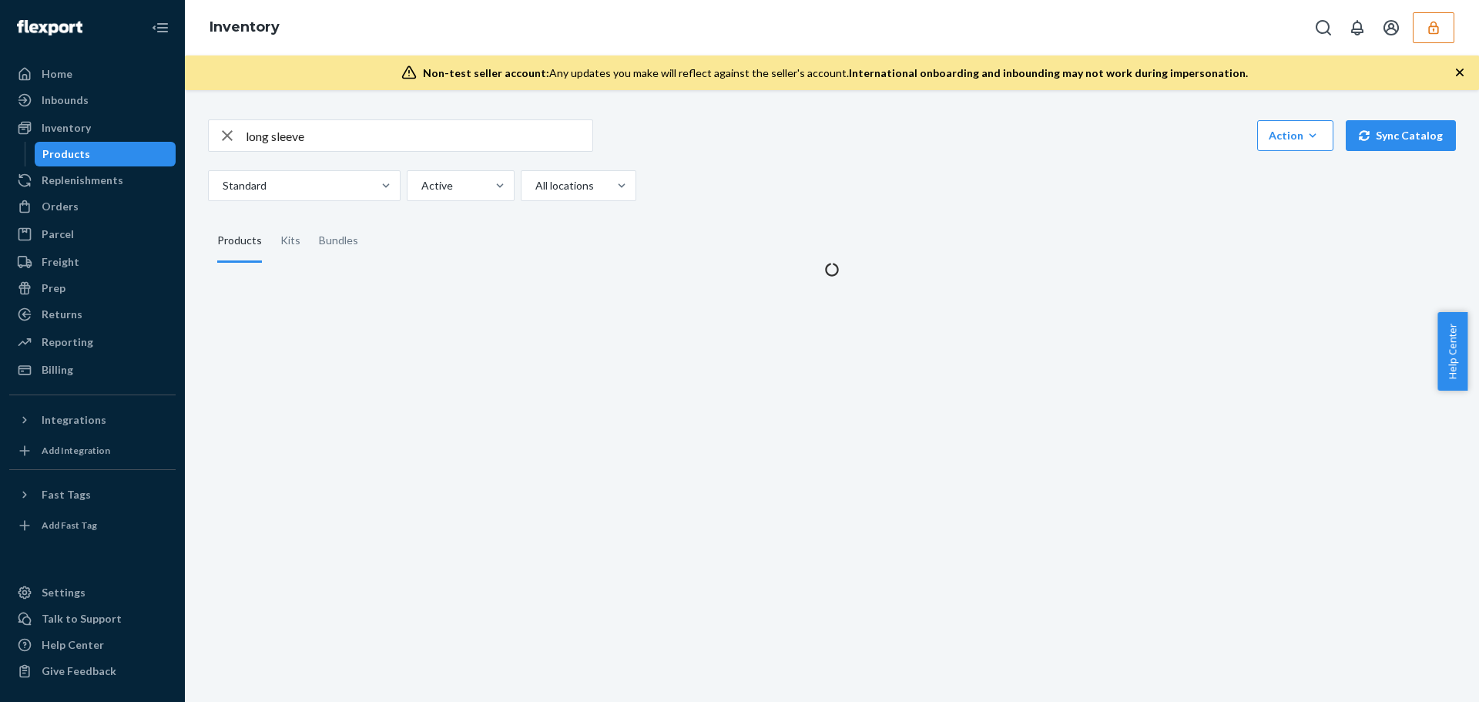
scroll to position [0, 0]
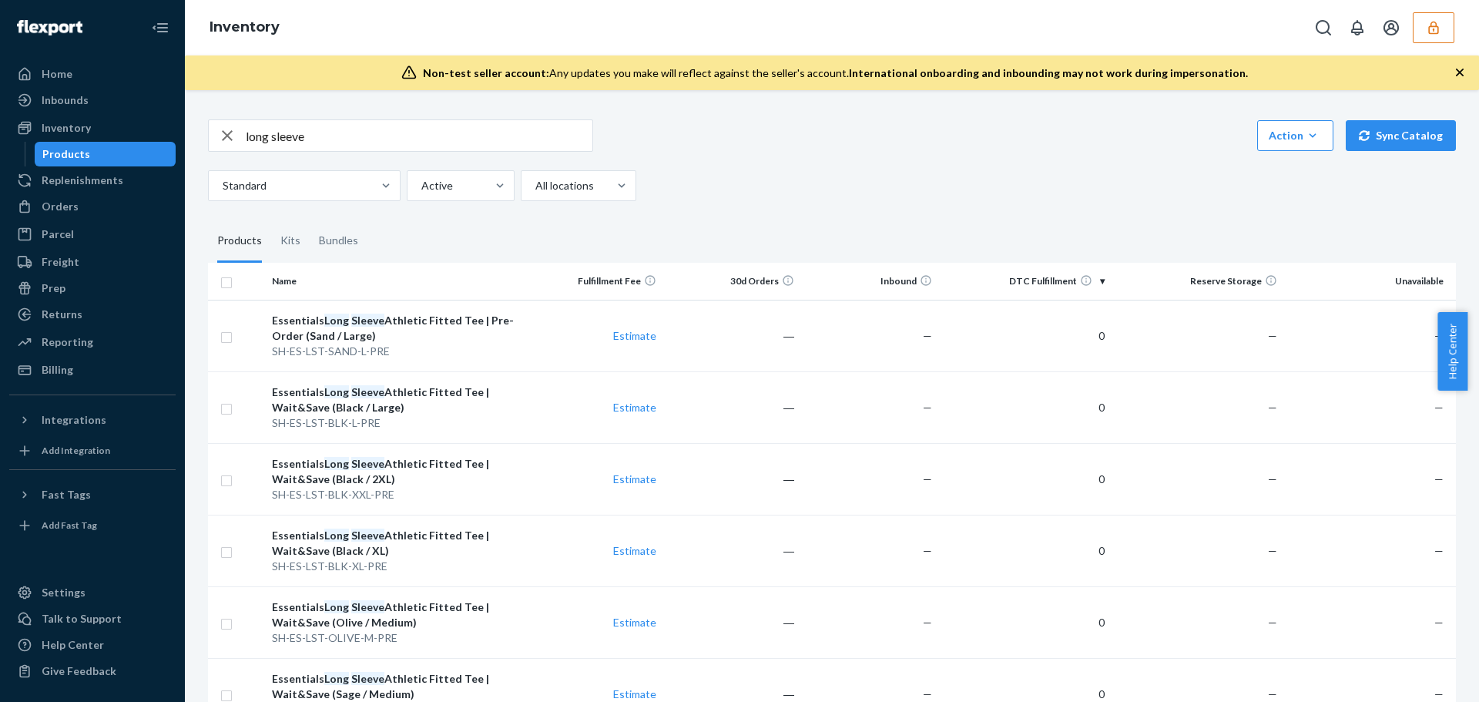
drag, startPoint x: 498, startPoint y: 404, endPoint x: 406, endPoint y: 236, distance: 192.0
click at [406, 236] on fieldset "Products Kits Bundles" at bounding box center [832, 240] width 1248 height 43
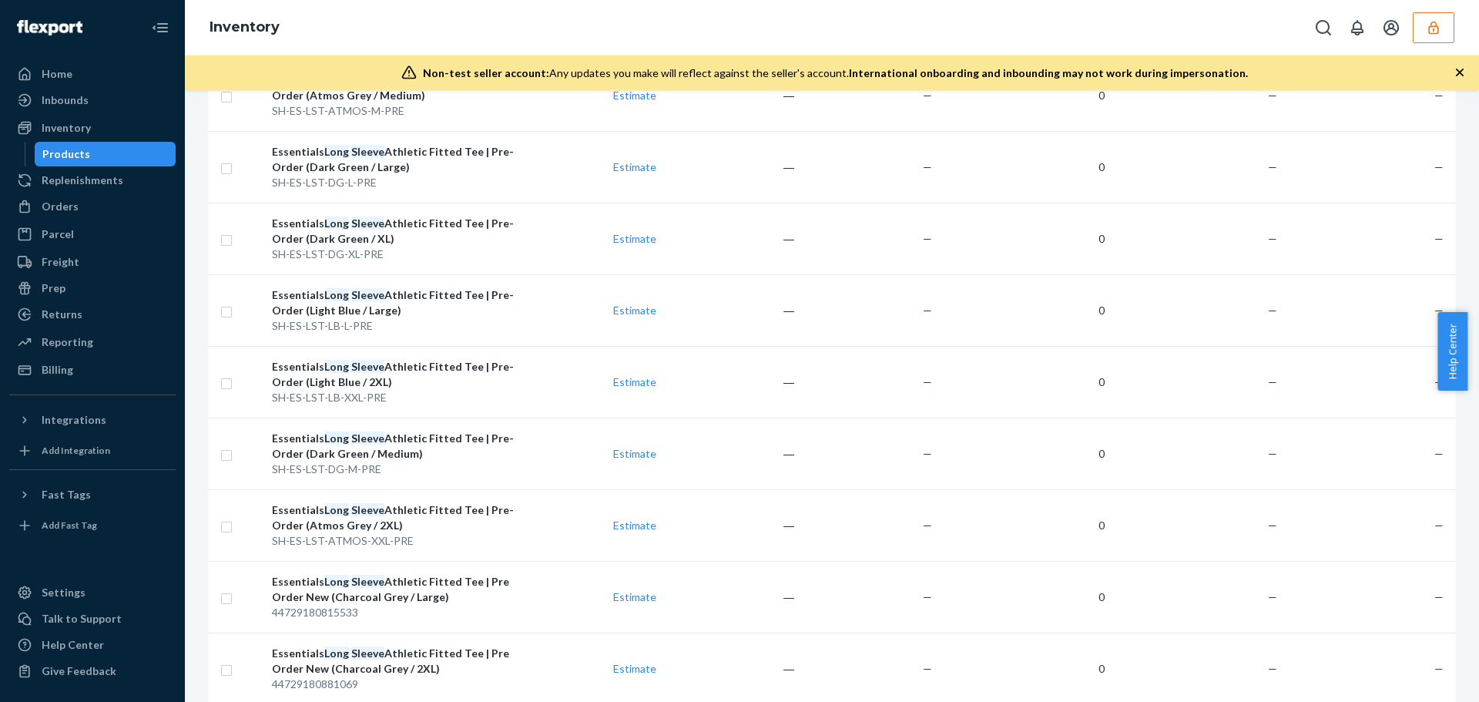
scroll to position [3275, 0]
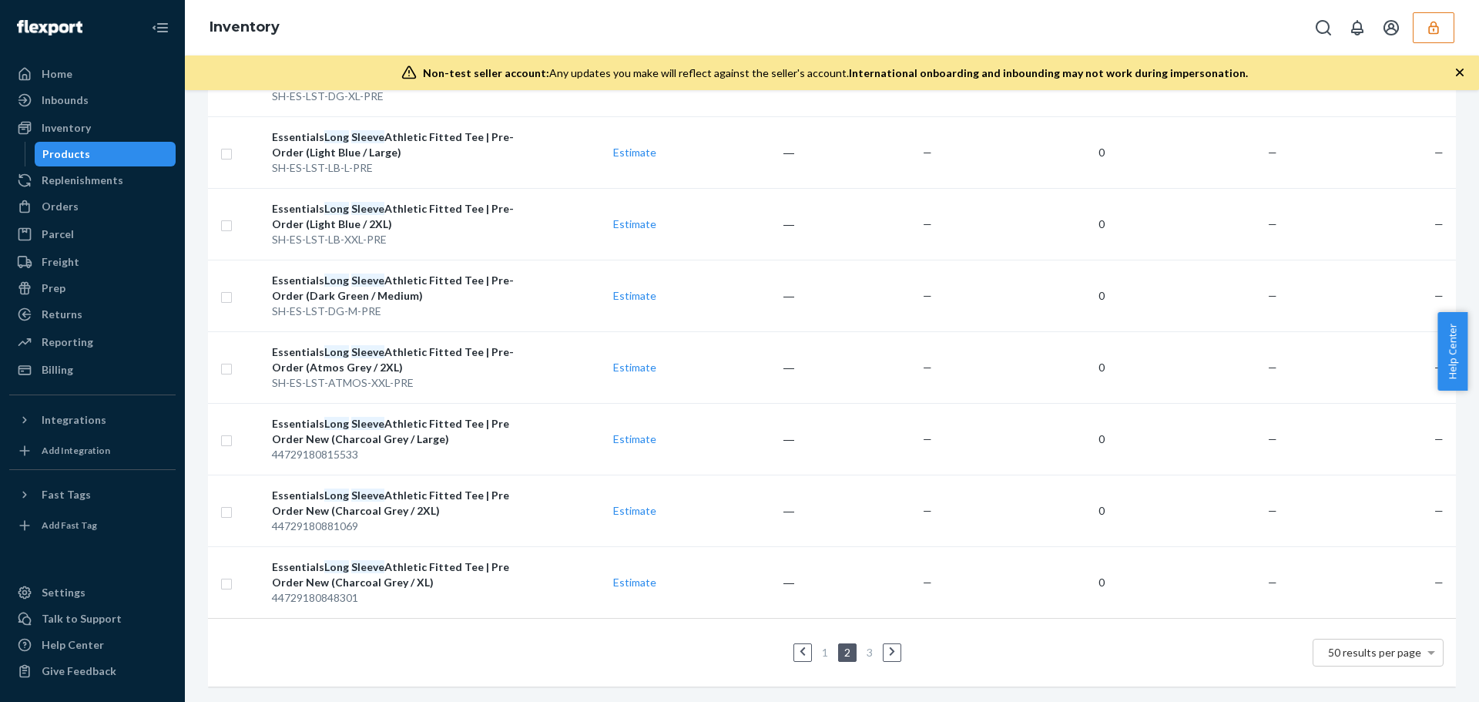
click at [863, 645] on link "3" at bounding box center [869, 651] width 12 height 13
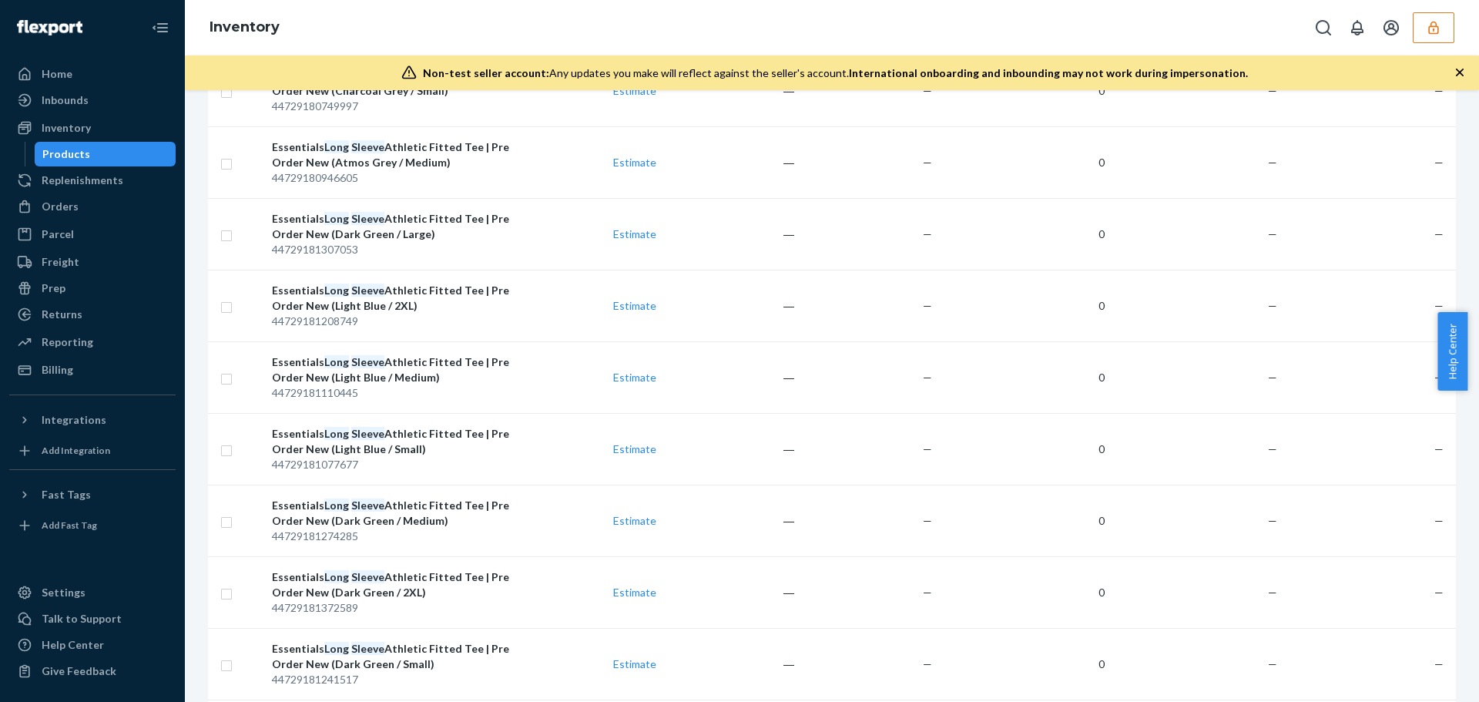
scroll to position [1259, 0]
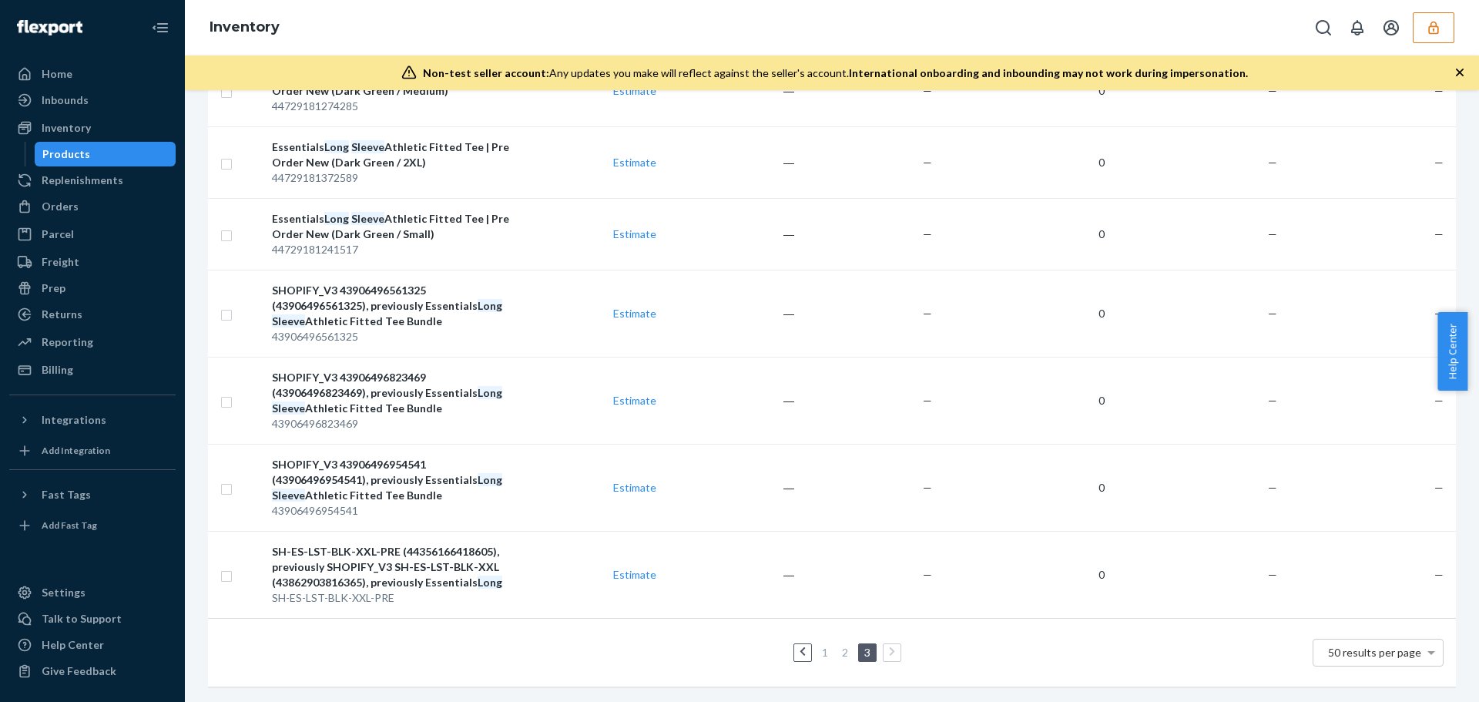
click at [819, 645] on link "1" at bounding box center [825, 651] width 12 height 13
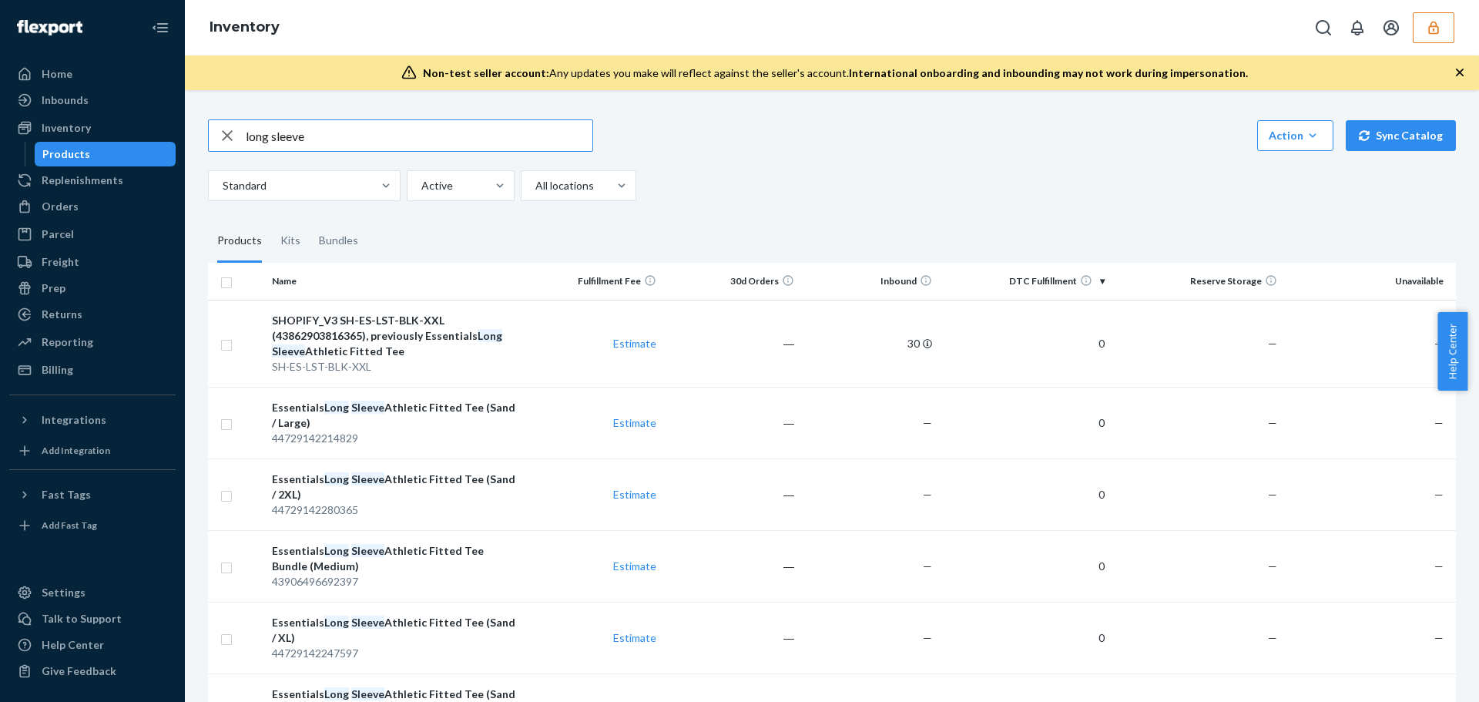
click at [395, 136] on input "long sleeve" at bounding box center [419, 135] width 347 height 31
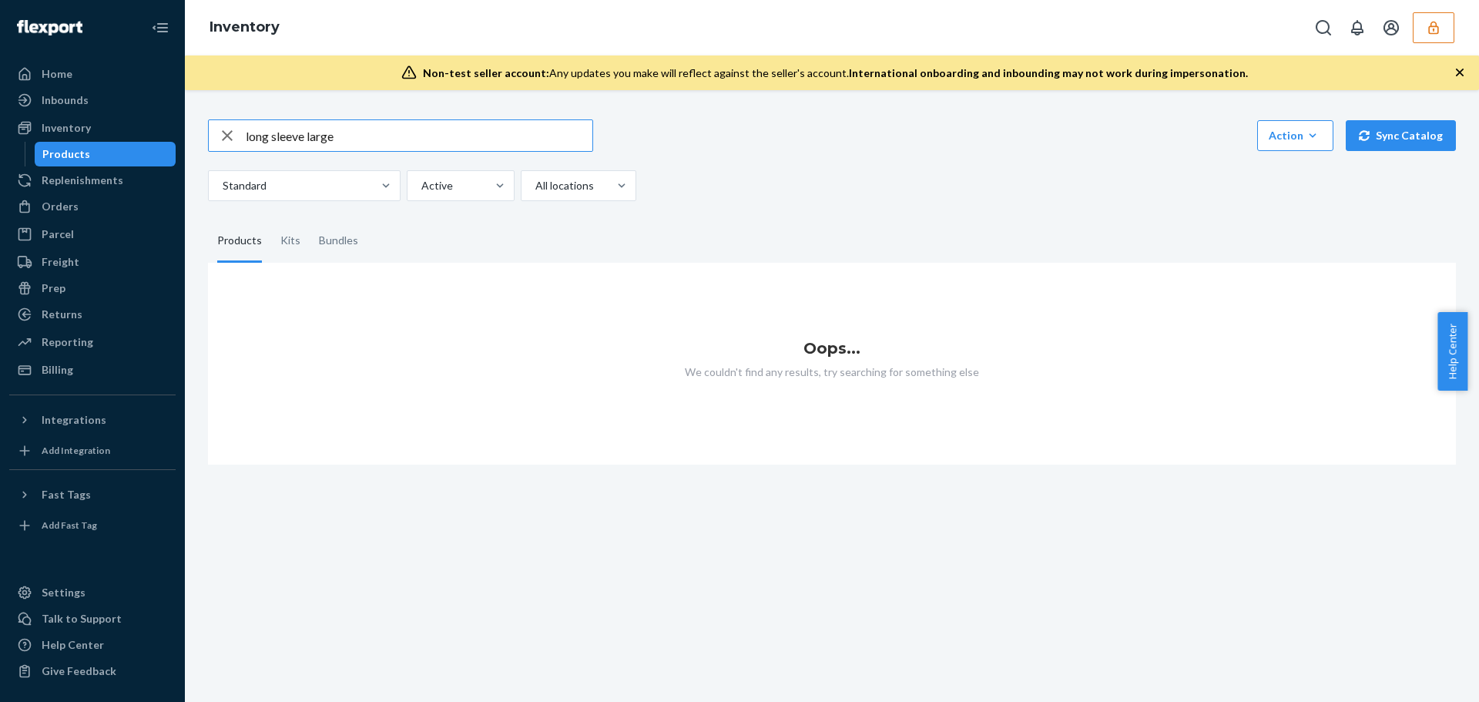
click at [379, 139] on input "long sleeve large" at bounding box center [419, 135] width 347 height 31
type input "long sleeve"
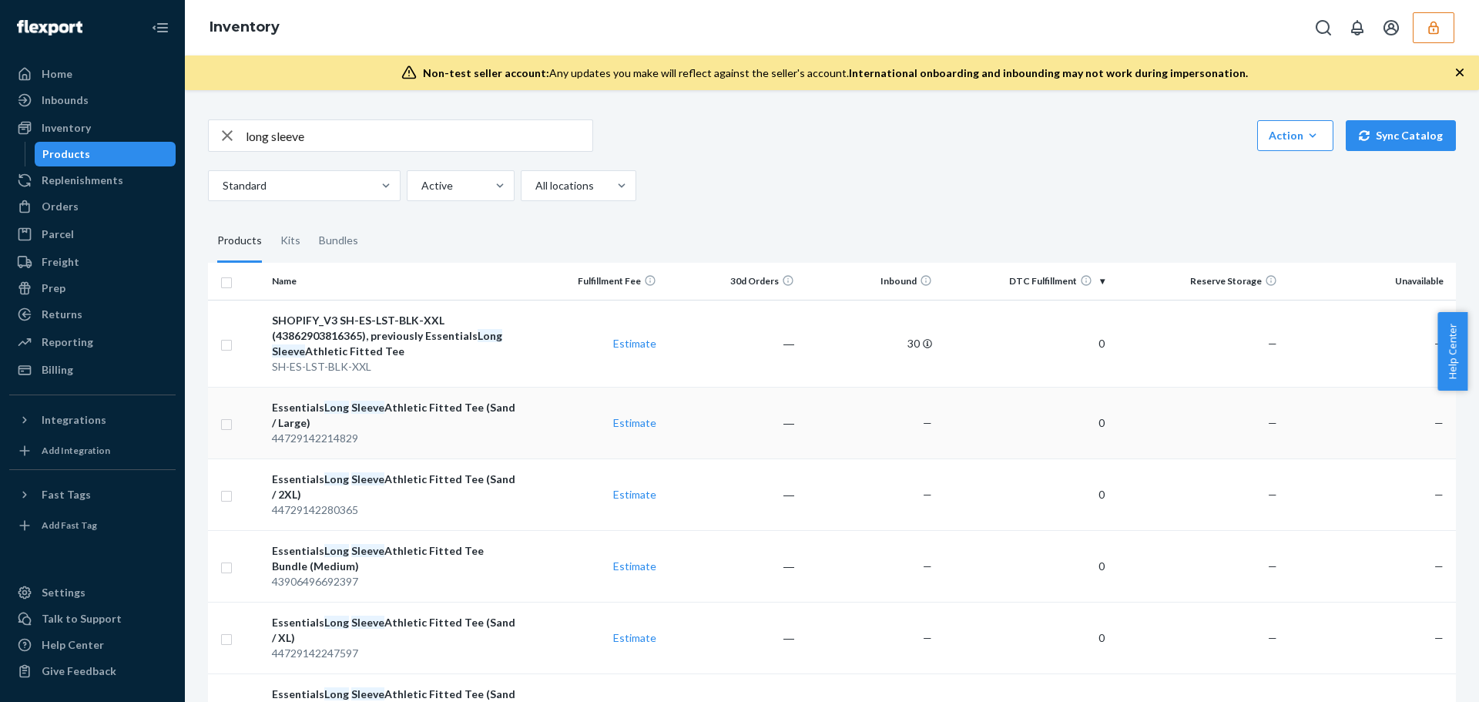
click at [517, 447] on td "Essentials Long Sleeve Athletic Fitted Tee (Sand / Large) 44729142214829" at bounding box center [395, 423] width 259 height 72
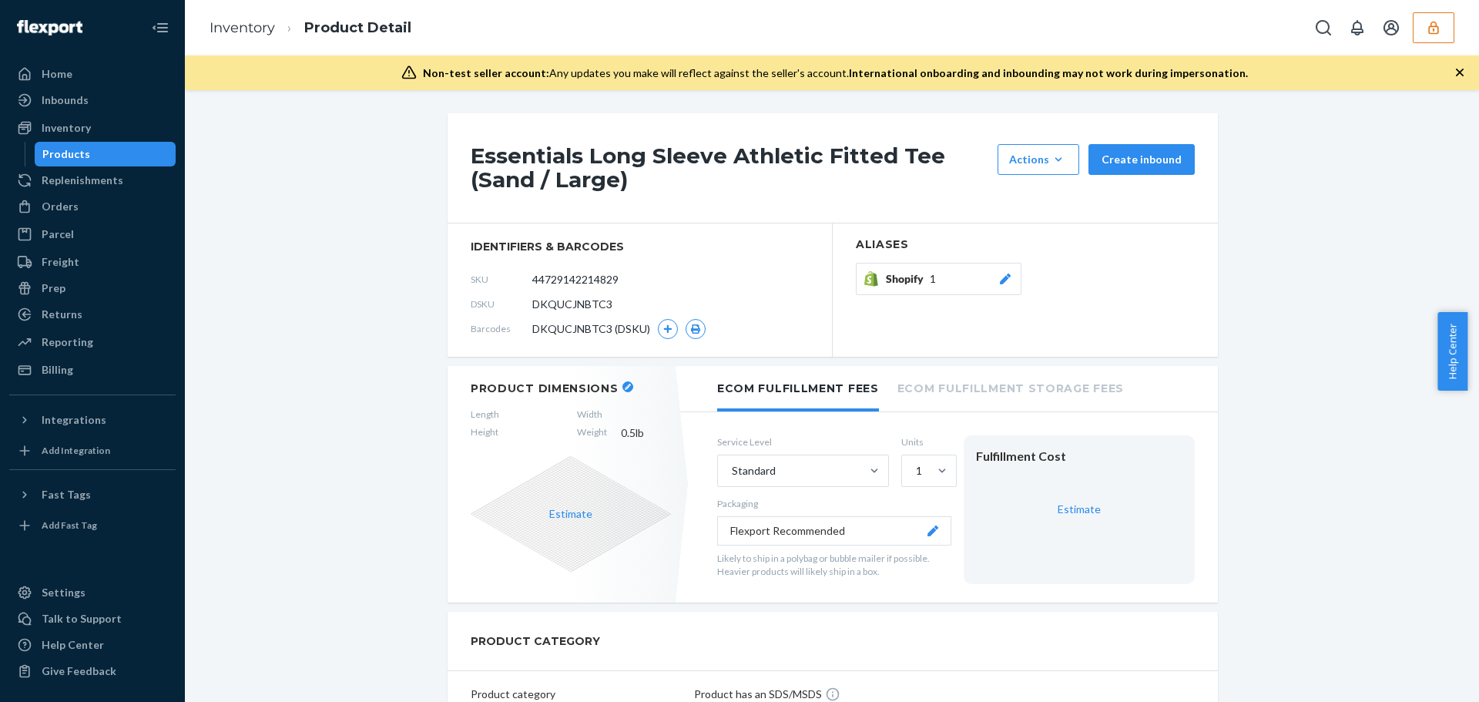
click at [622, 164] on h1 "Essentials Long Sleeve Athletic Fitted Tee (Sand / Large)" at bounding box center [730, 168] width 519 height 48
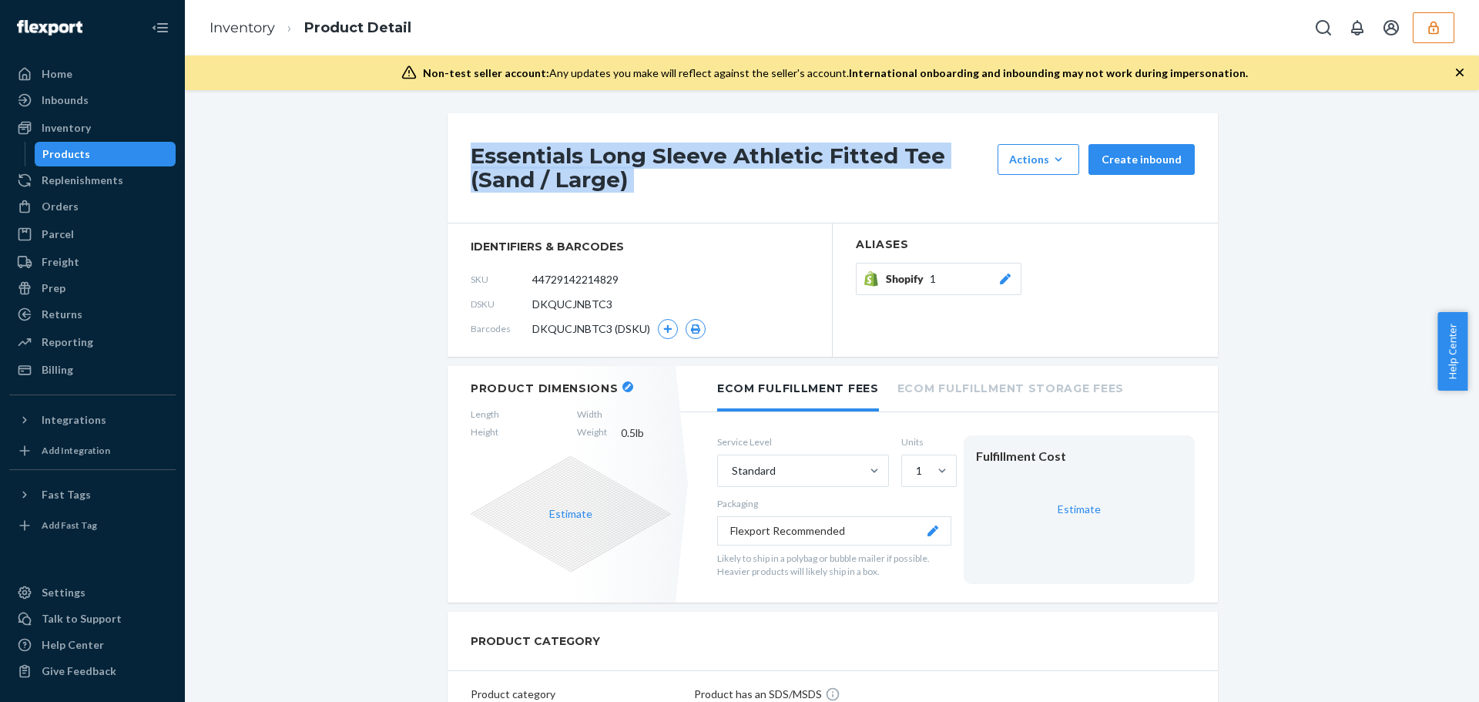
click at [622, 164] on h1 "Essentials Long Sleeve Athletic Fitted Tee (Sand / Large)" at bounding box center [730, 168] width 519 height 48
copy div "Essentials Long Sleeve Athletic Fitted Tee (Sand / Large)"
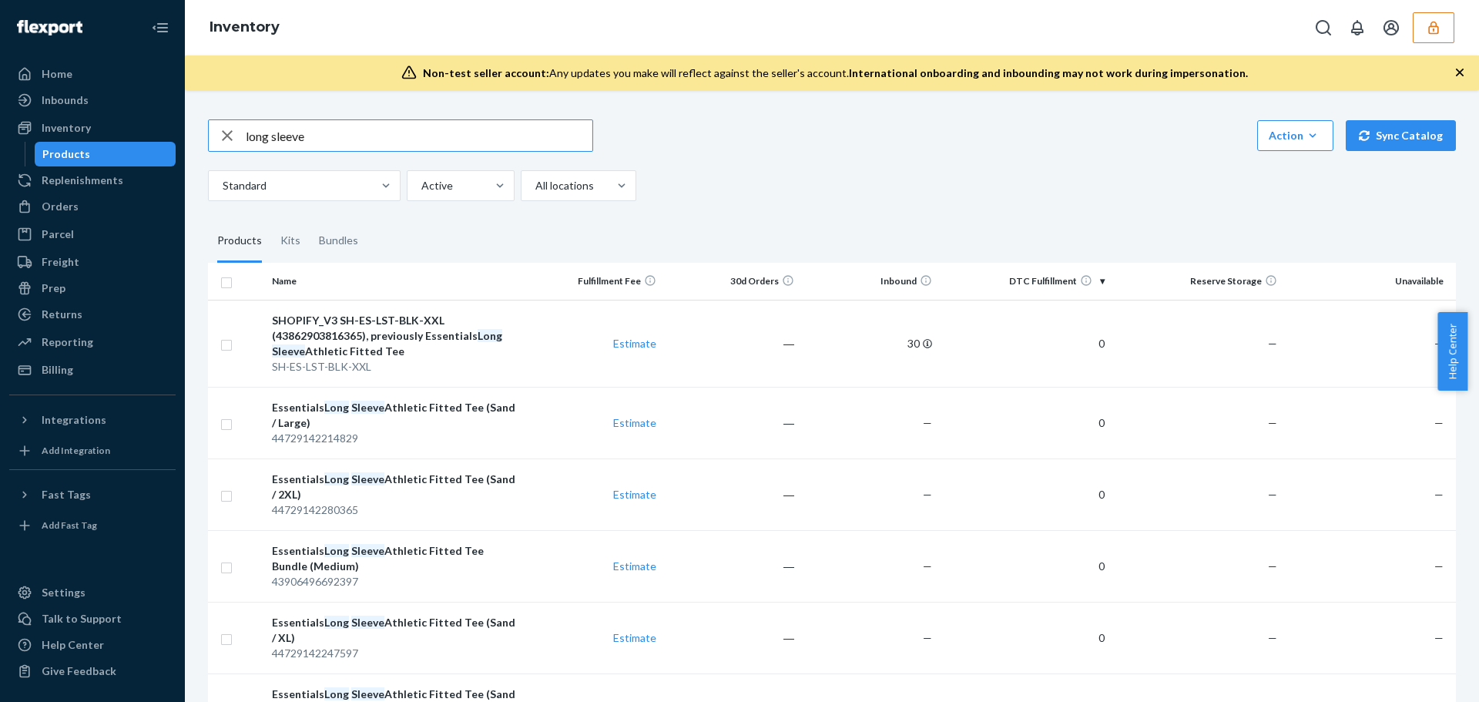
click at [390, 142] on input "long sleeve" at bounding box center [419, 135] width 347 height 31
click at [498, 137] on input "Essentials Long Sleeve Athletic Fitted Tee (Sand / Large)" at bounding box center [419, 135] width 347 height 31
type input "Essentials Long Sleeve Athletic Fitted Tee (Black / Large)"
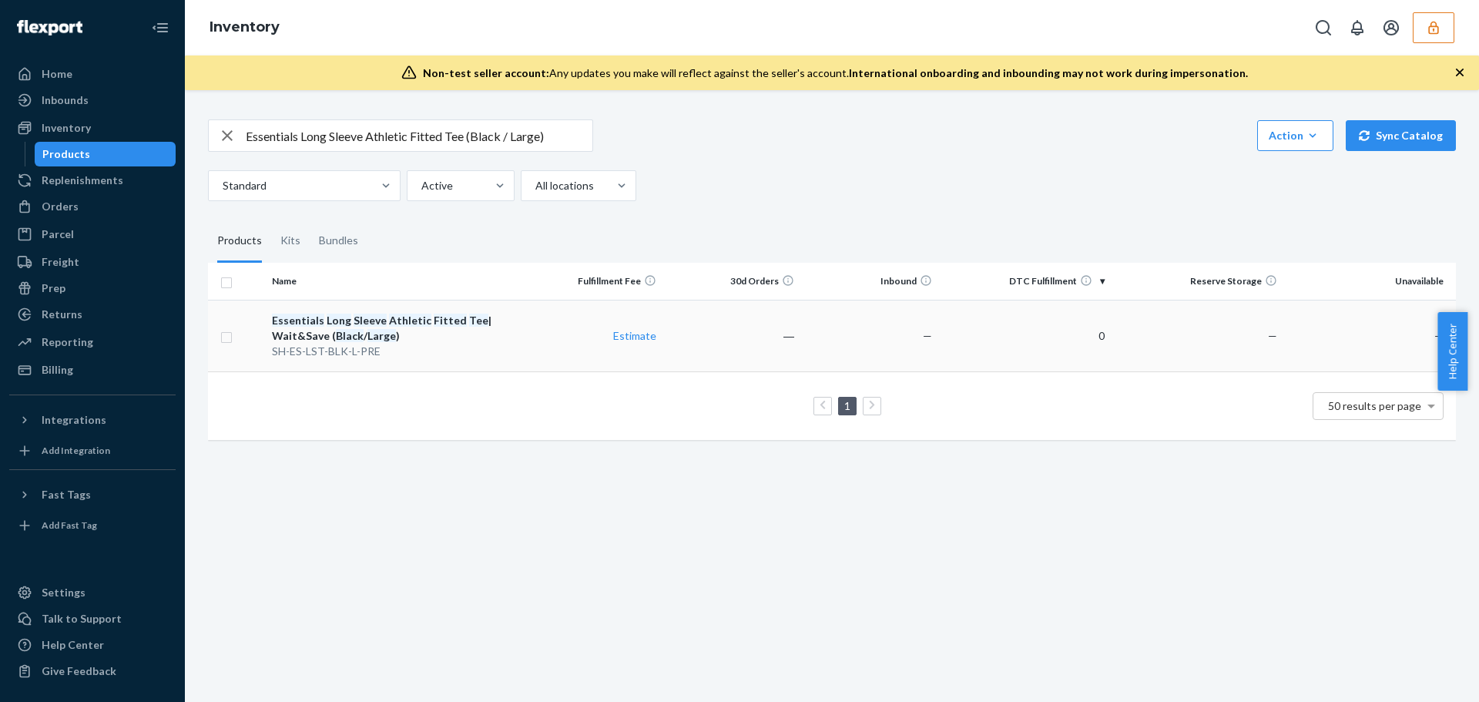
click at [473, 337] on div "Essentials Long Sleeve Athletic Fitted Tee | Wait&Save ( Black / Large )" at bounding box center [395, 328] width 246 height 31
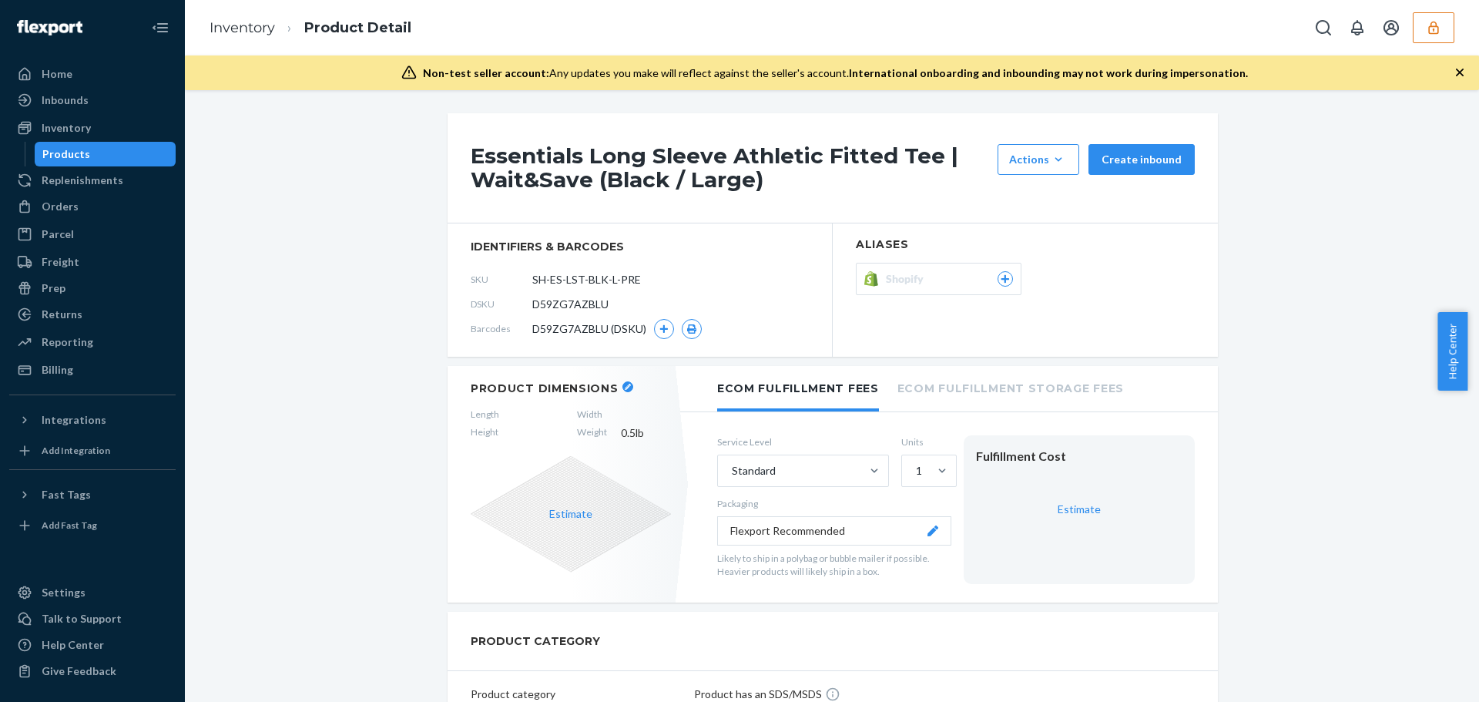
click at [565, 307] on span "D59ZG7AZBLU" at bounding box center [570, 304] width 76 height 15
copy span "D59ZG7AZBLU"
